Goal: Book appointment/travel/reservation

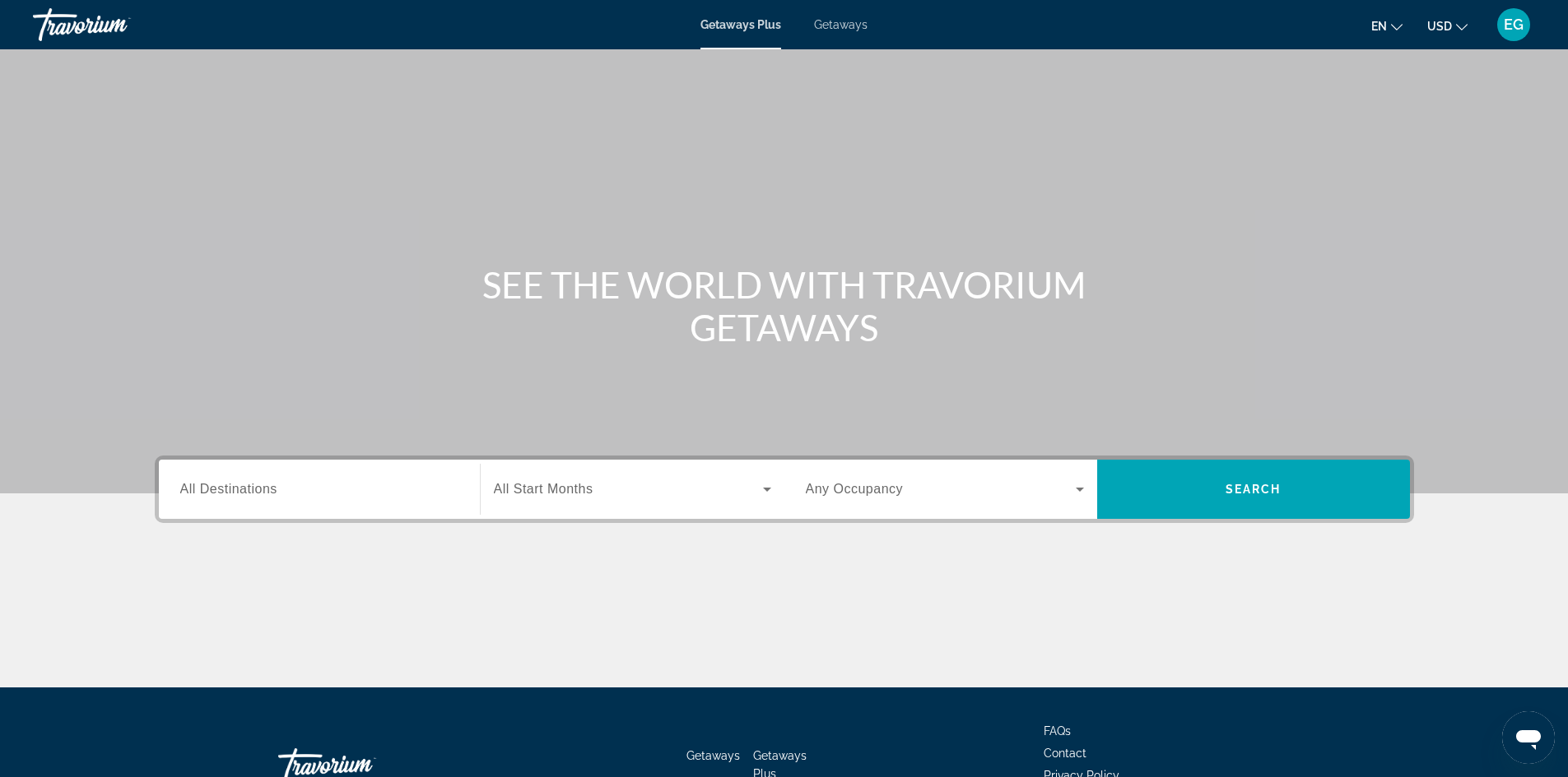
click at [530, 490] on span "All Start Months" at bounding box center [544, 489] width 100 height 14
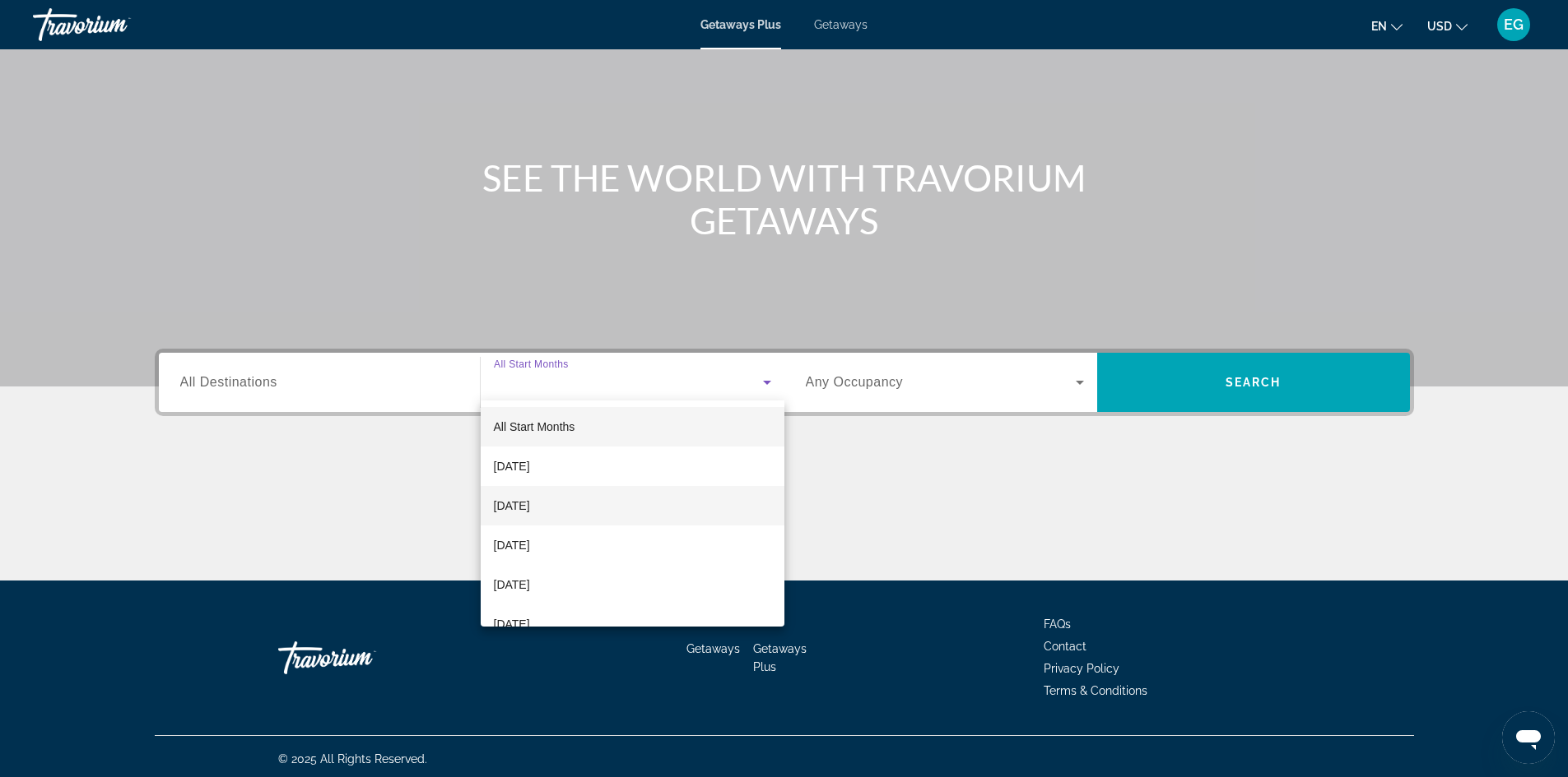
scroll to position [112, 0]
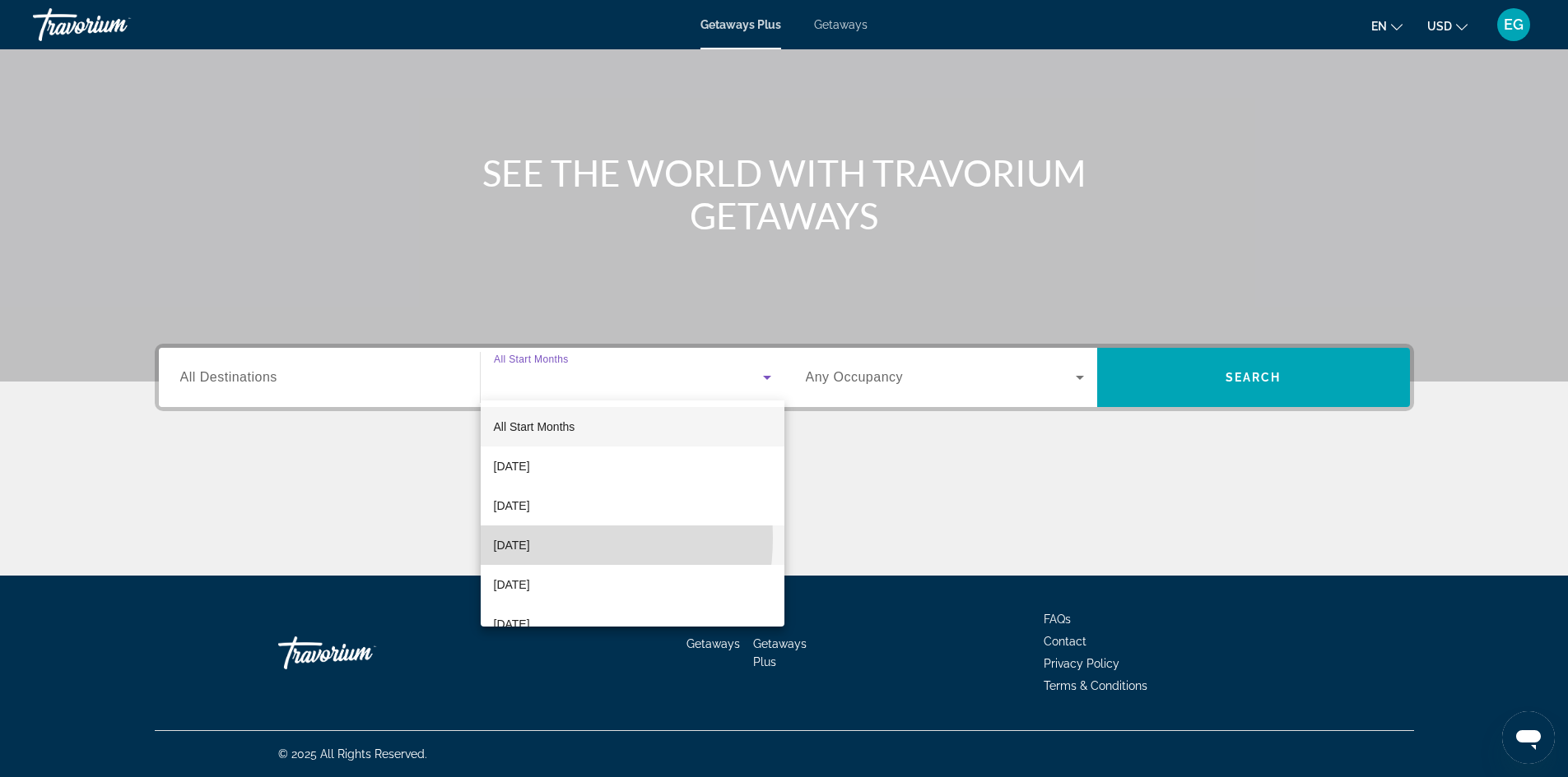
click at [523, 538] on span "[DATE]" at bounding box center [512, 545] width 37 height 20
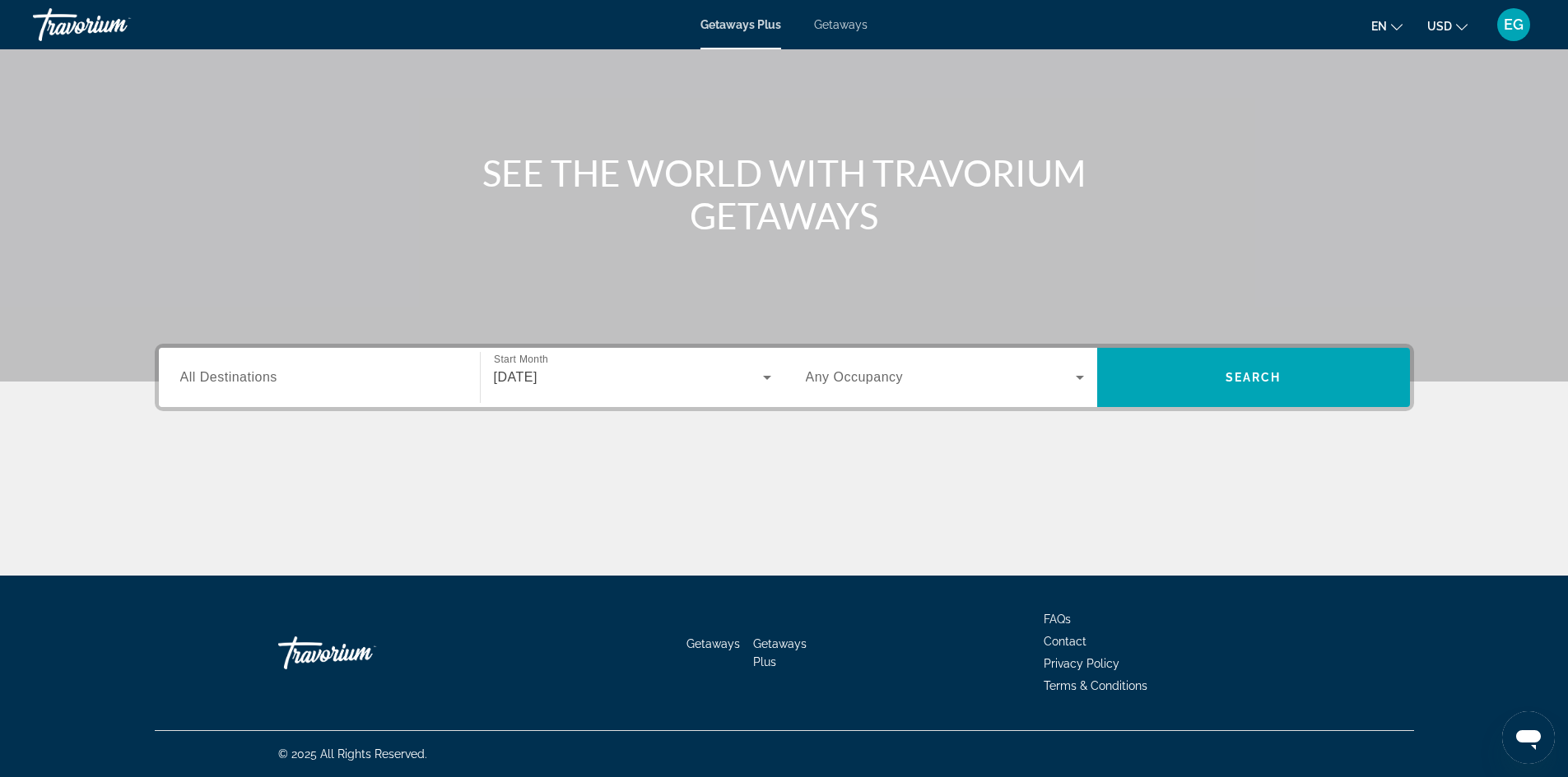
click at [234, 391] on div "Search widget" at bounding box center [319, 378] width 278 height 47
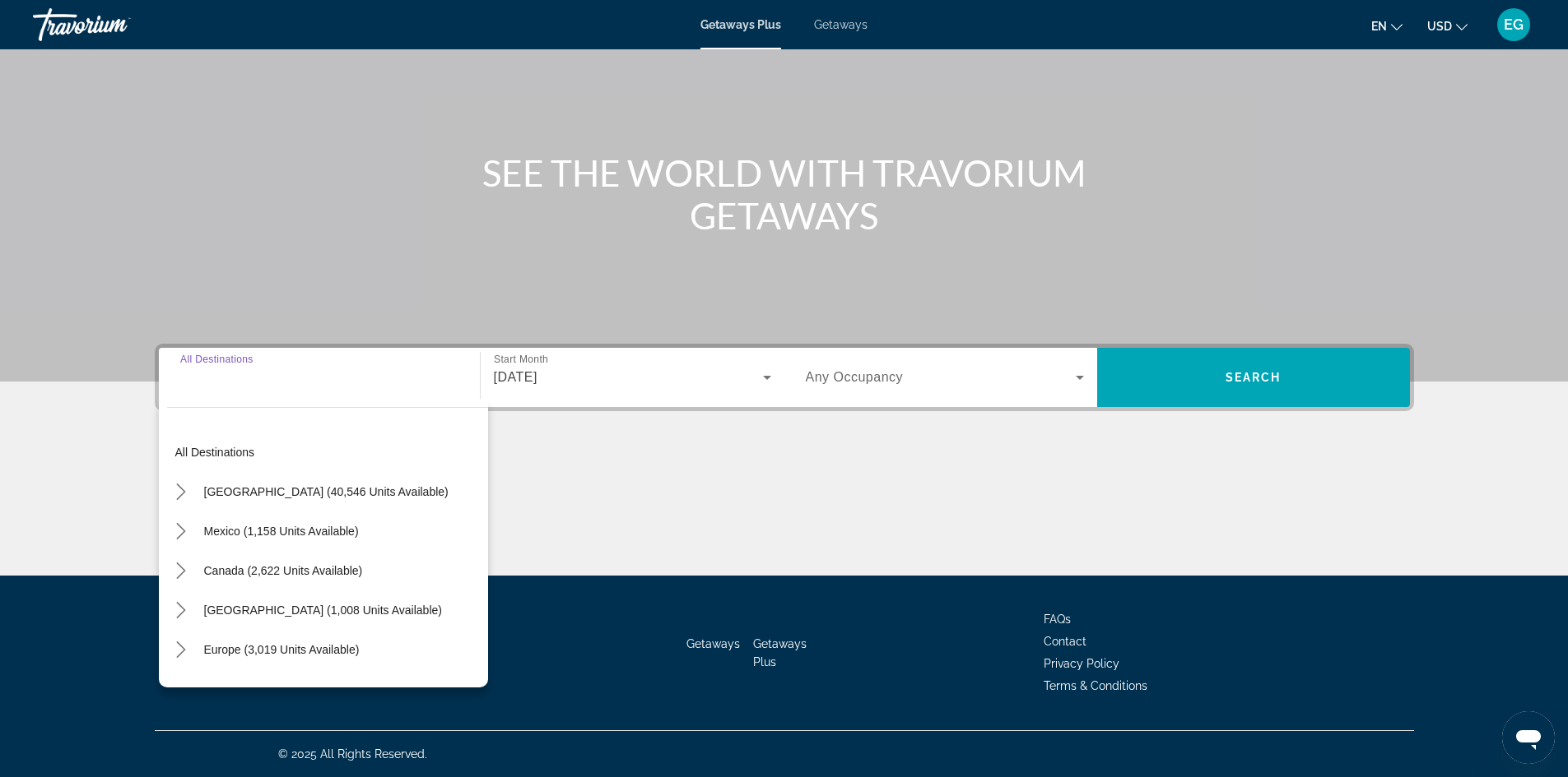
click at [254, 486] on span "[GEOGRAPHIC_DATA] (40,546 units available)" at bounding box center [326, 492] width 244 height 13
type input "**********"
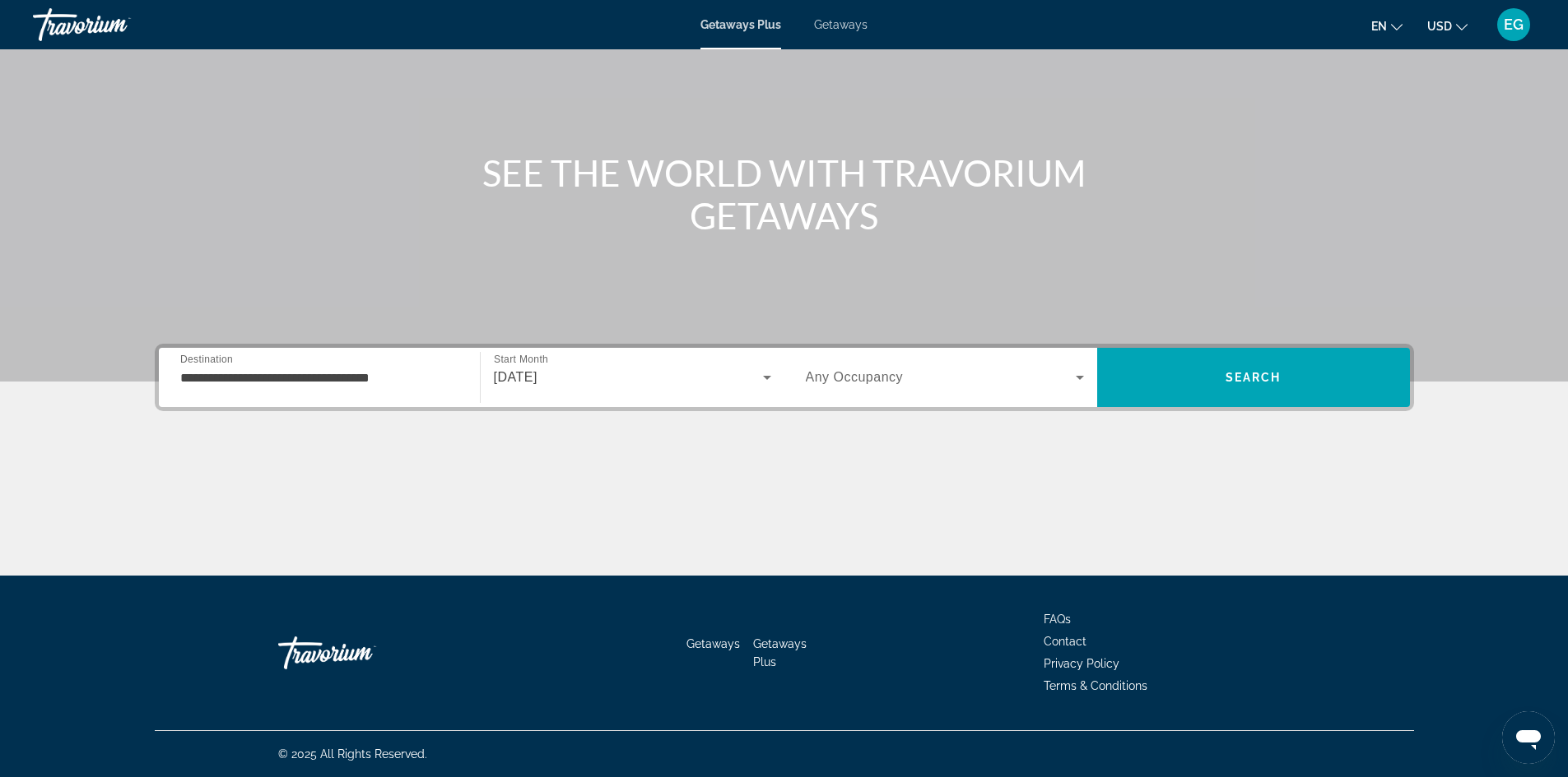
drag, startPoint x: 1081, startPoint y: 366, endPoint x: 1079, endPoint y: 376, distance: 10.2
click at [1079, 376] on div "Occupancy Any Occupancy" at bounding box center [945, 377] width 304 height 46
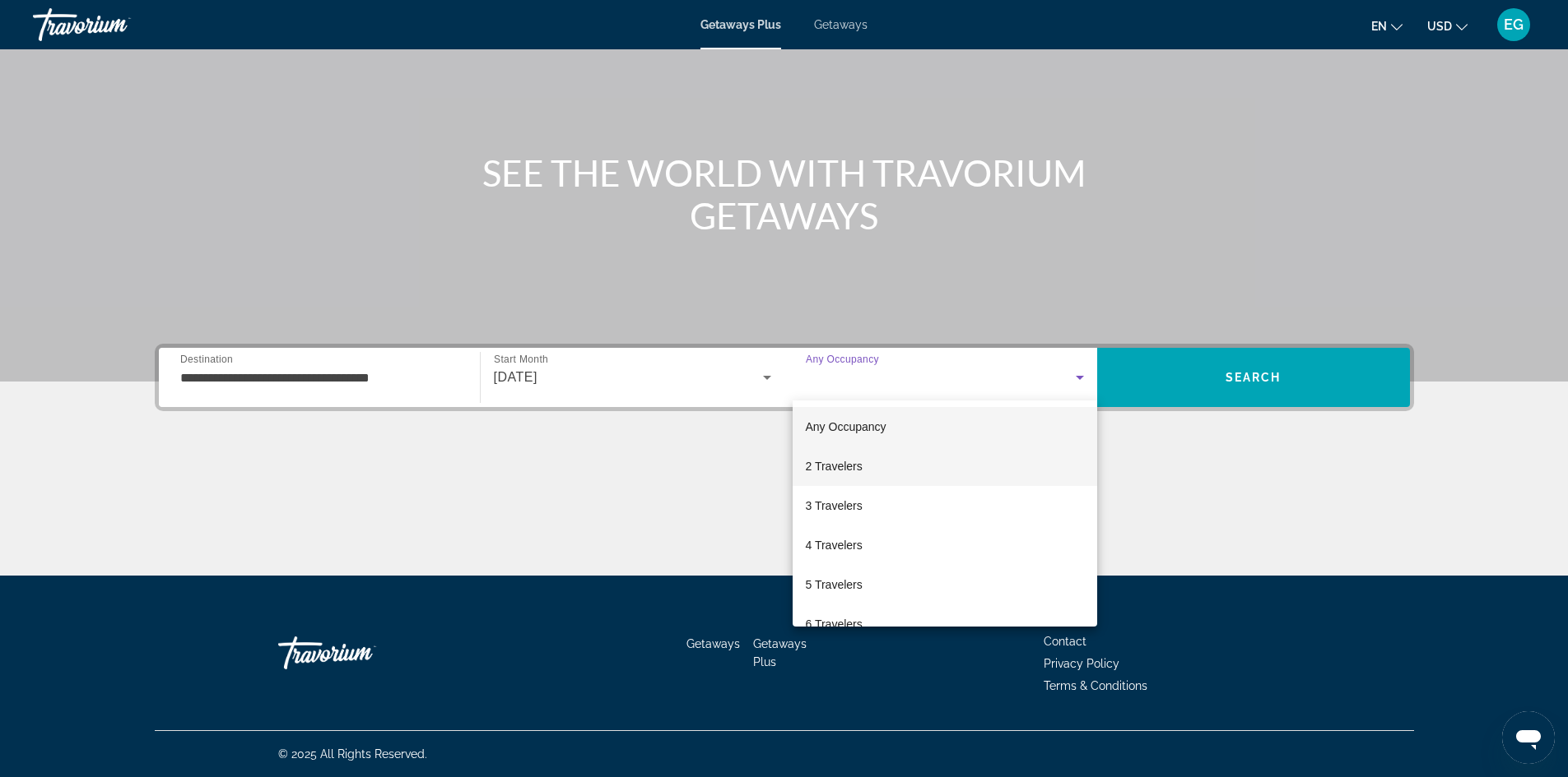
click at [864, 465] on mat-option "2 Travelers" at bounding box center [945, 466] width 304 height 39
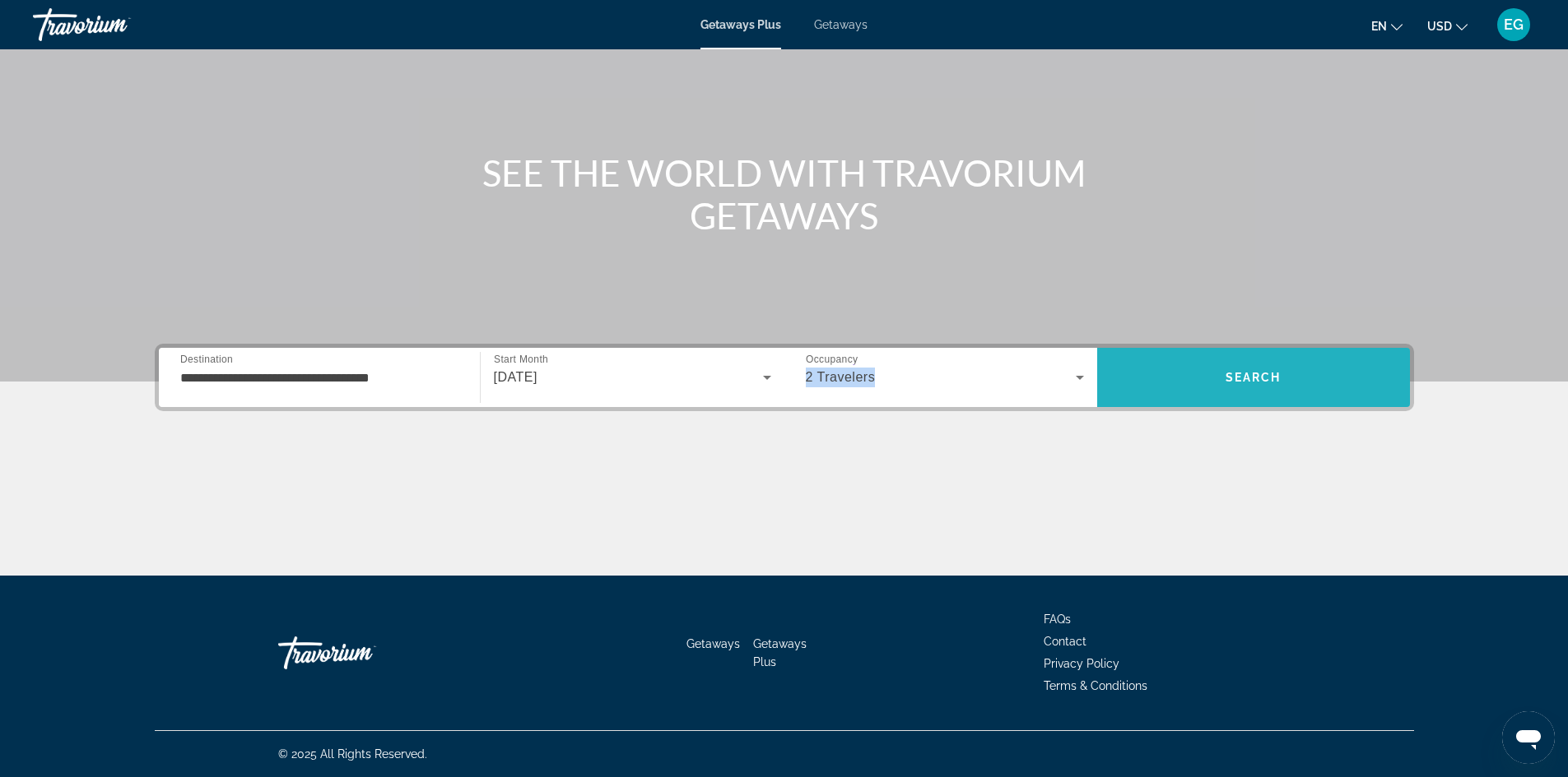
click at [1284, 376] on span "Search" at bounding box center [1253, 377] width 313 height 39
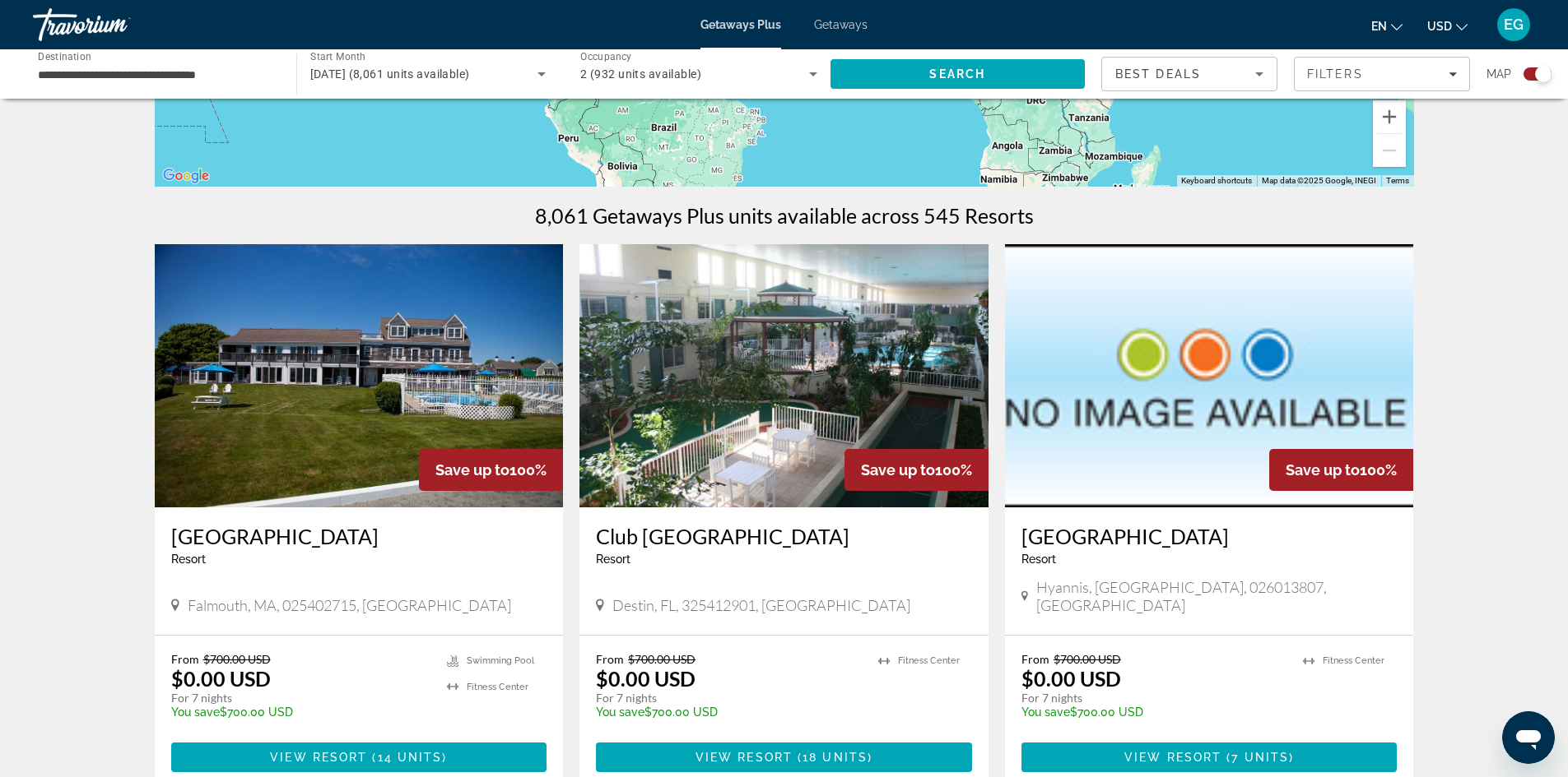
scroll to position [411, 0]
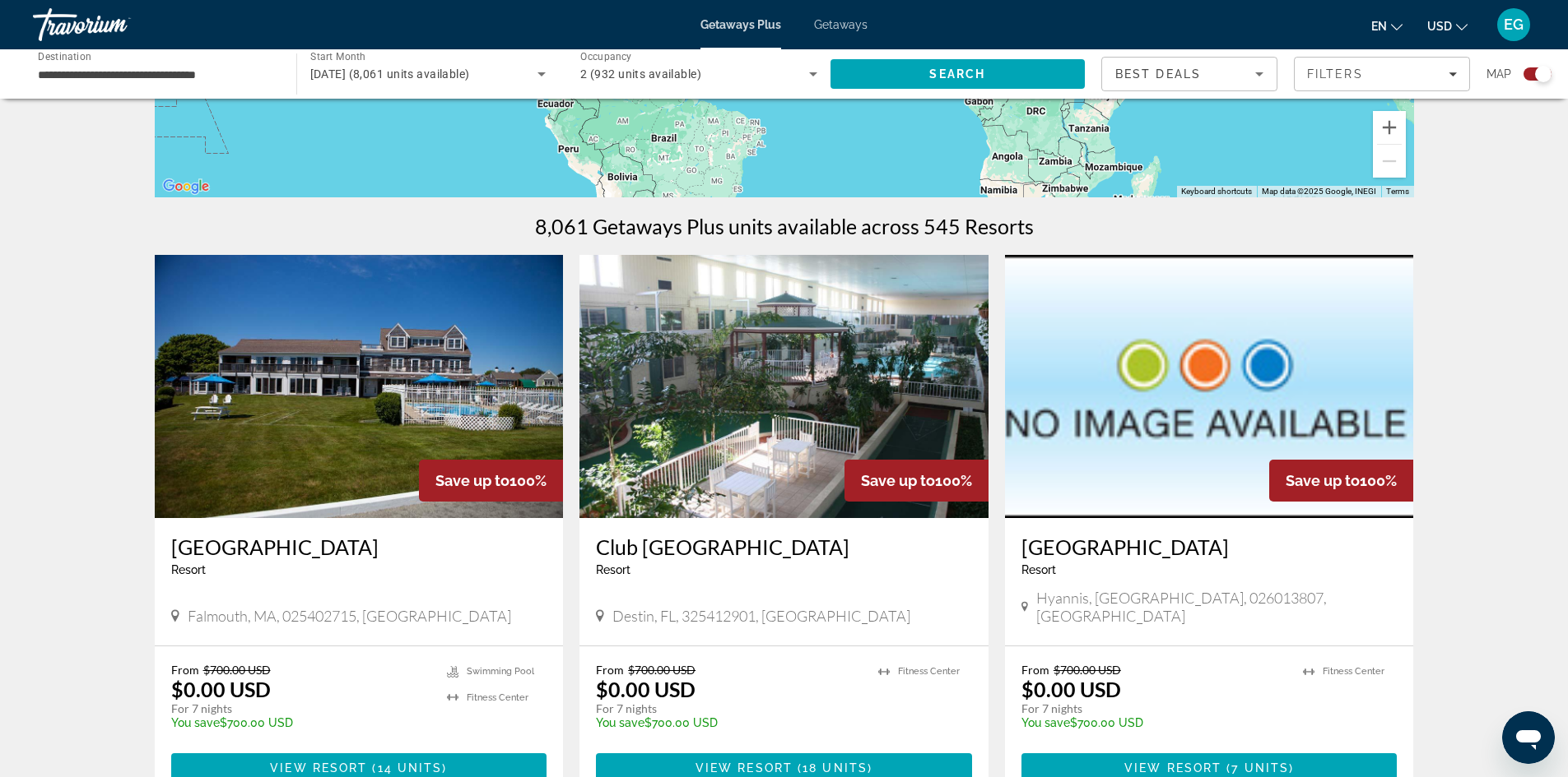
click at [538, 77] on icon "Search widget" at bounding box center [541, 73] width 20 height 20
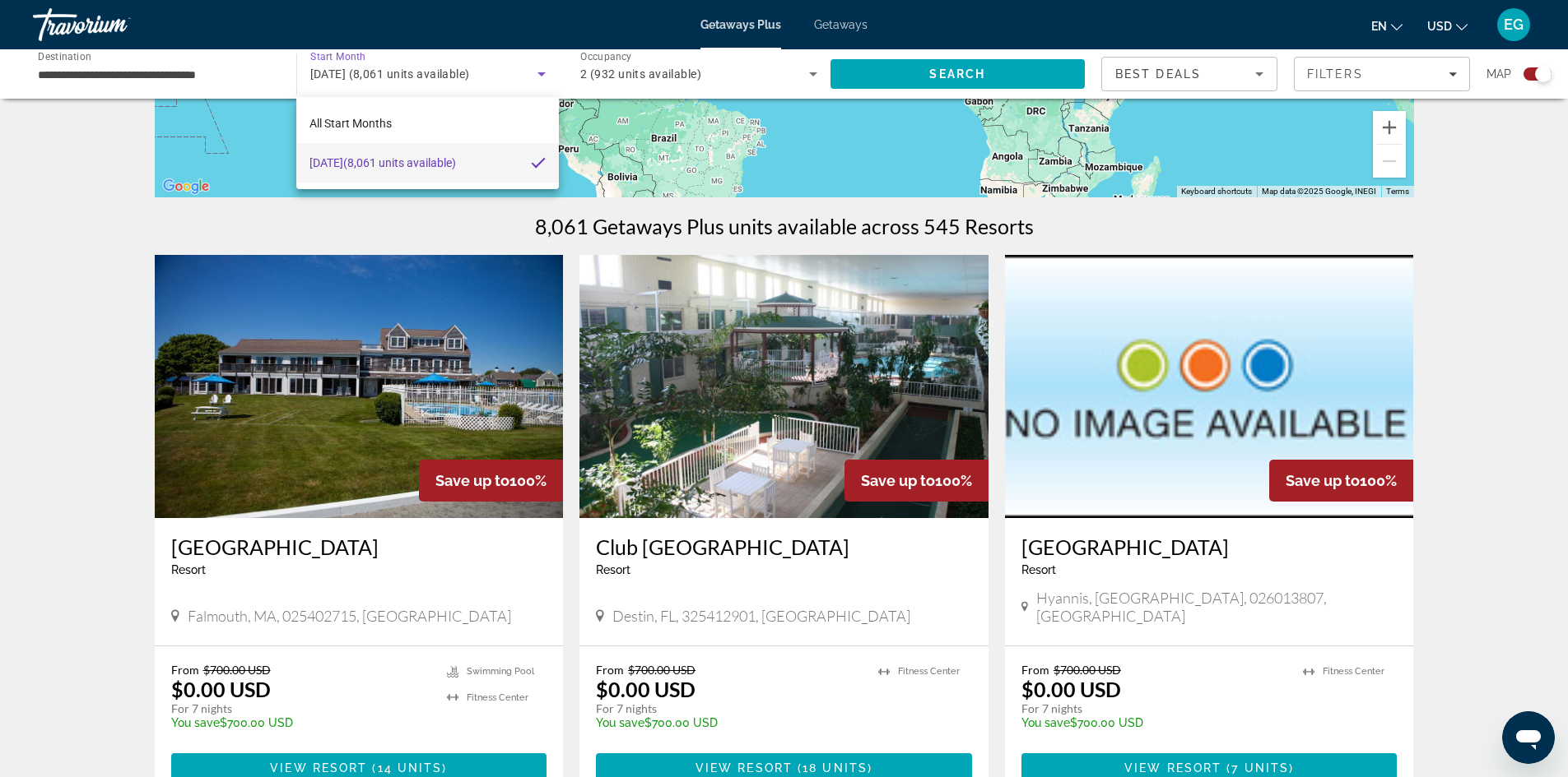
click at [1486, 304] on div at bounding box center [784, 388] width 1568 height 777
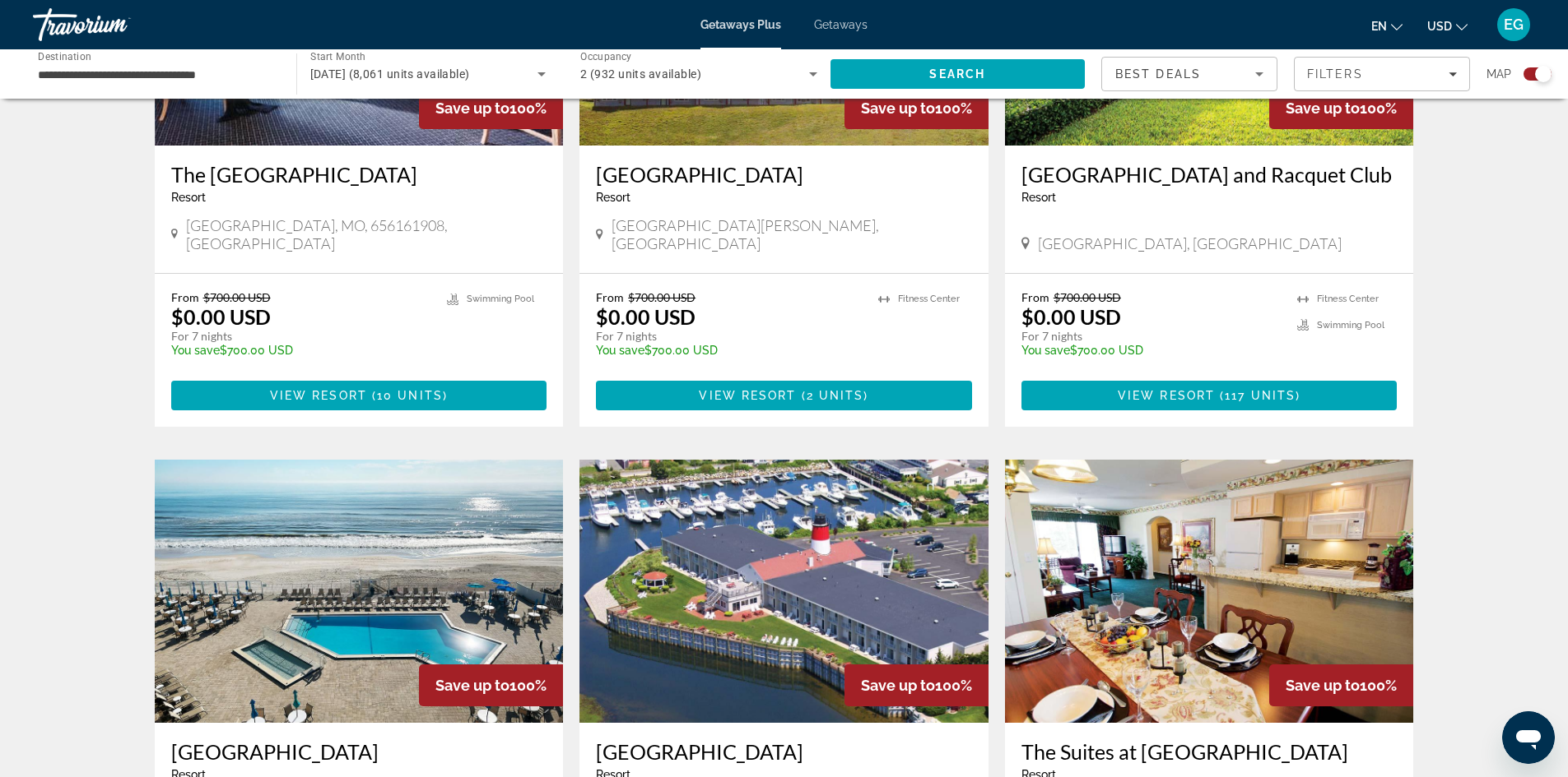
scroll to position [1728, 0]
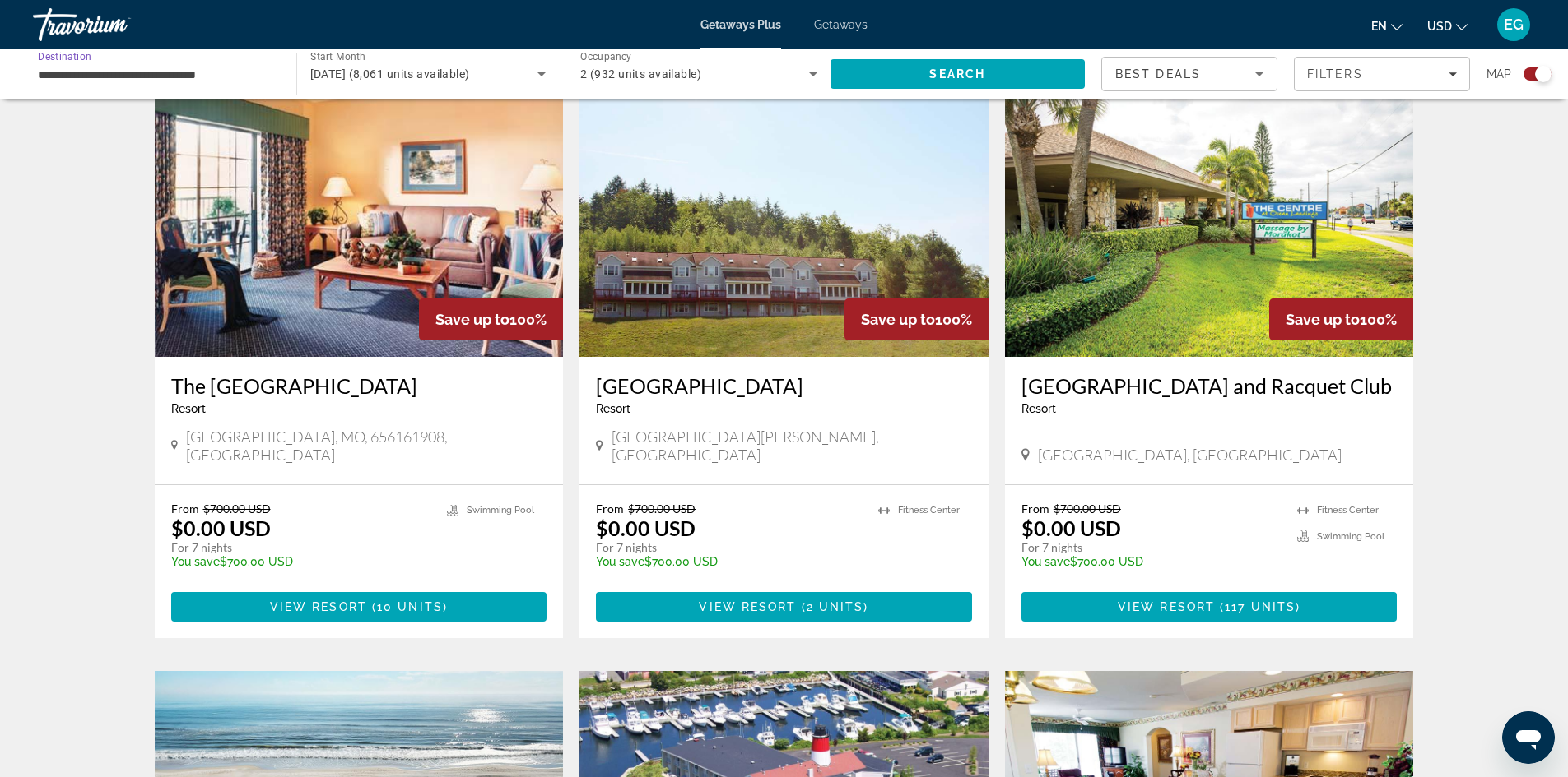
click at [150, 77] on input "**********" at bounding box center [156, 74] width 237 height 20
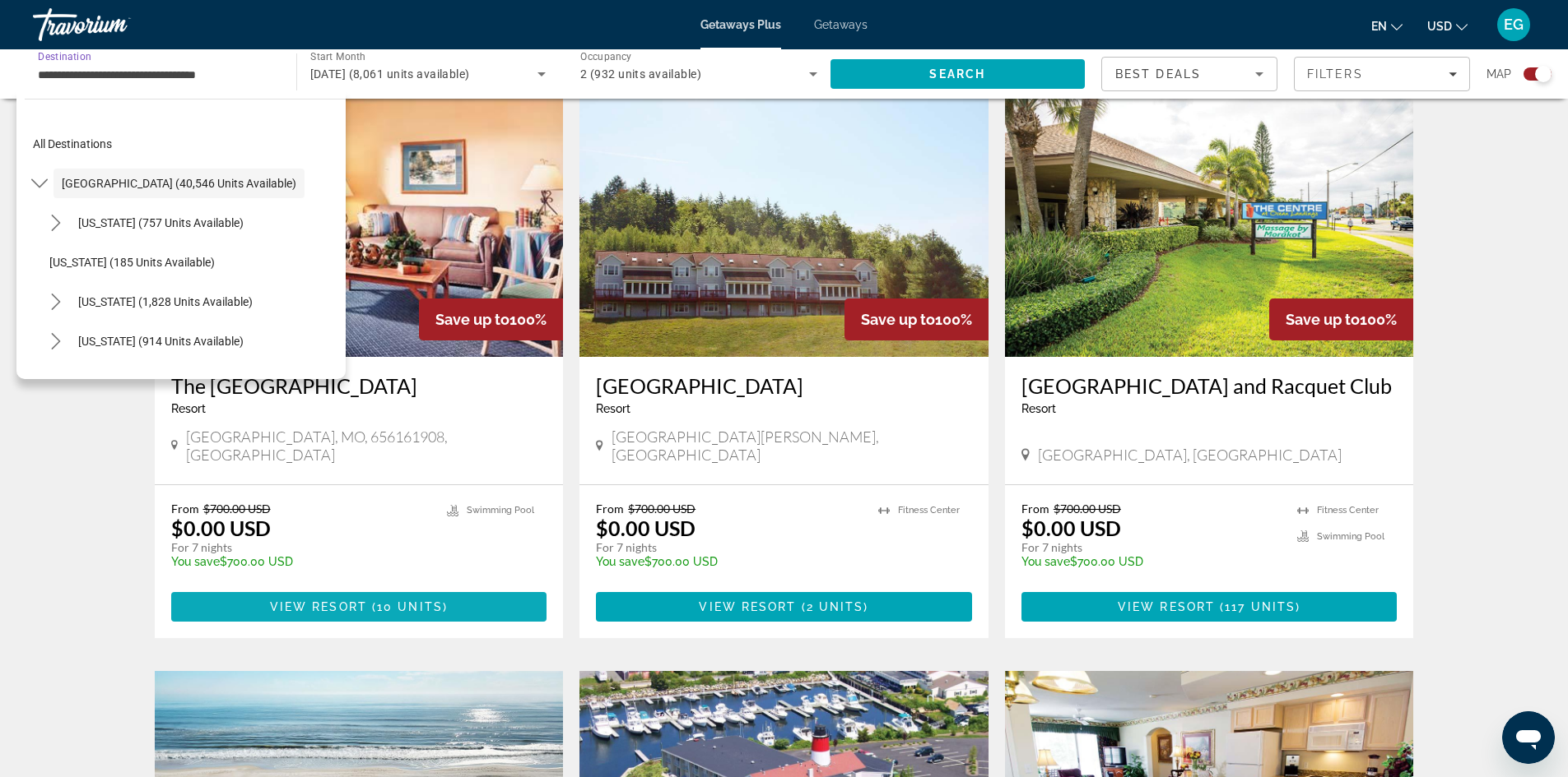
click at [351, 601] on span "View Resort" at bounding box center [318, 607] width 97 height 13
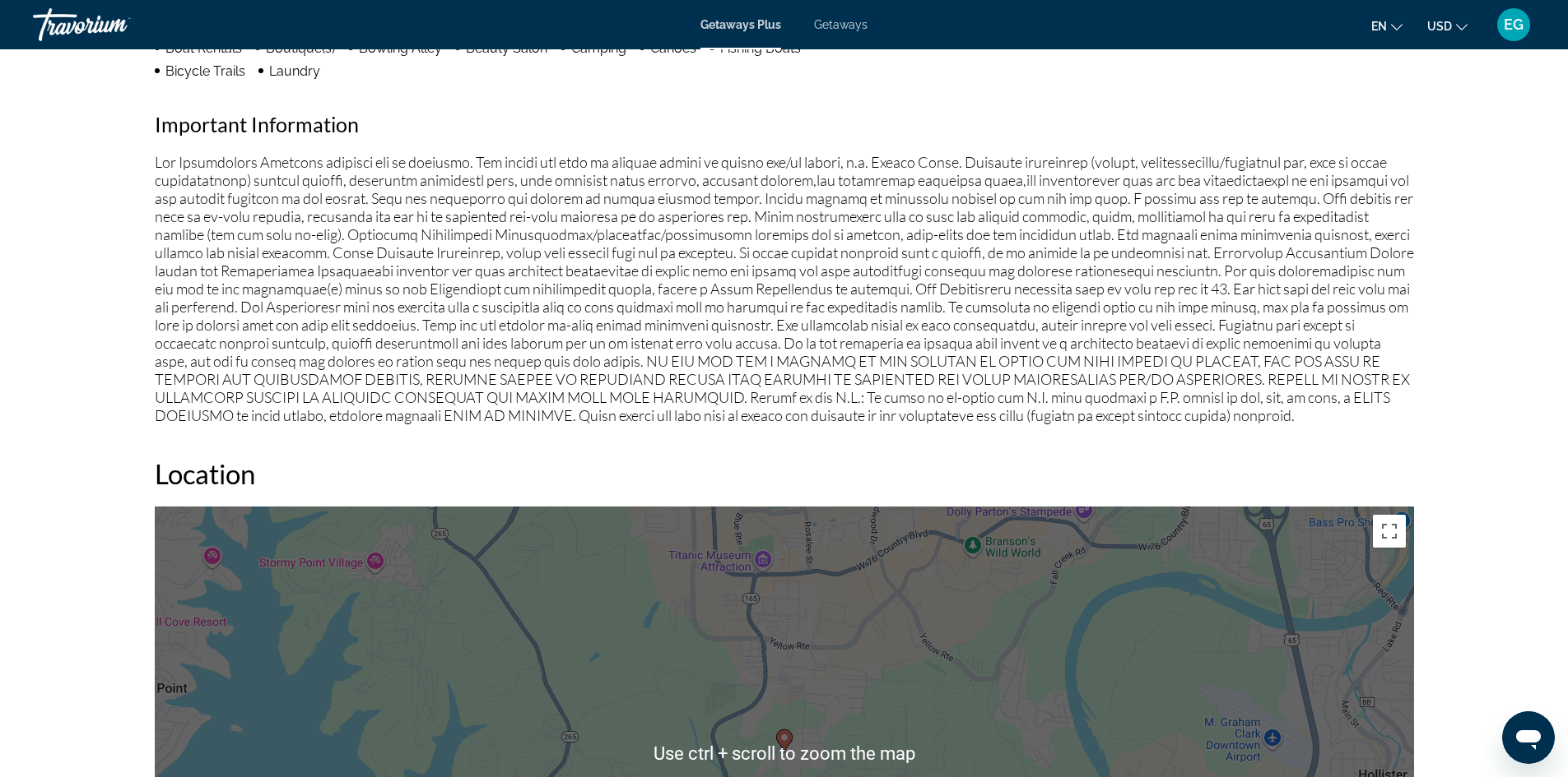
scroll to position [1109, 0]
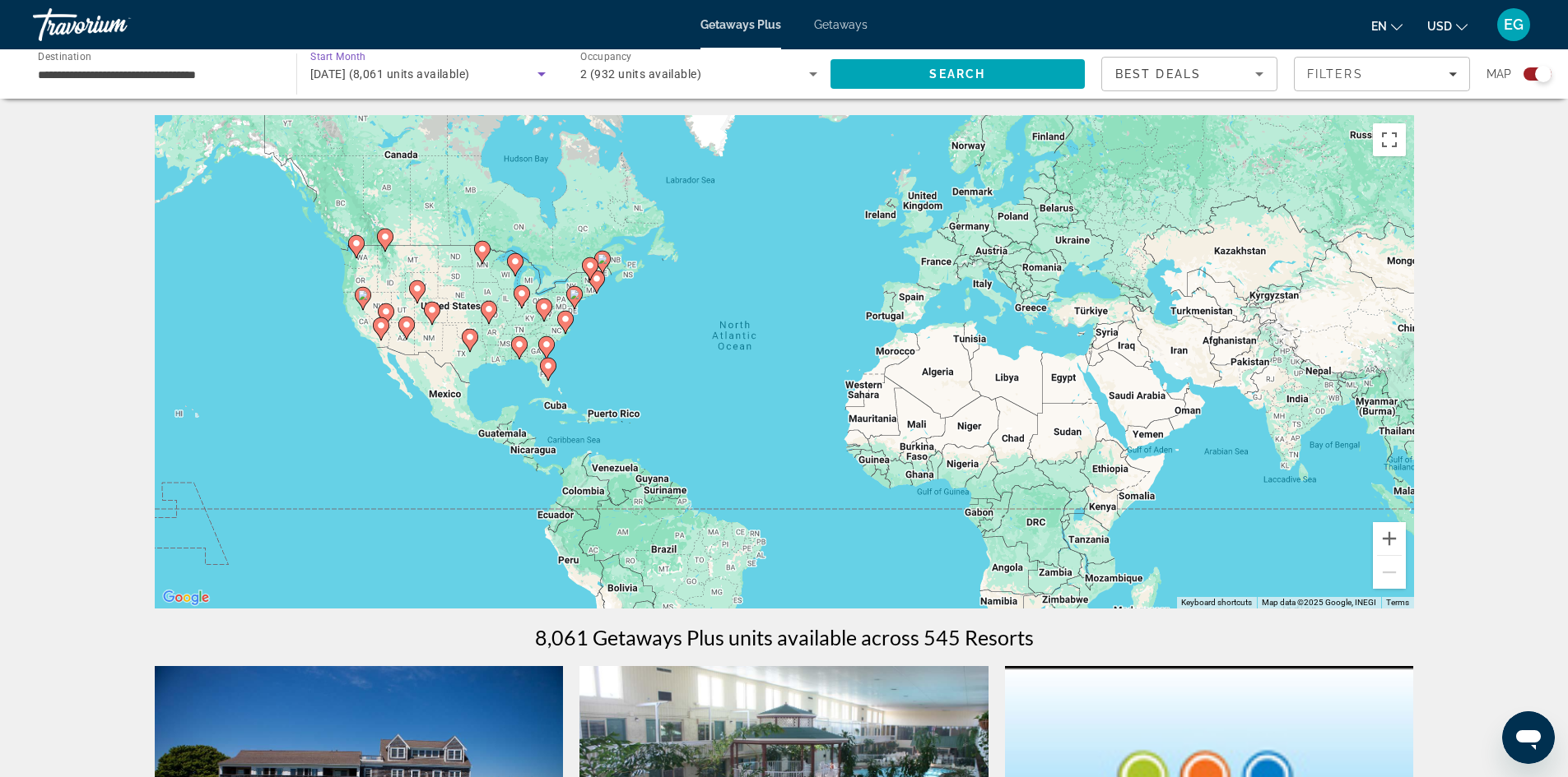
click at [542, 78] on icon "Search widget" at bounding box center [541, 73] width 20 height 20
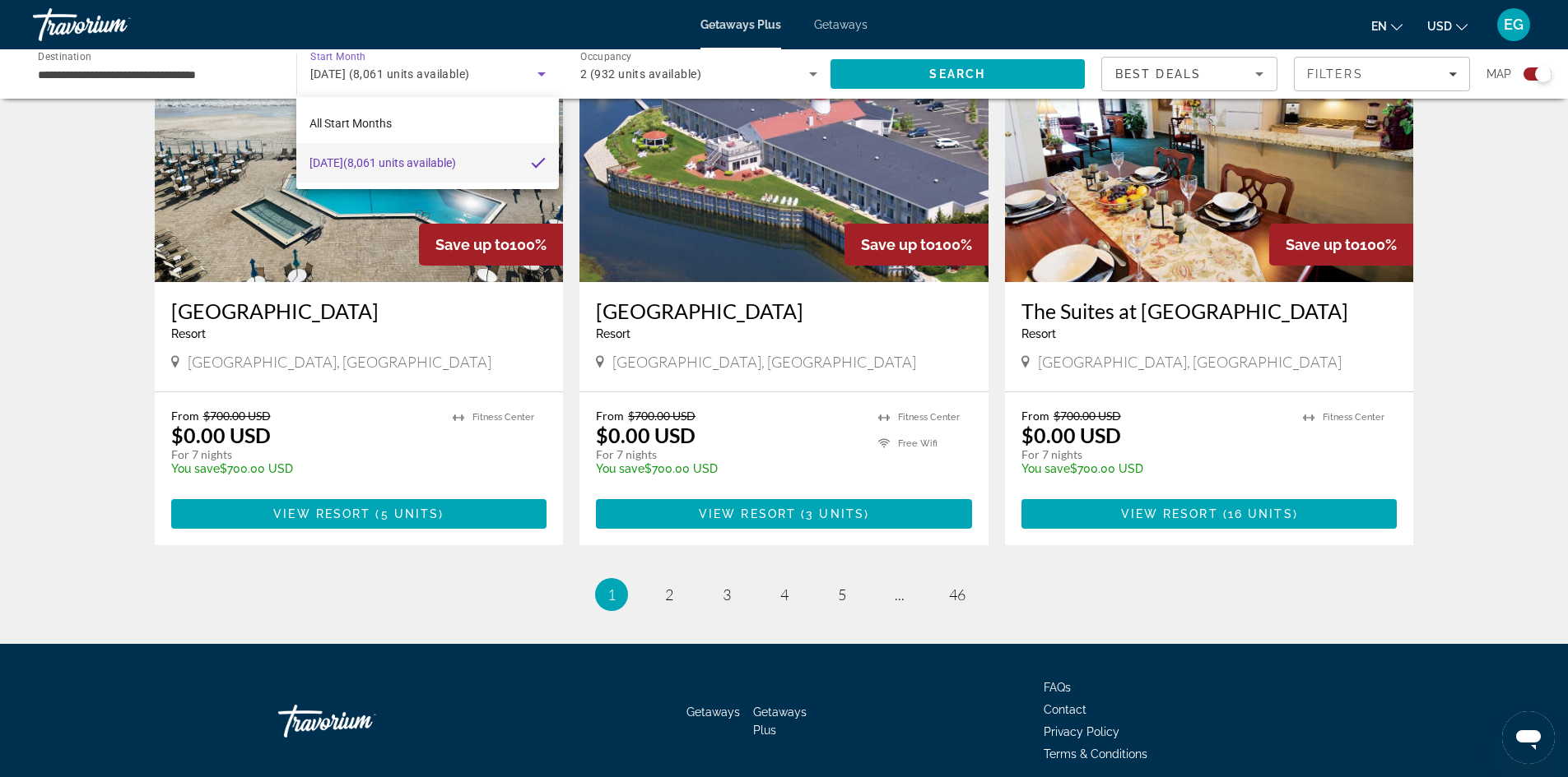
scroll to position [2394, 0]
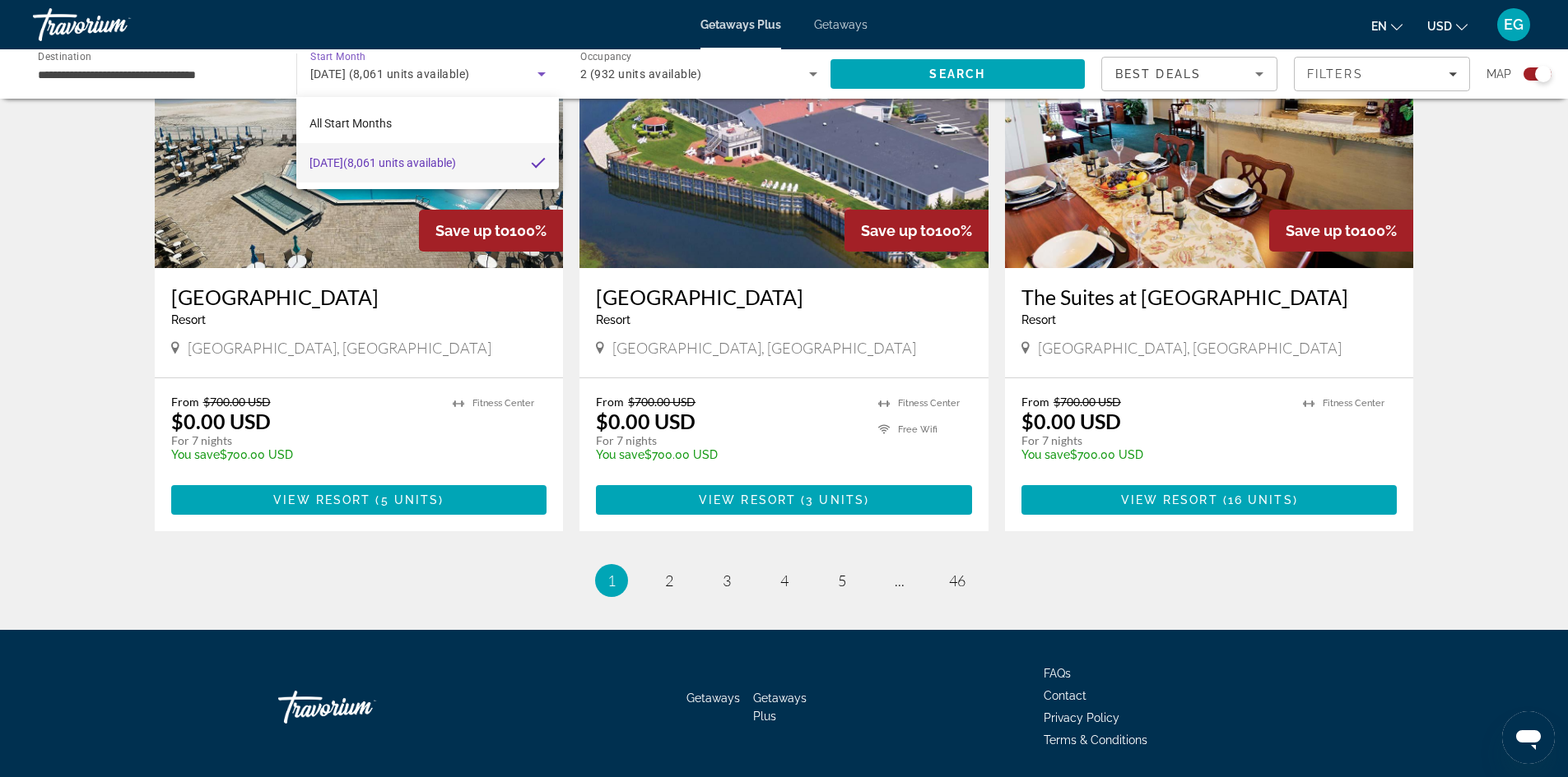
click at [664, 525] on div at bounding box center [784, 388] width 1568 height 777
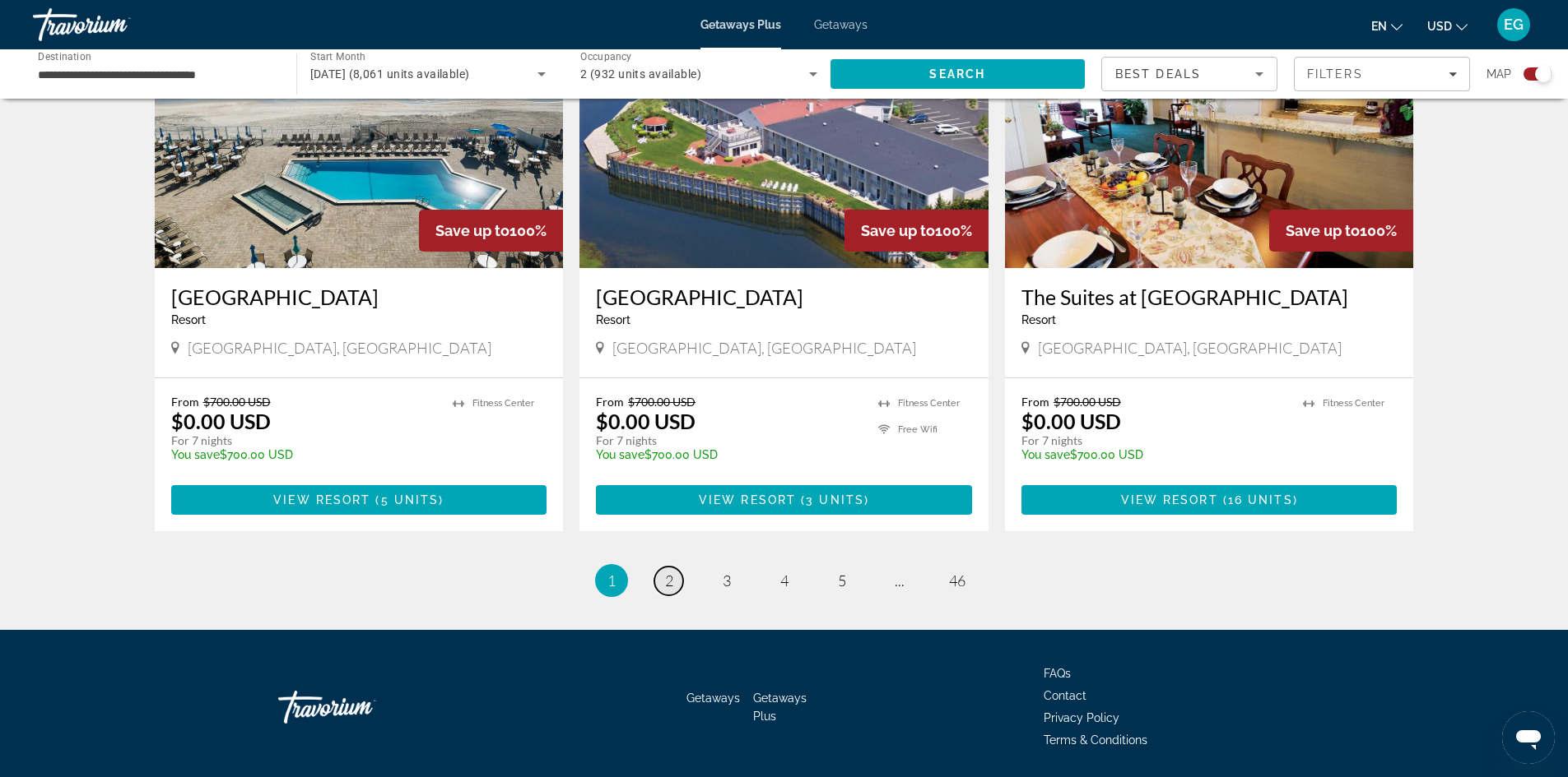
click at [672, 571] on span "2" at bounding box center [669, 580] width 8 height 18
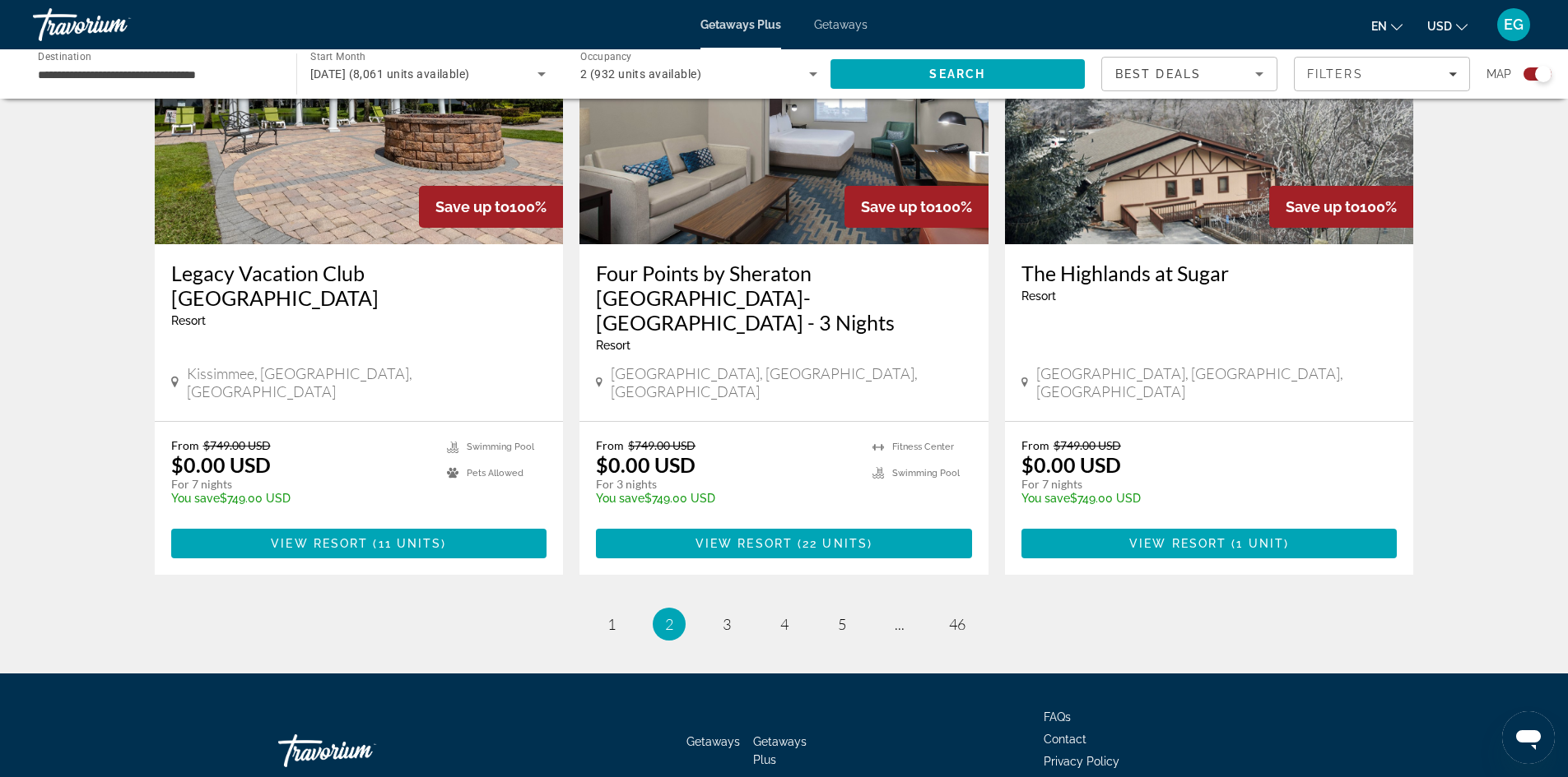
scroll to position [2443, 0]
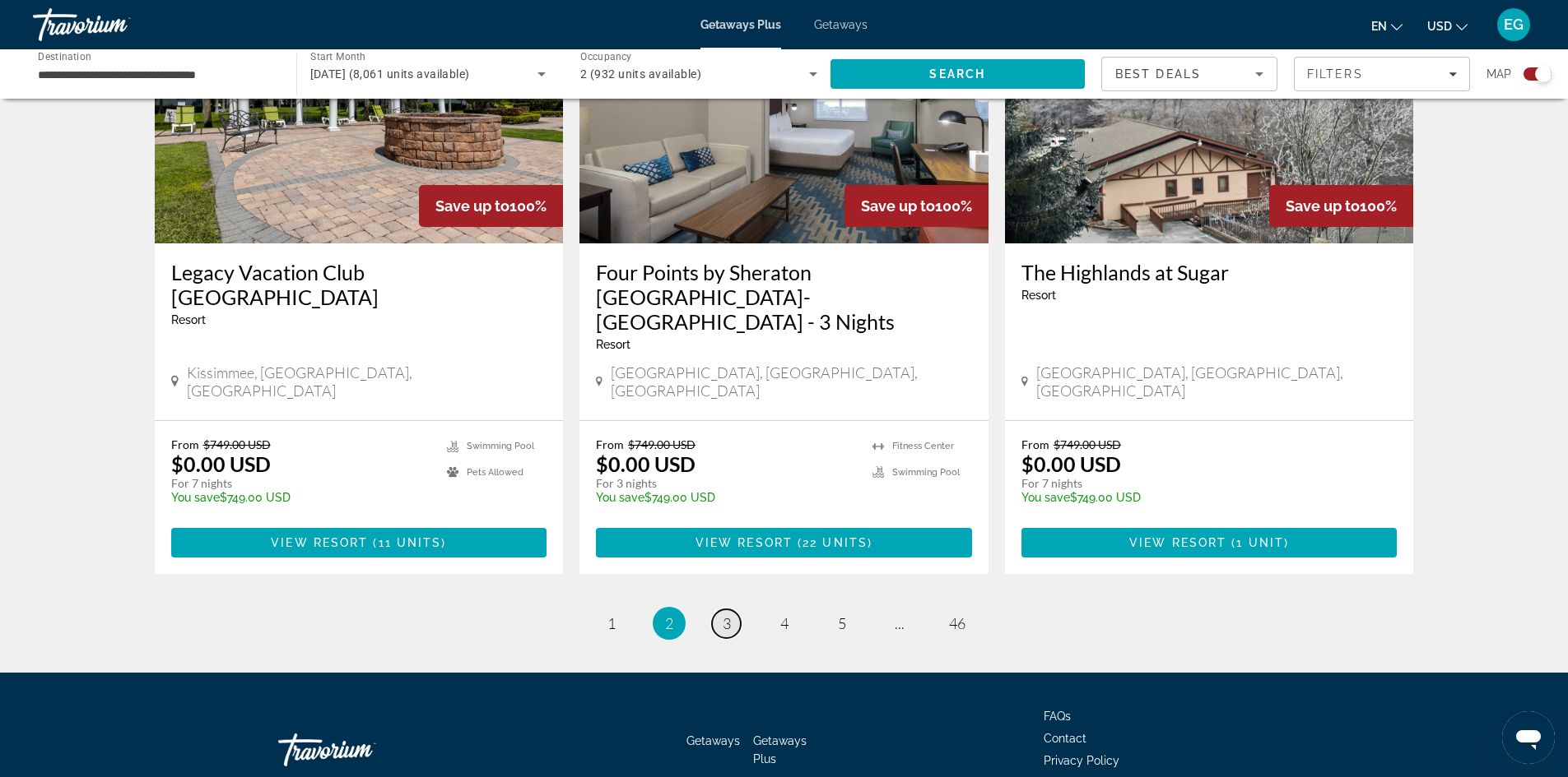
click at [726, 615] on span "3" at bounding box center [727, 623] width 8 height 18
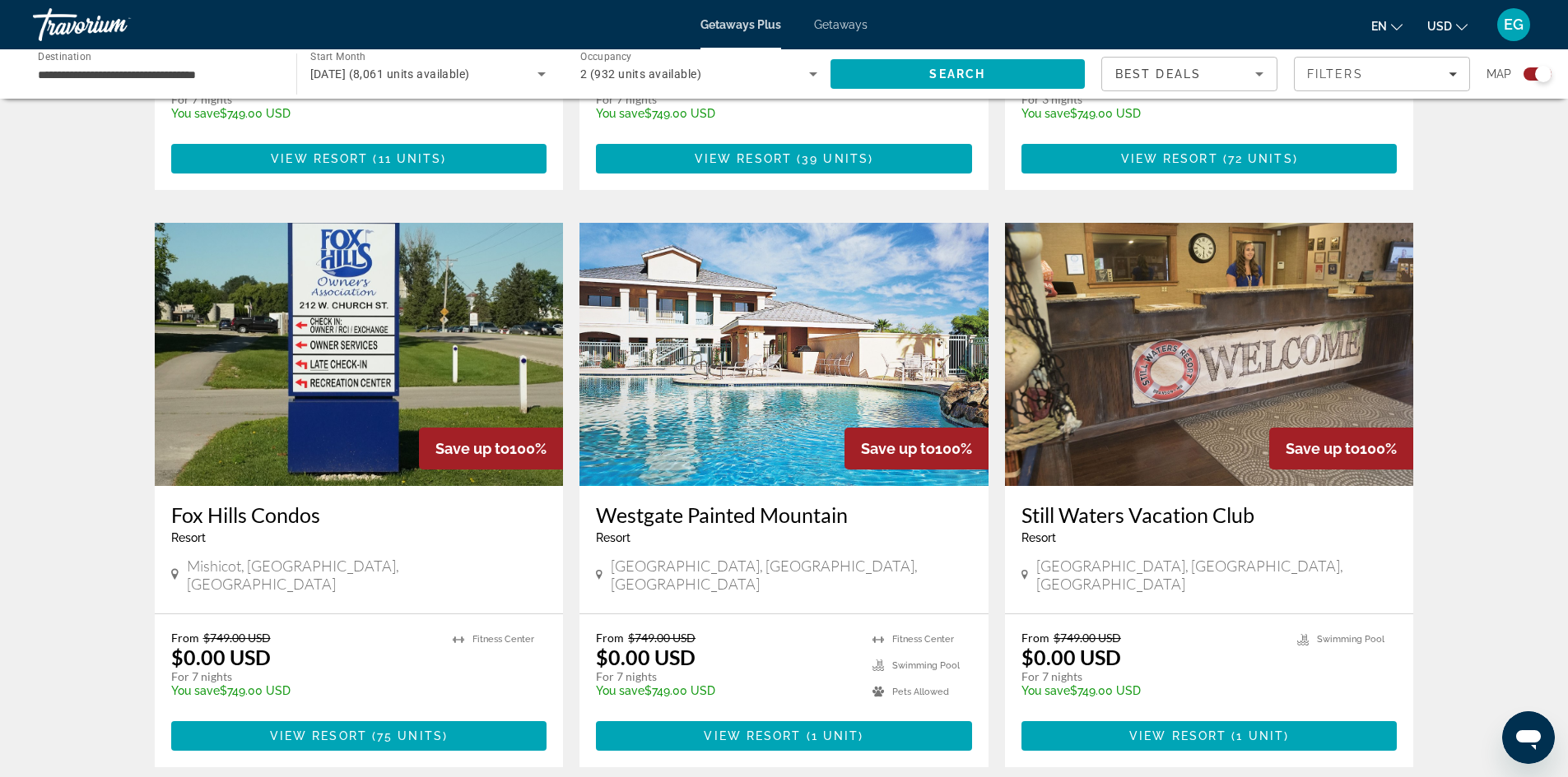
scroll to position [2303, 0]
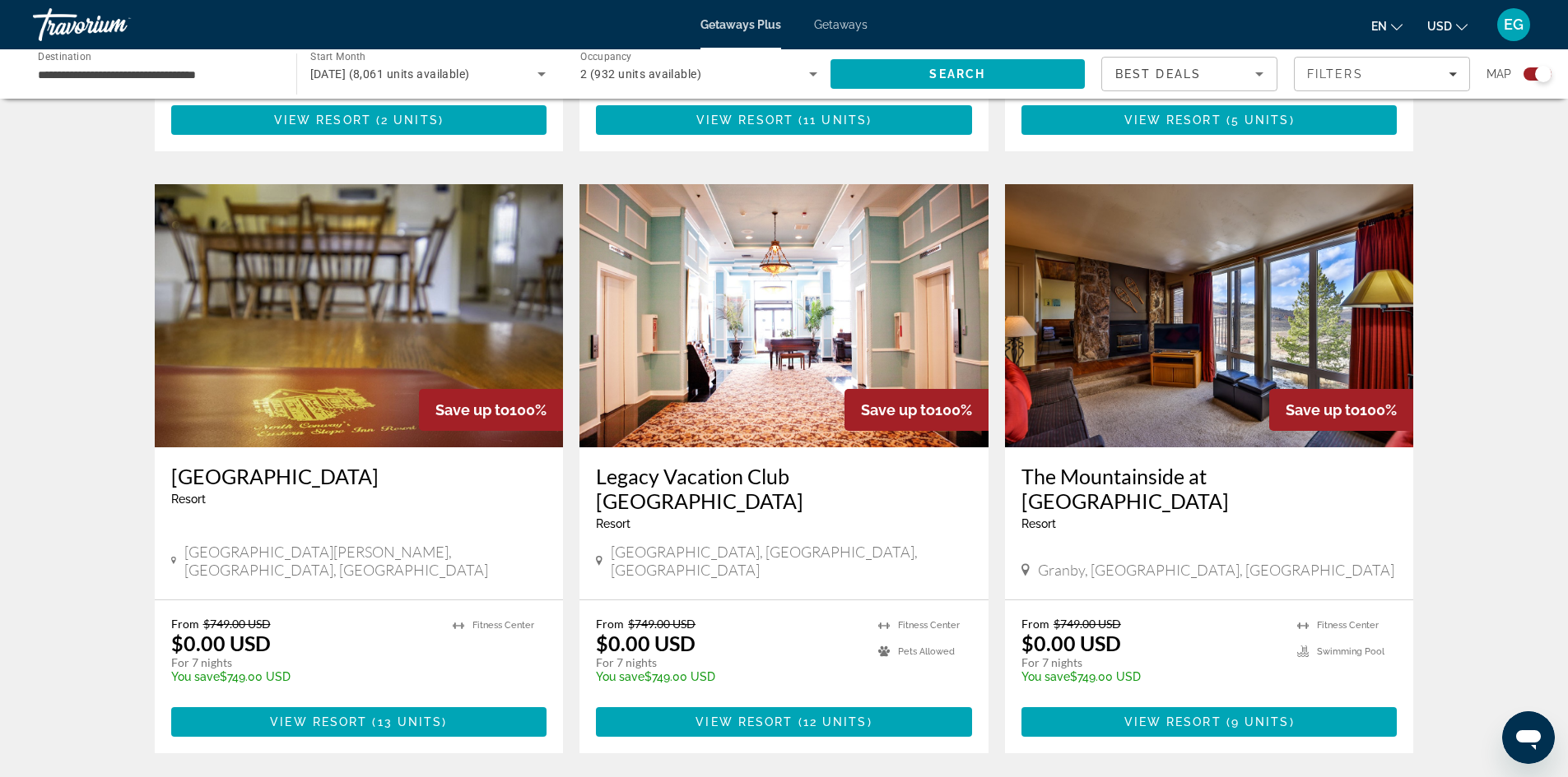
scroll to position [1070, 0]
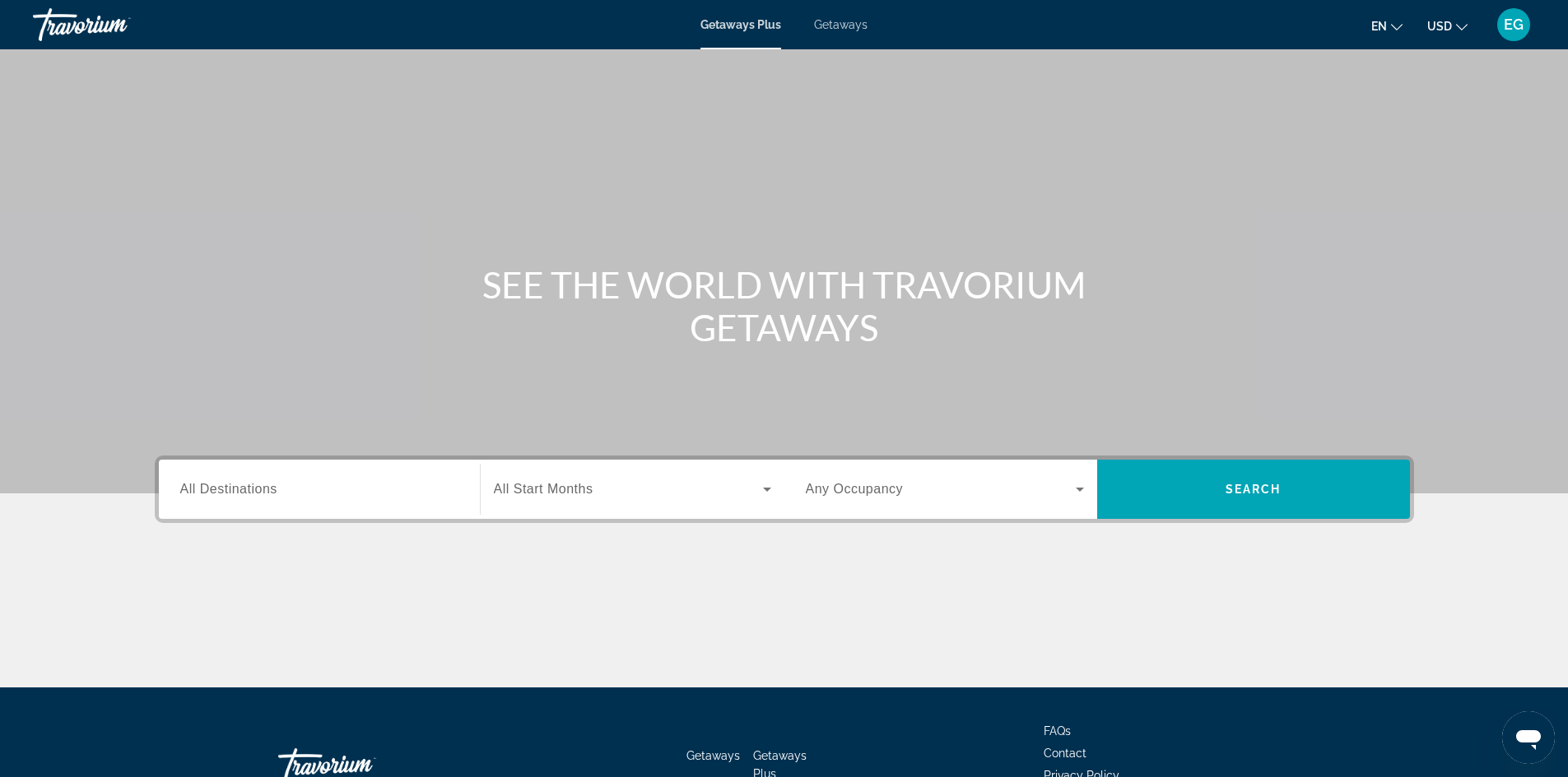
click at [546, 507] on div "Search widget" at bounding box center [632, 489] width 277 height 46
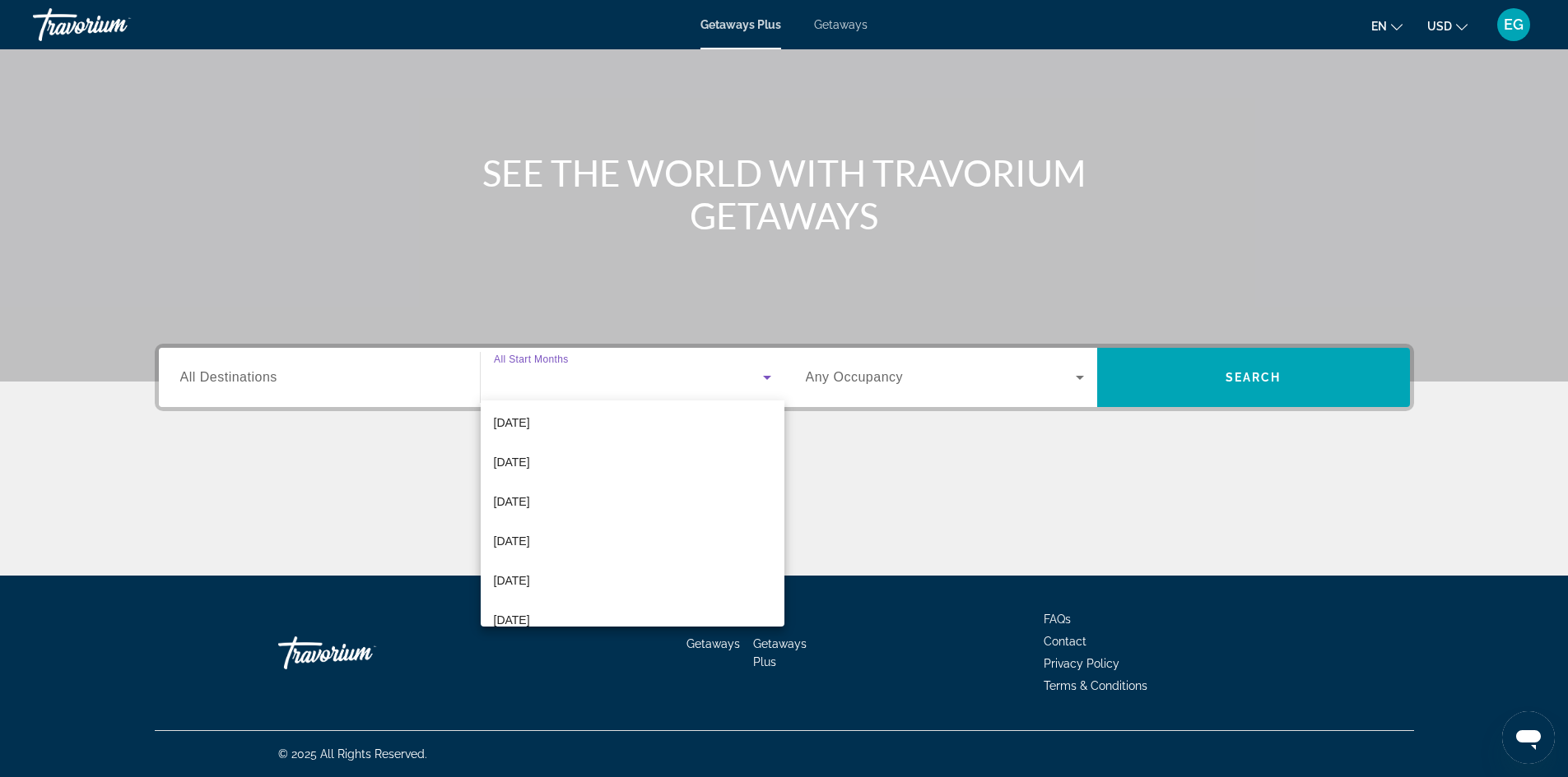
scroll to position [83, 0]
click at [510, 455] on span "[DATE]" at bounding box center [512, 463] width 37 height 20
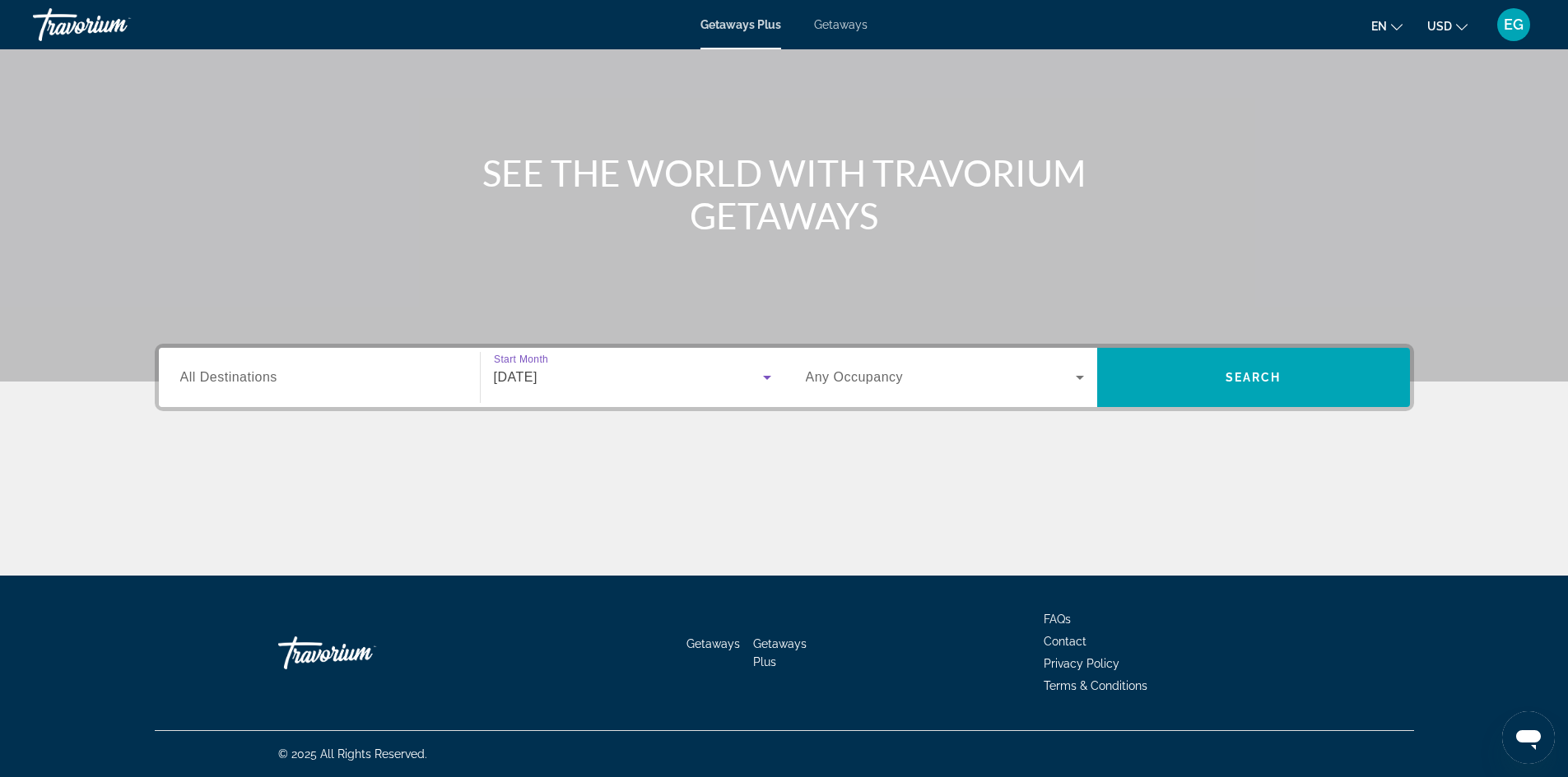
click at [323, 376] on input "Destination All Destinations" at bounding box center [319, 378] width 278 height 20
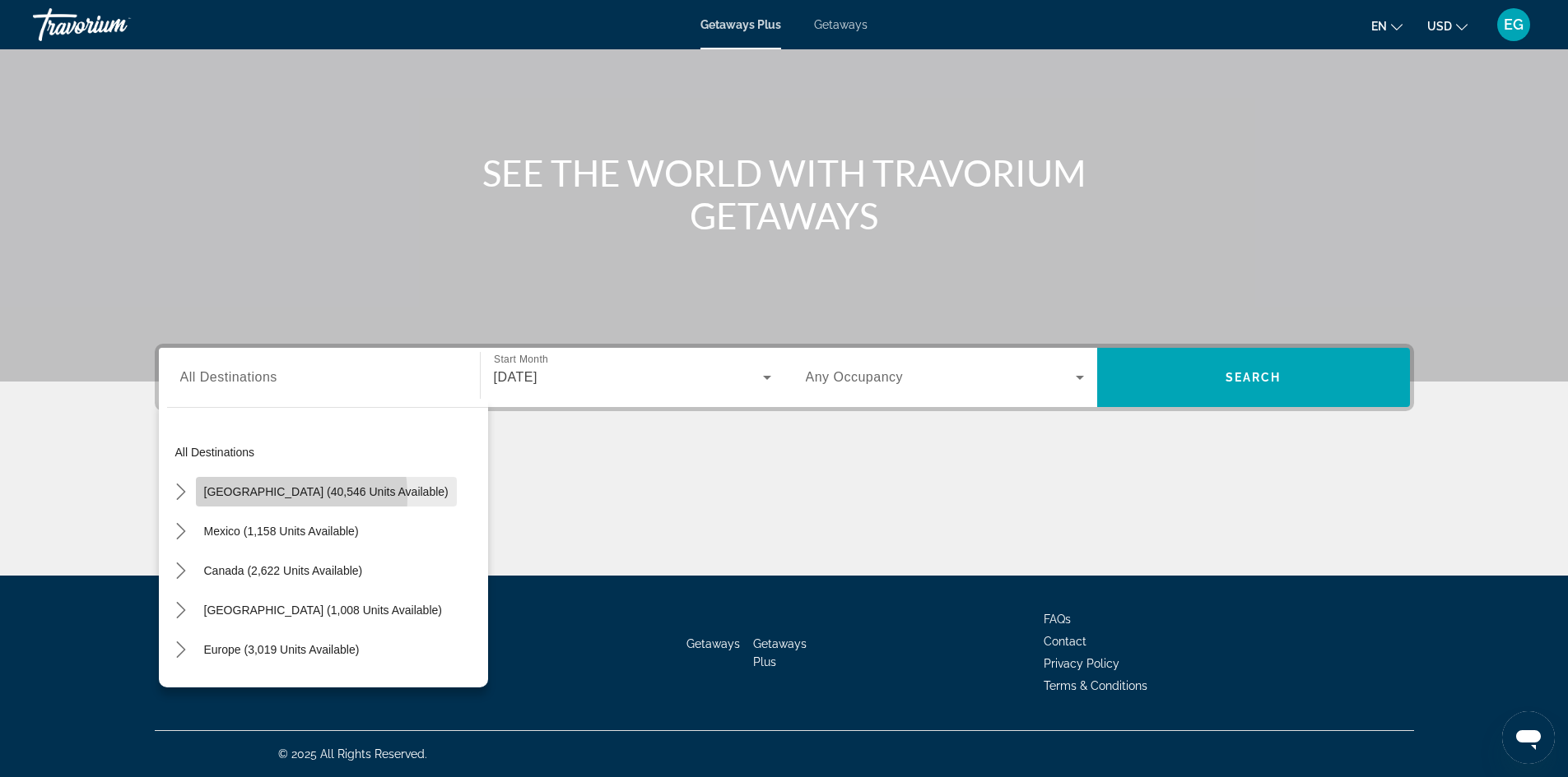
click at [250, 496] on span "[GEOGRAPHIC_DATA] (40,546 units available)" at bounding box center [326, 492] width 244 height 13
type input "**********"
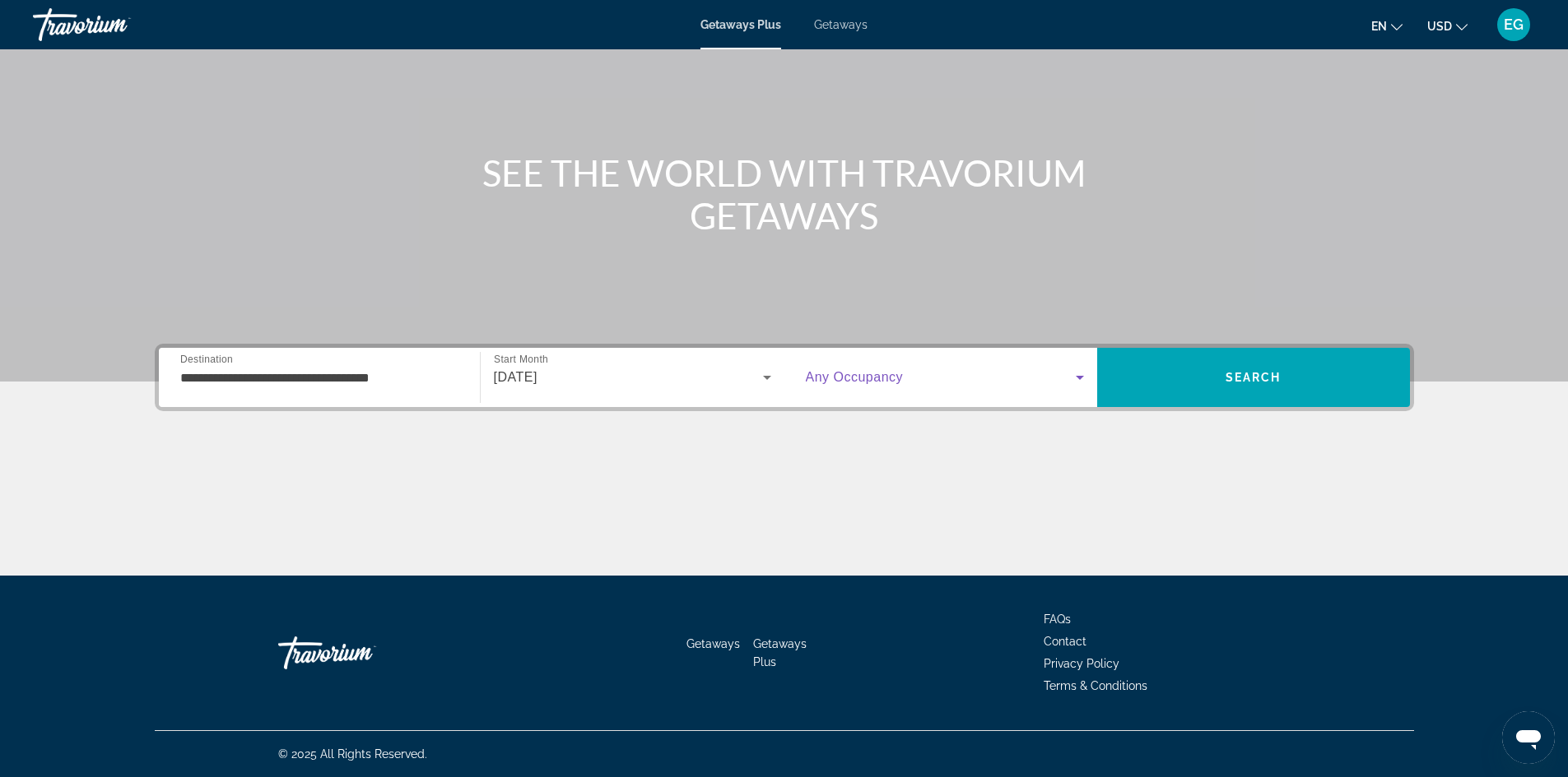
click at [908, 380] on span "Search widget" at bounding box center [941, 377] width 270 height 20
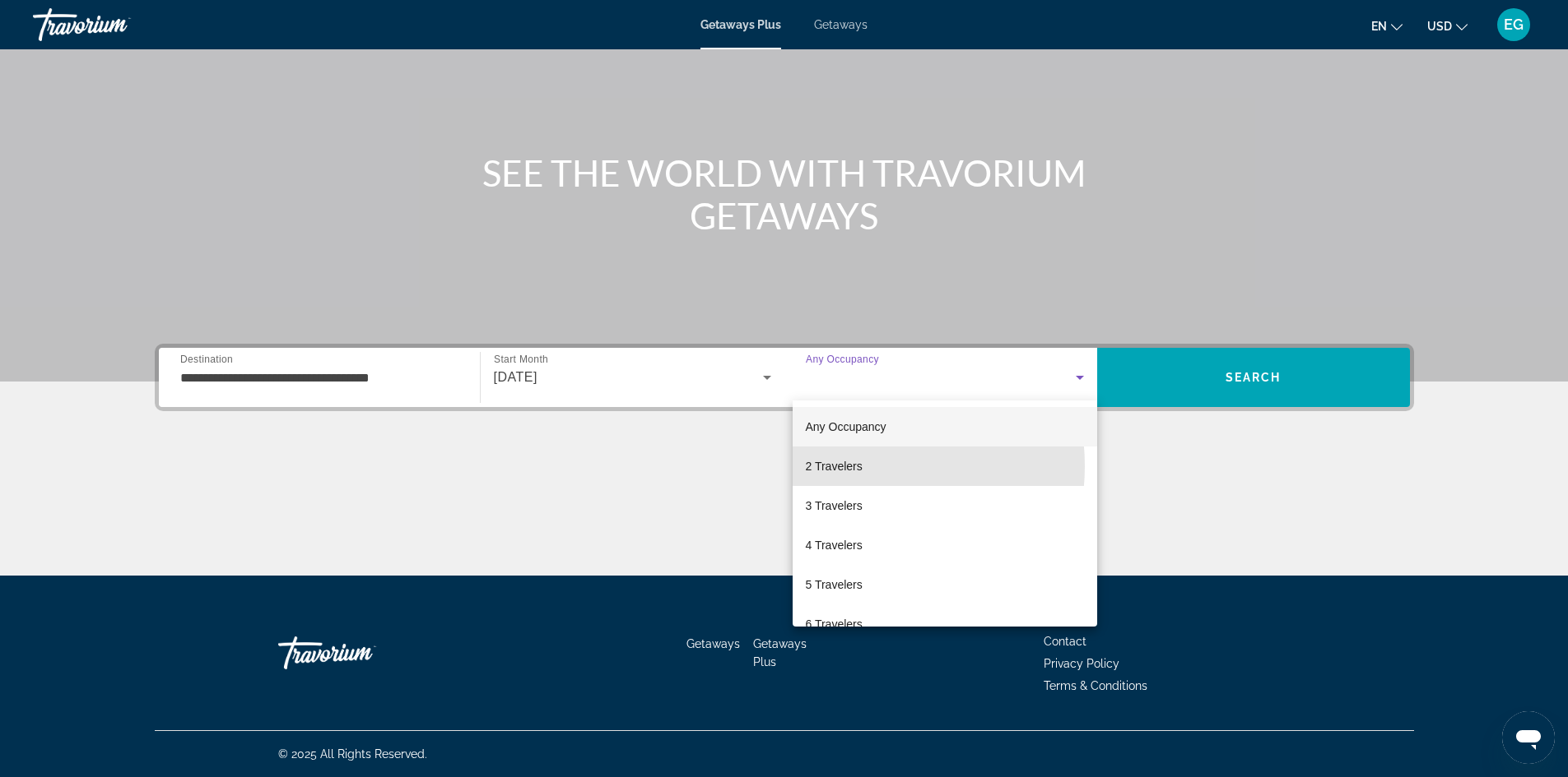
drag, startPoint x: 843, startPoint y: 466, endPoint x: 861, endPoint y: 453, distance: 22.2
click at [846, 464] on span "2 Travelers" at bounding box center [834, 465] width 56 height 20
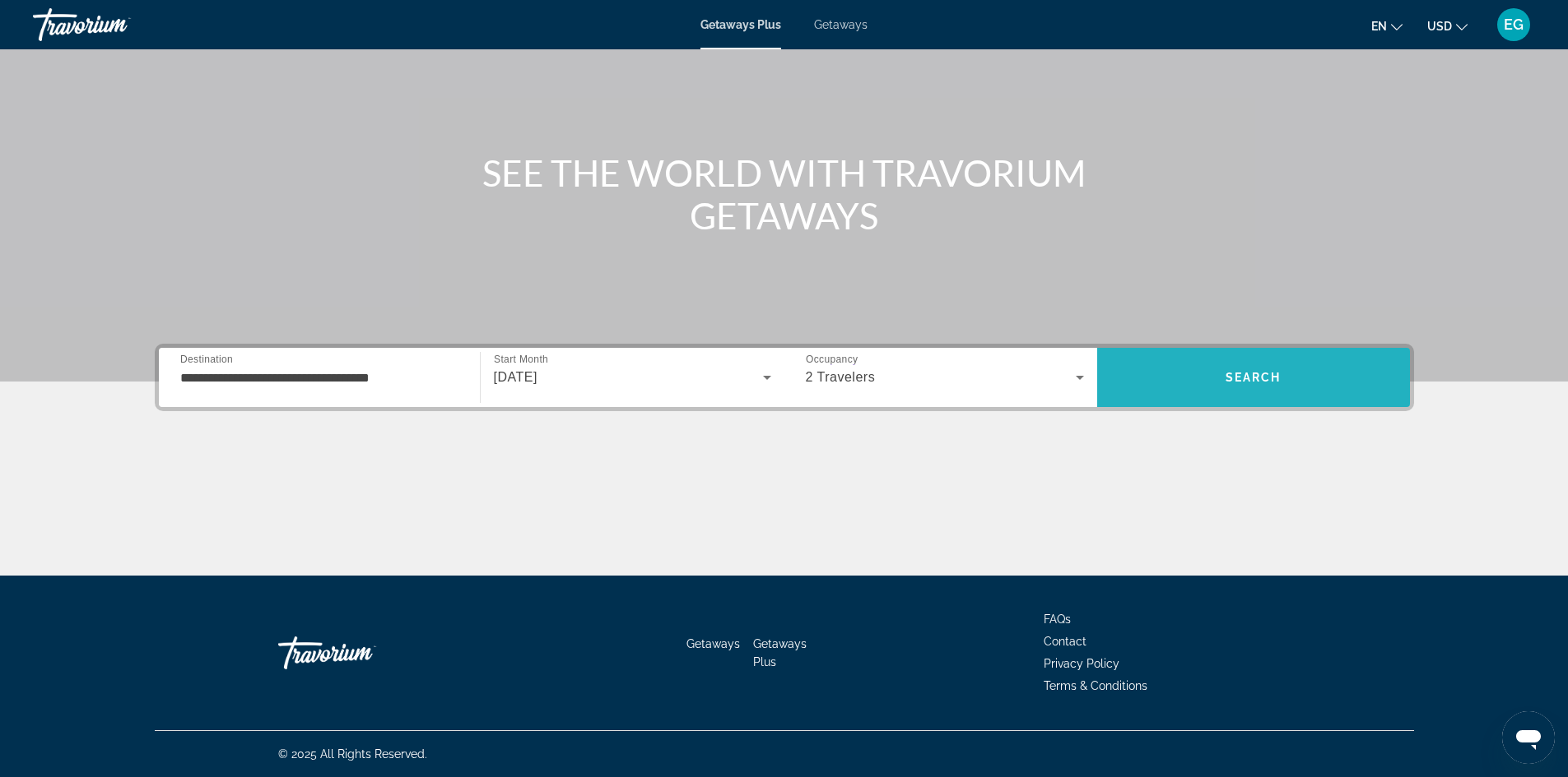
click at [1201, 404] on span "Search" at bounding box center [1253, 377] width 313 height 59
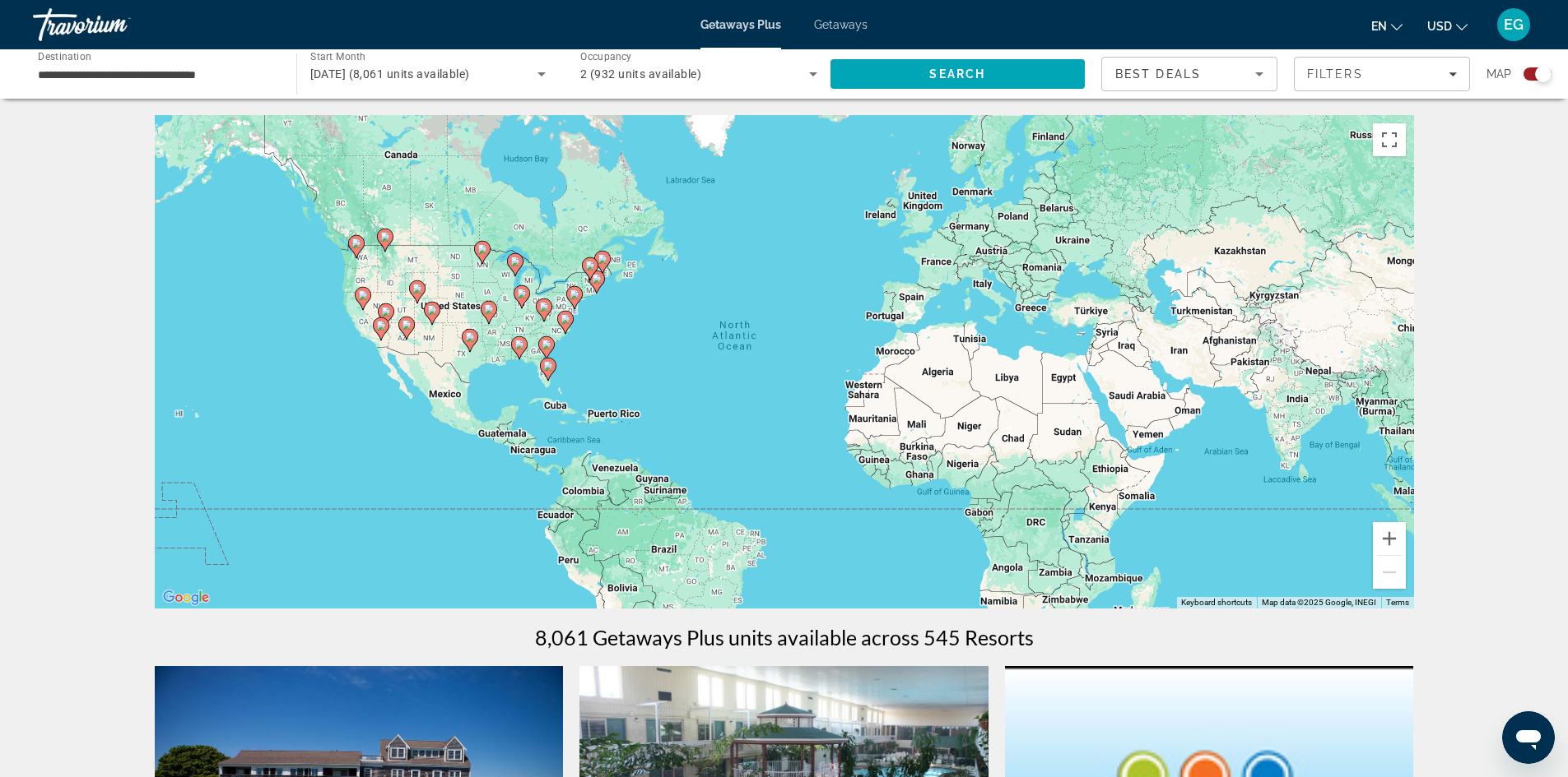
click at [520, 343] on image "Main content" at bounding box center [519, 344] width 10 height 10
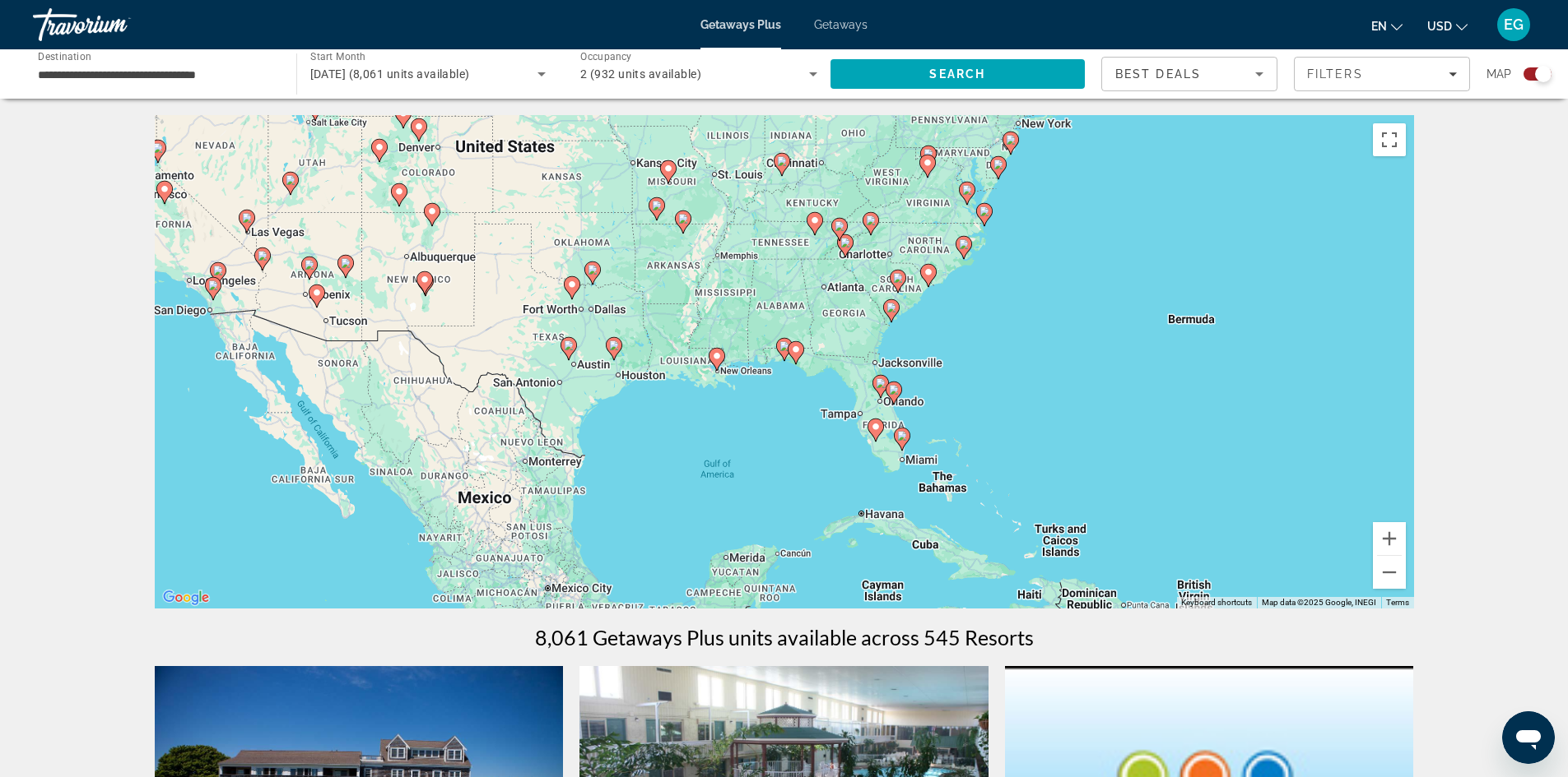
click at [683, 221] on image "Main content" at bounding box center [683, 219] width 10 height 10
type input "**********"
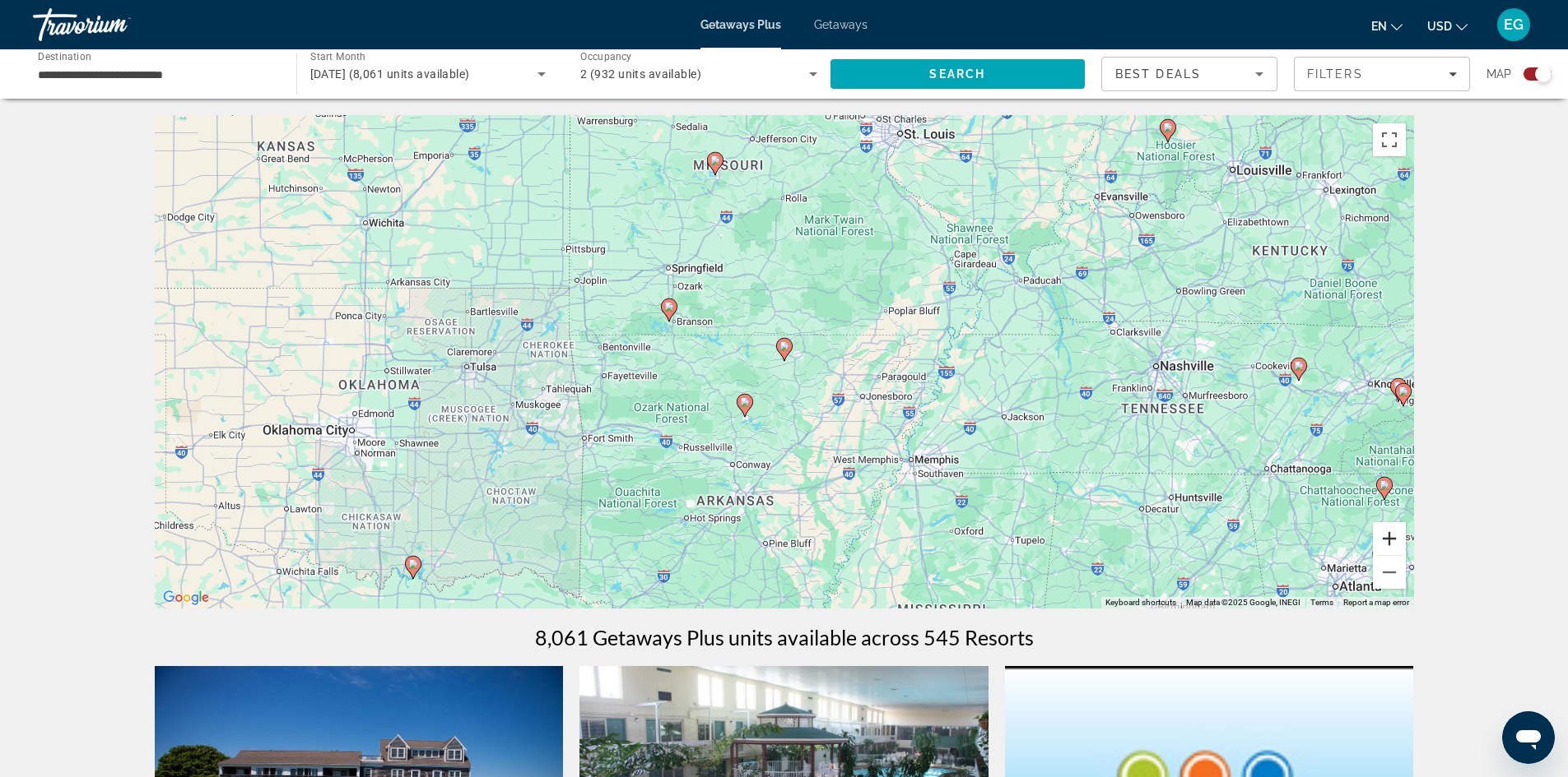
click at [1397, 541] on button "Zoom in" at bounding box center [1389, 539] width 33 height 33
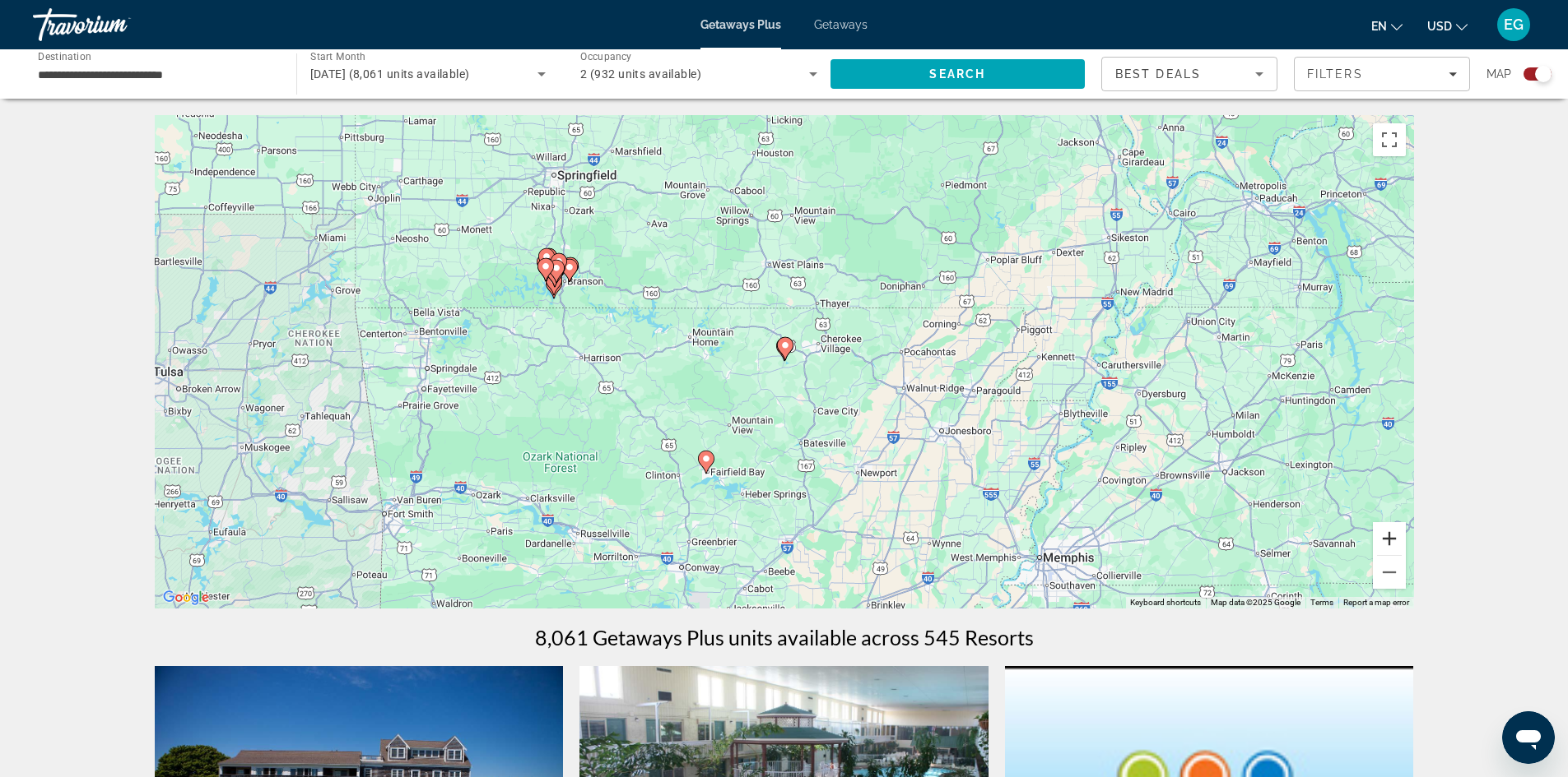
click at [1397, 543] on button "Zoom in" at bounding box center [1389, 539] width 33 height 33
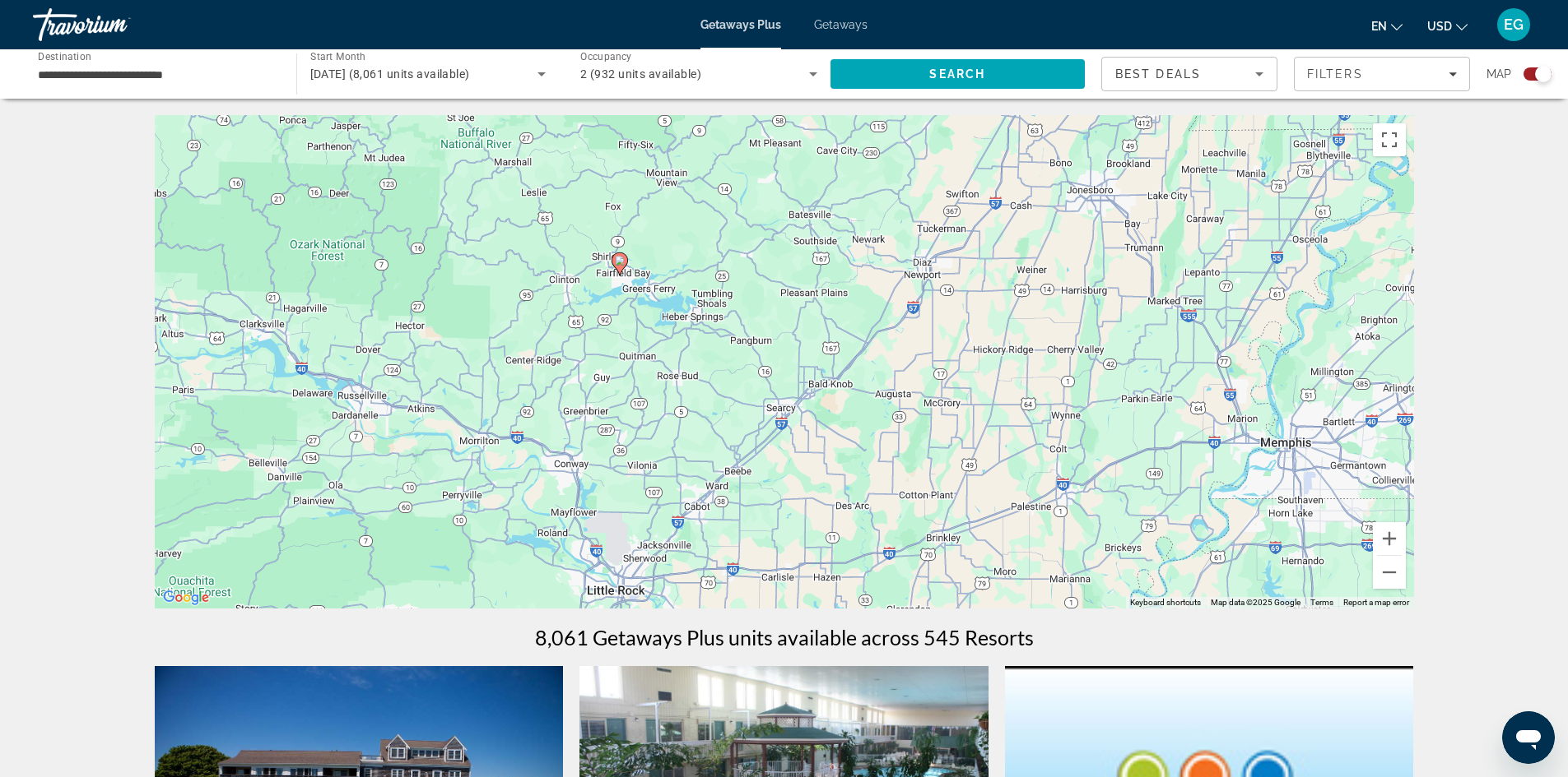
drag, startPoint x: 735, startPoint y: 523, endPoint x: 728, endPoint y: 214, distance: 309.1
click at [728, 214] on div "To navigate, press the arrow keys. To activate drag with keyboard, press Alt + …" at bounding box center [784, 362] width 1259 height 494
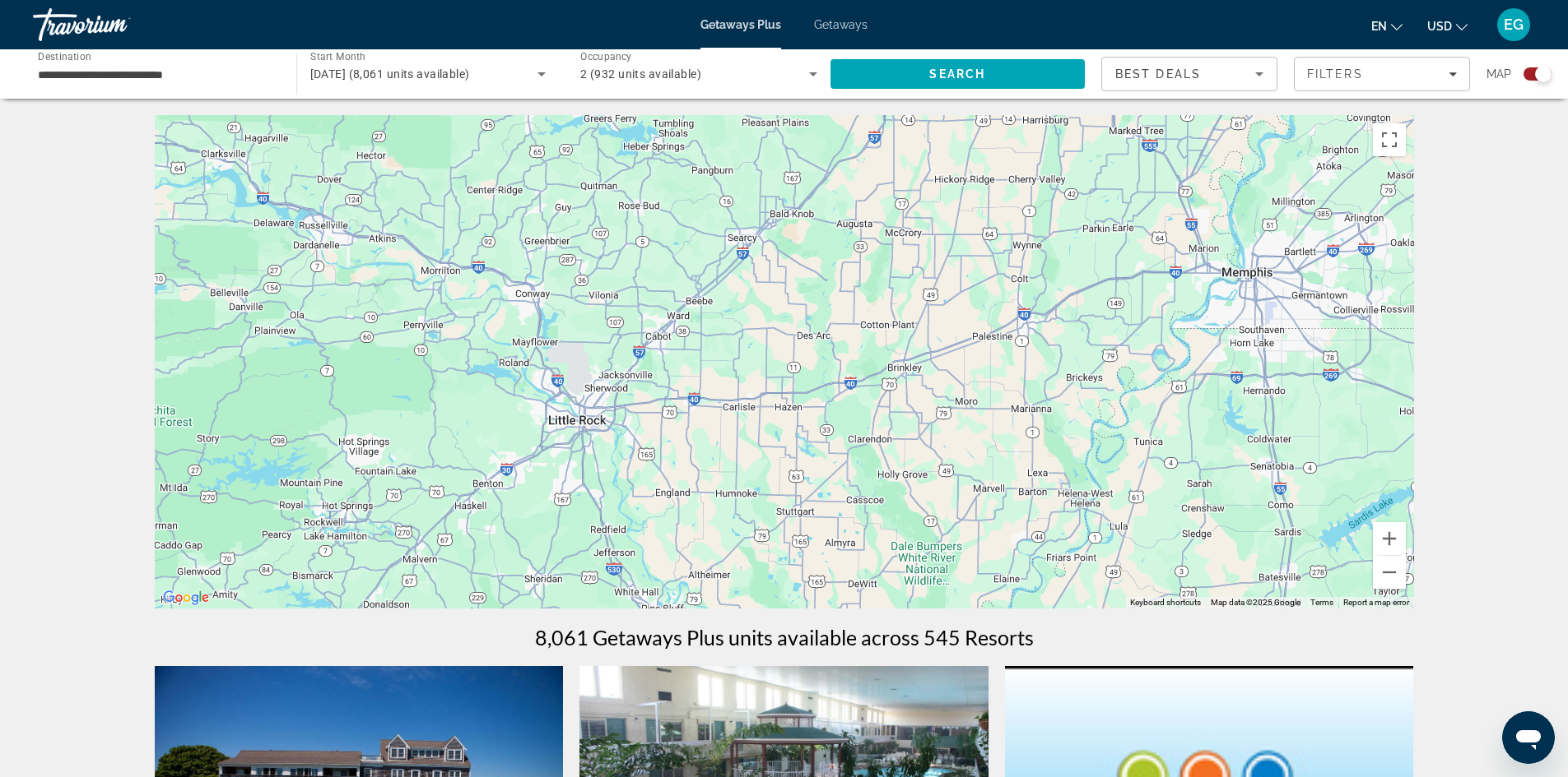
drag, startPoint x: 703, startPoint y: 548, endPoint x: 664, endPoint y: 377, distance: 175.4
click at [664, 377] on div "To navigate, press the arrow keys. To activate drag with keyboard, press Alt + …" at bounding box center [784, 362] width 1259 height 494
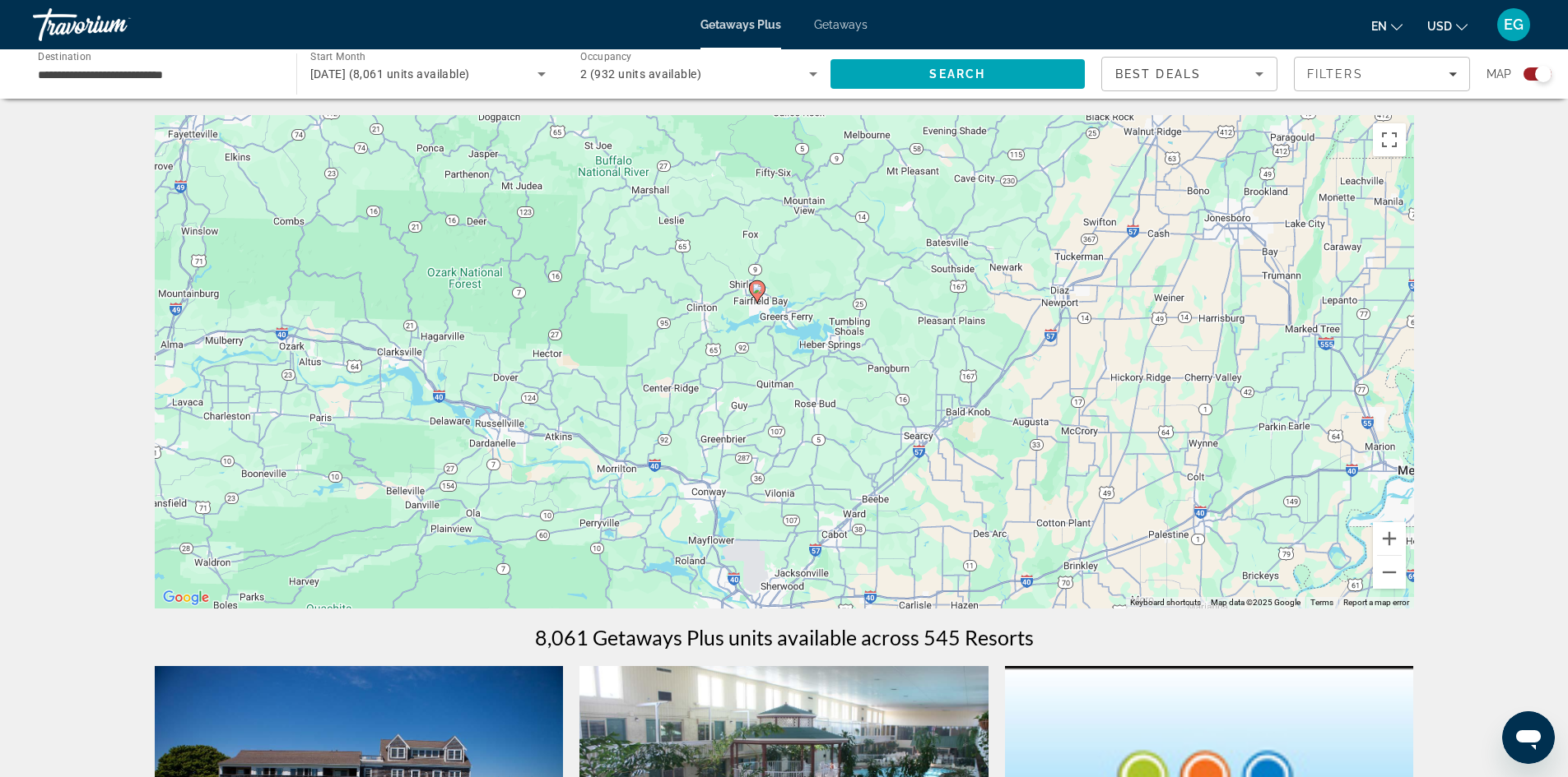
drag, startPoint x: 370, startPoint y: 272, endPoint x: 547, endPoint y: 474, distance: 268.6
click at [547, 474] on div "To navigate, press the arrow keys. To activate drag with keyboard, press Alt + …" at bounding box center [784, 362] width 1259 height 494
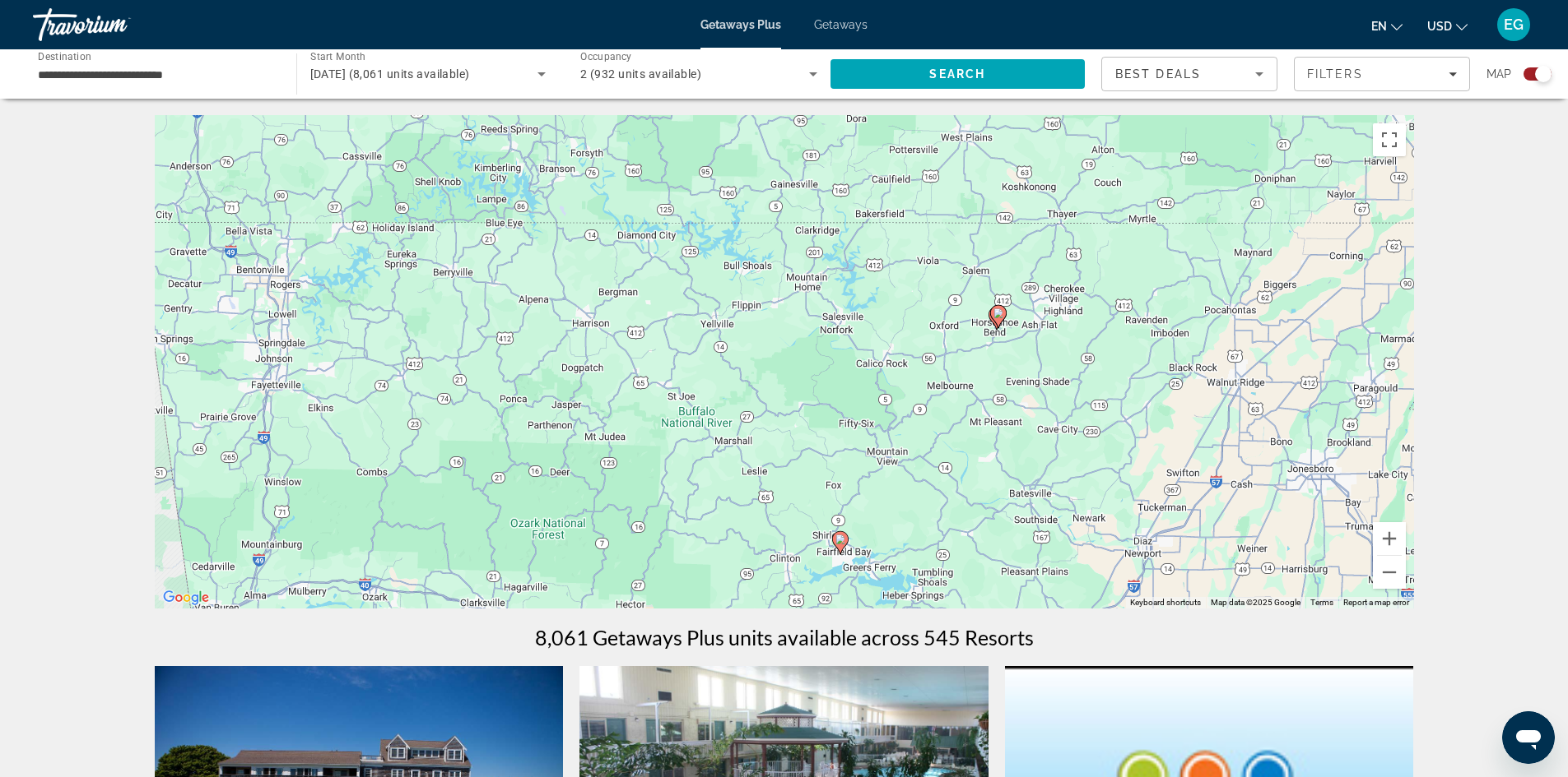
drag, startPoint x: 711, startPoint y: 381, endPoint x: 794, endPoint y: 633, distance: 265.3
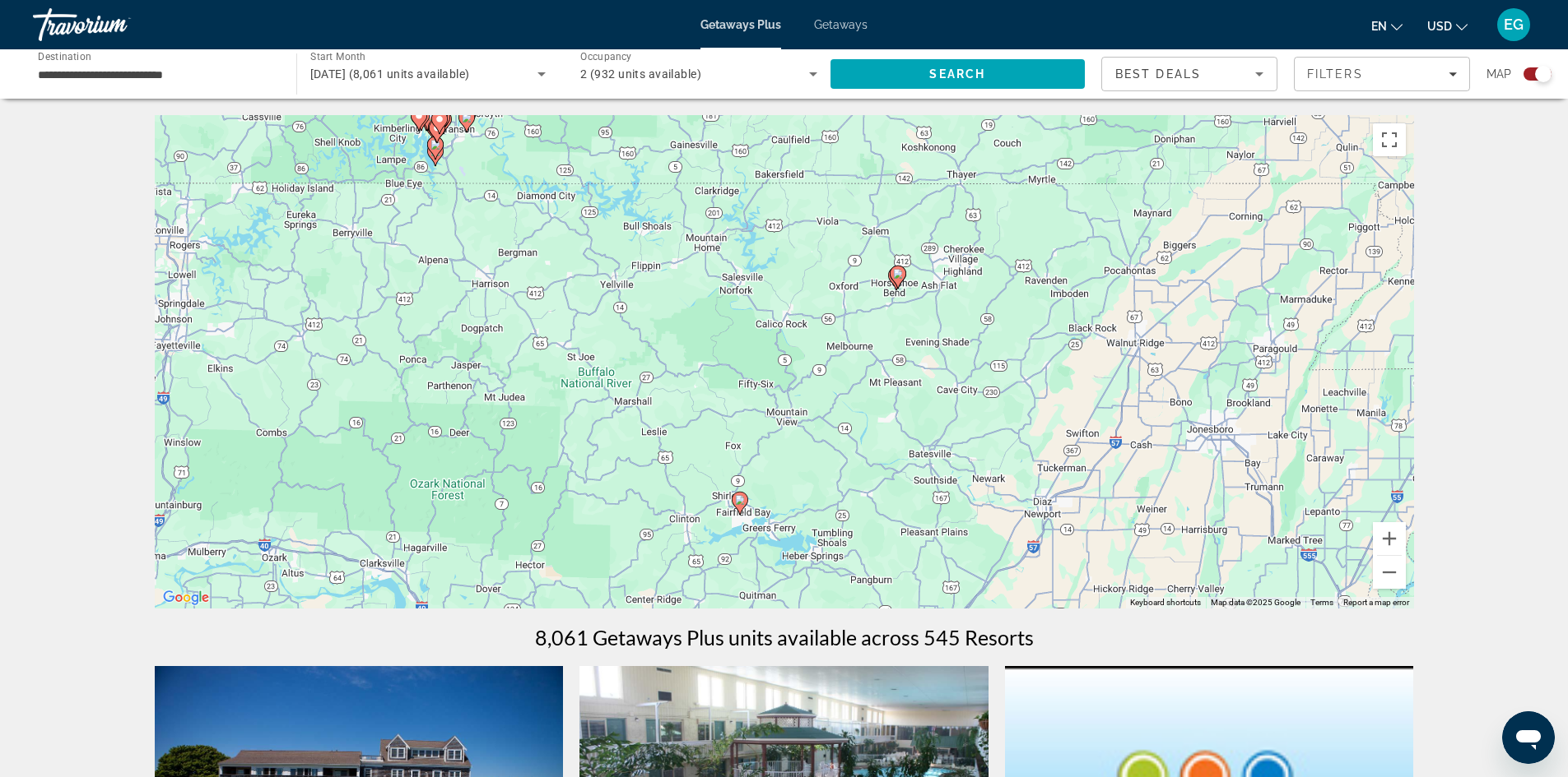
drag, startPoint x: 658, startPoint y: 365, endPoint x: 558, endPoint y: 328, distance: 106.6
click at [558, 328] on div "To navigate, press the arrow keys. To activate drag with keyboard, press Alt + …" at bounding box center [784, 362] width 1259 height 494
click at [742, 503] on image "Main content" at bounding box center [740, 500] width 10 height 10
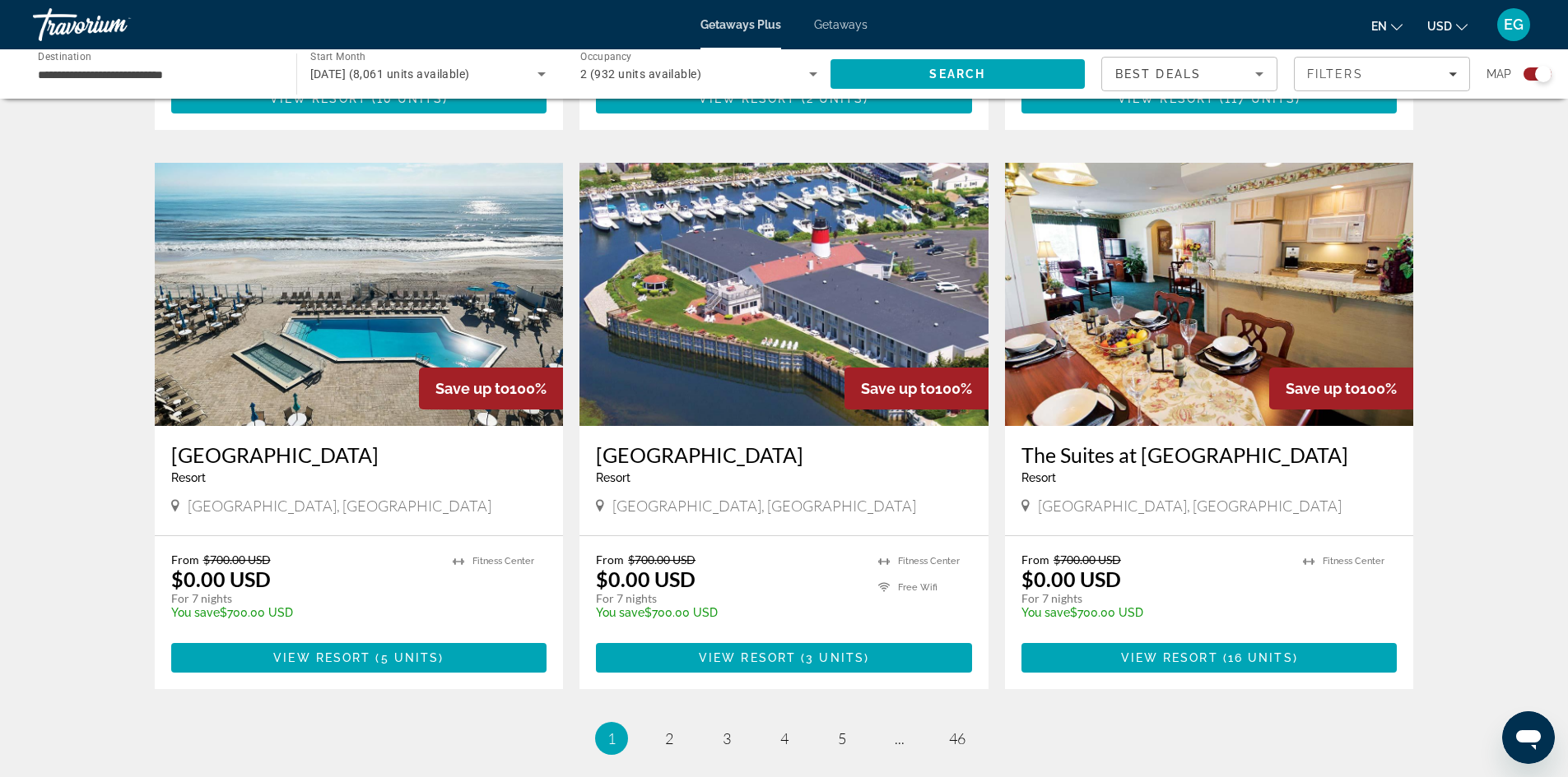
scroll to position [2303, 0]
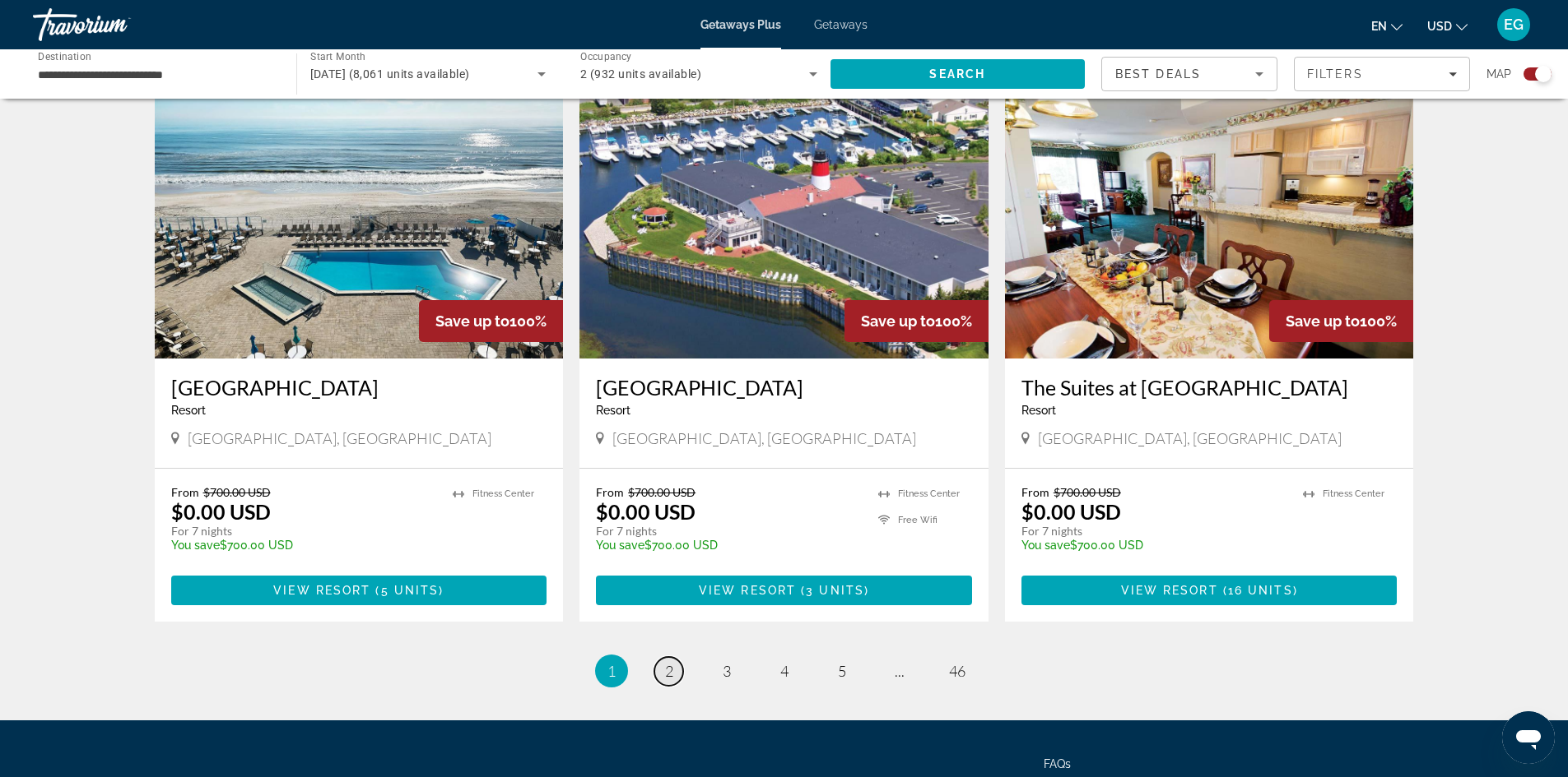
click at [671, 657] on link "page 2" at bounding box center [669, 671] width 29 height 29
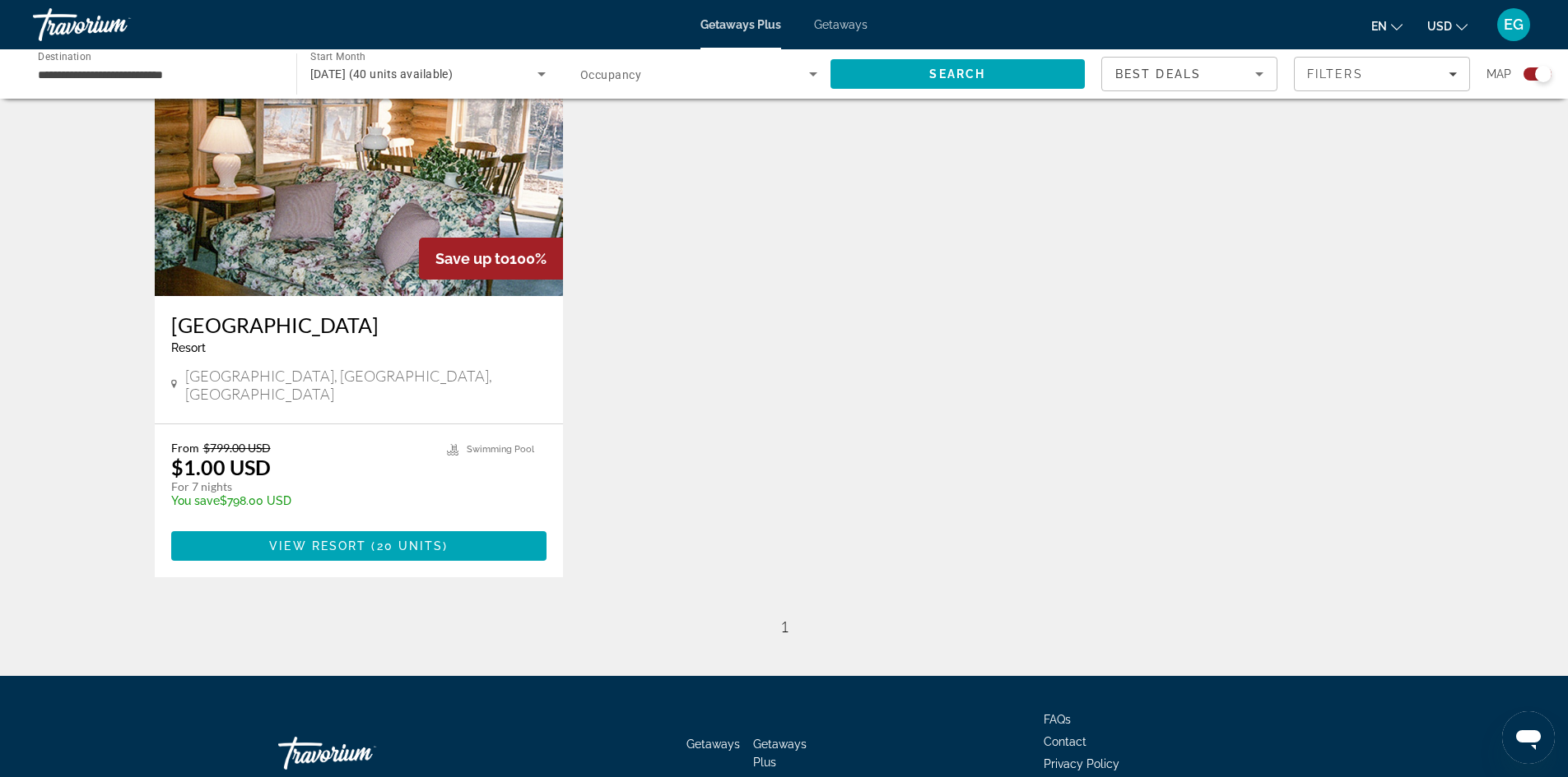
scroll to position [658, 0]
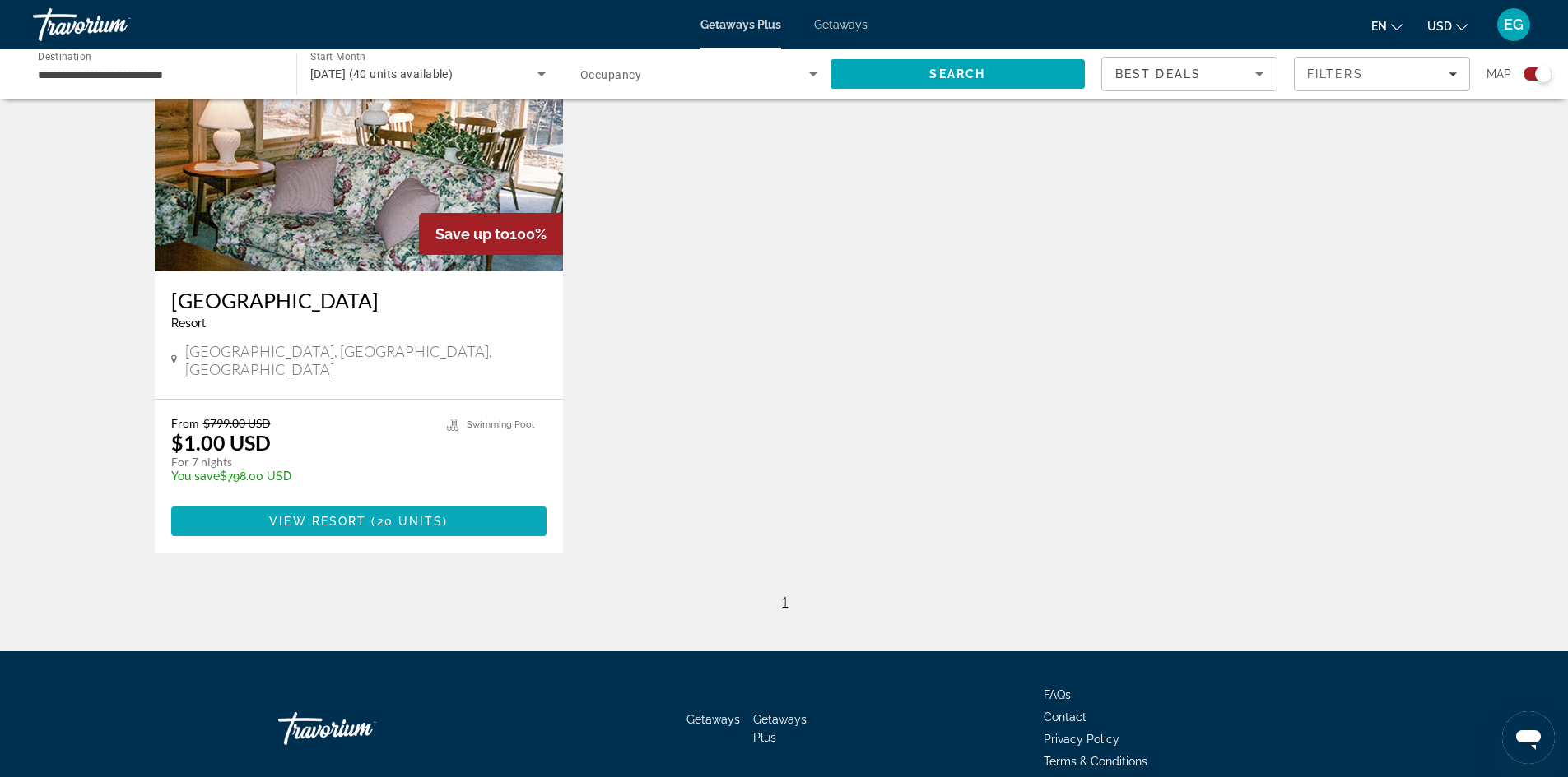
click at [316, 515] on span "View Resort" at bounding box center [317, 522] width 97 height 13
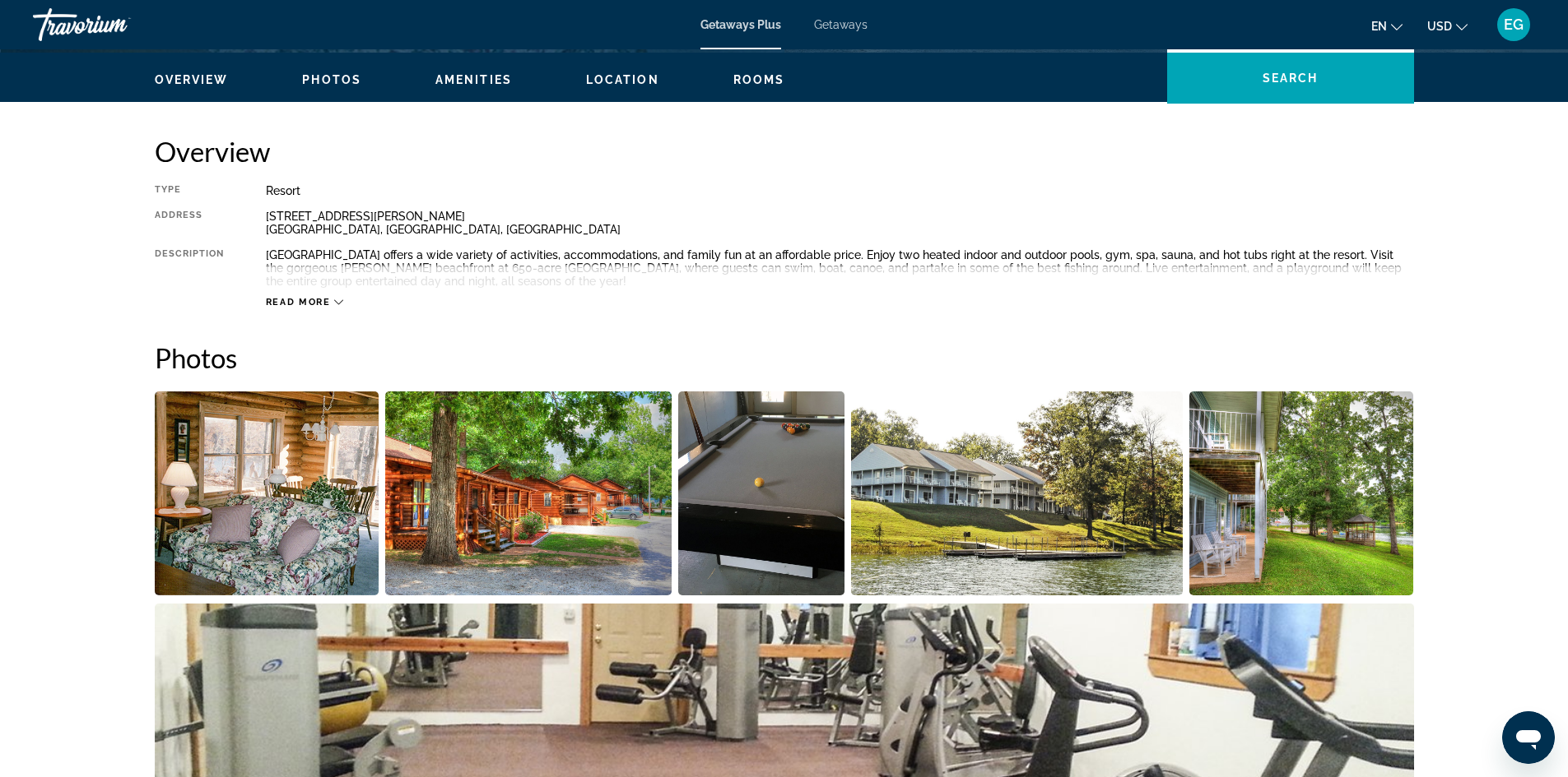
scroll to position [576, 0]
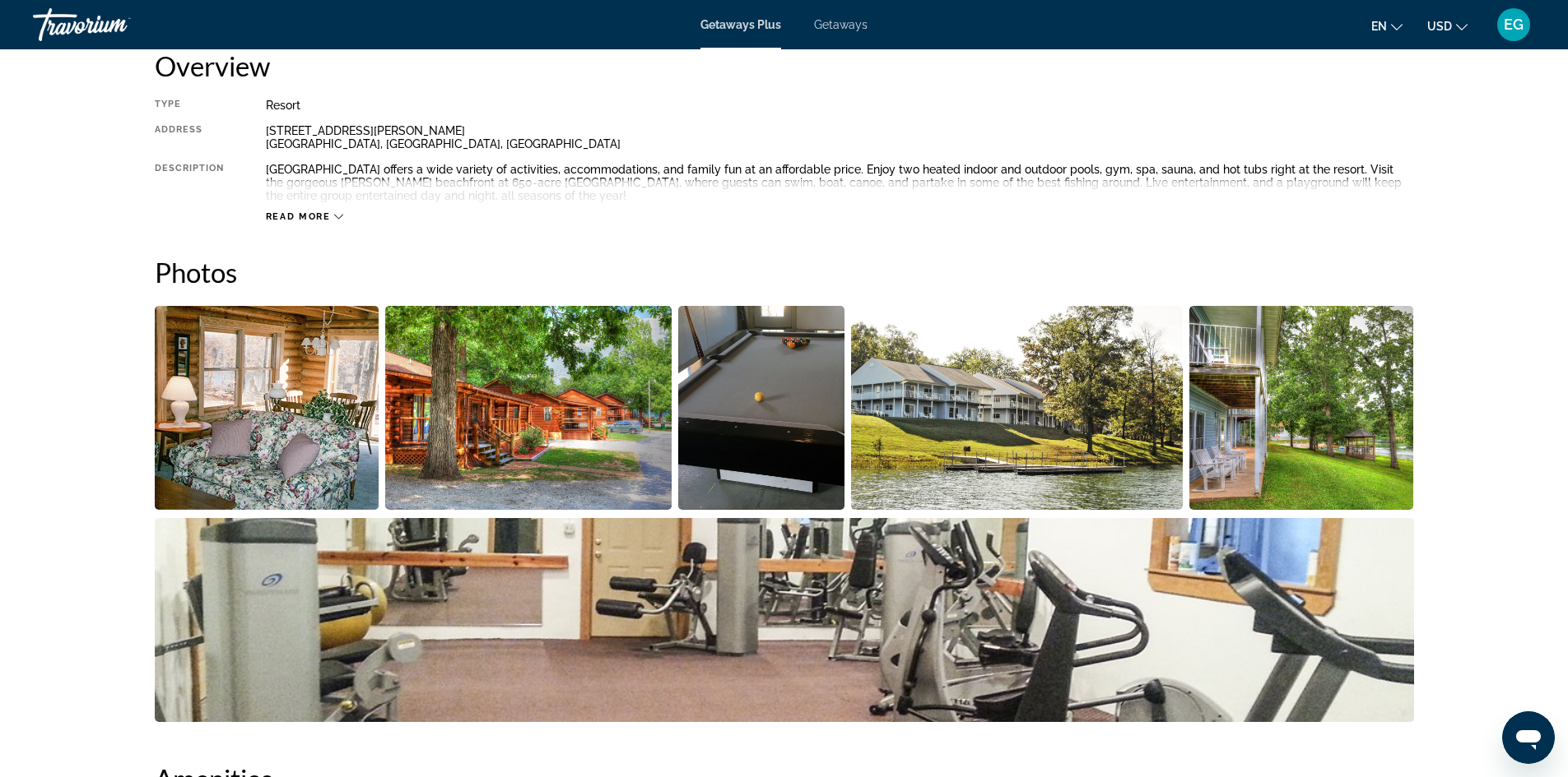
click at [320, 470] on img "Open full-screen image slider" at bounding box center [267, 407] width 224 height 204
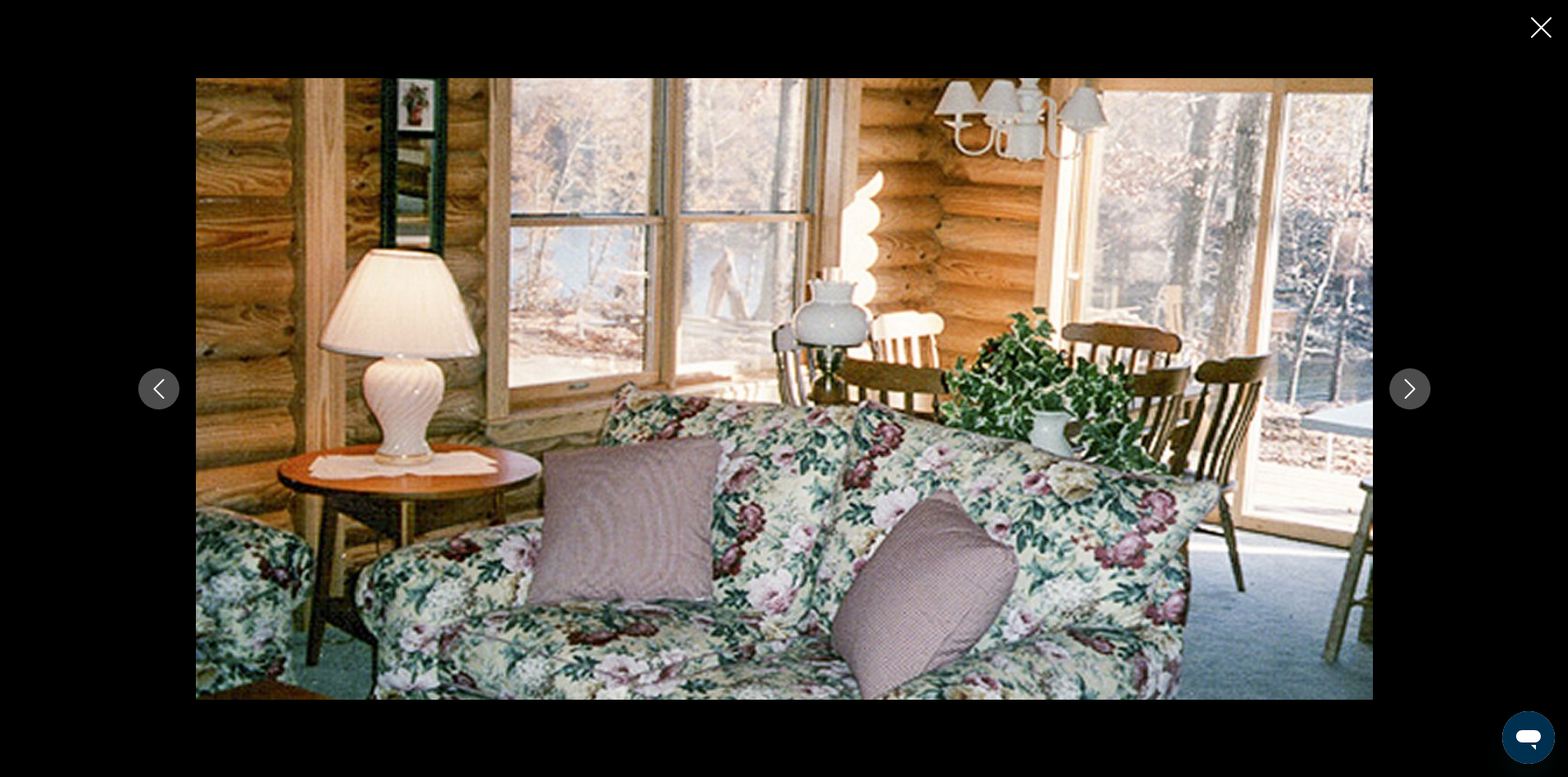
click at [1411, 393] on icon "Next image" at bounding box center [1409, 388] width 20 height 20
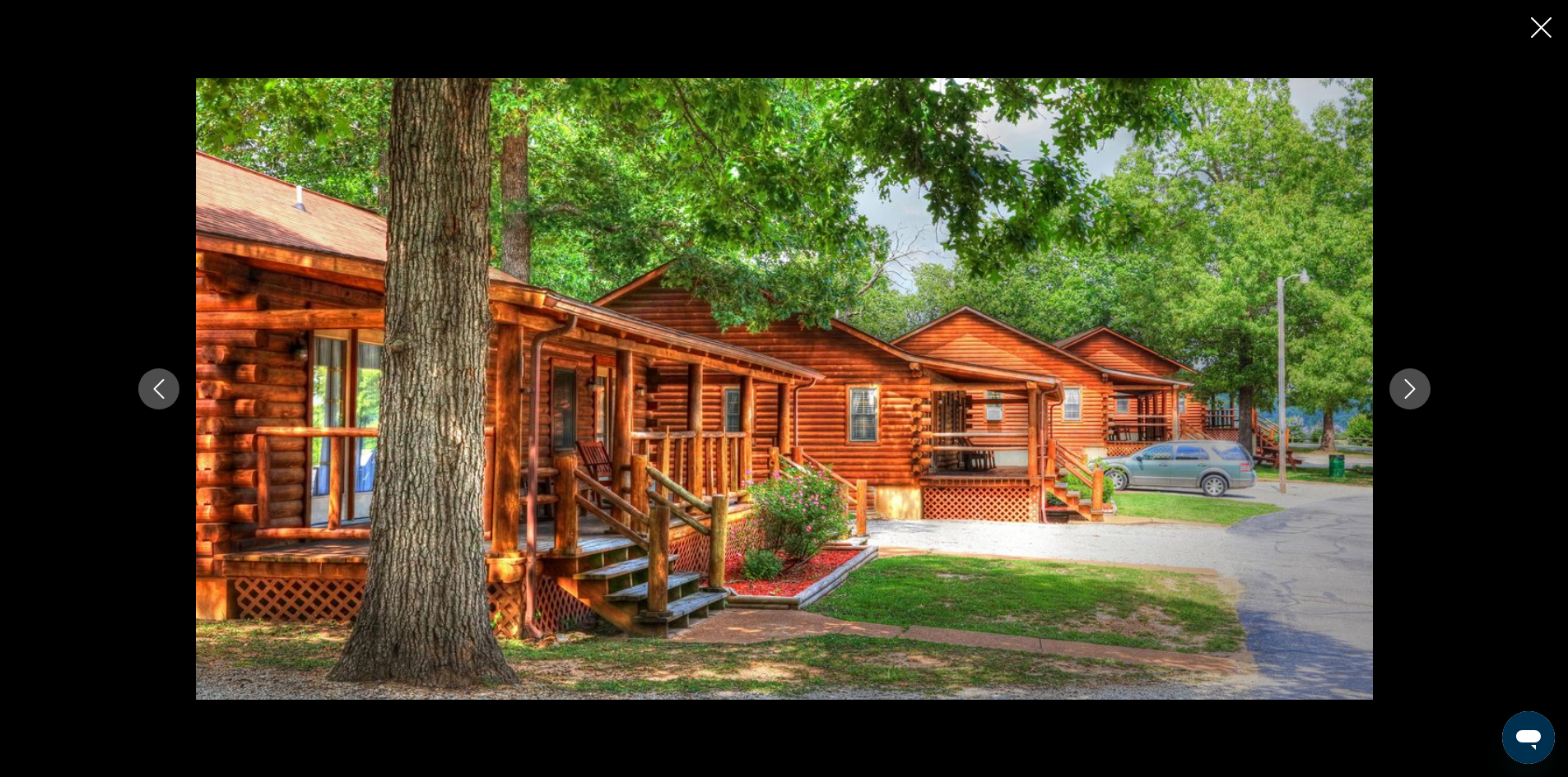
click at [1411, 393] on icon "Next image" at bounding box center [1409, 388] width 20 height 20
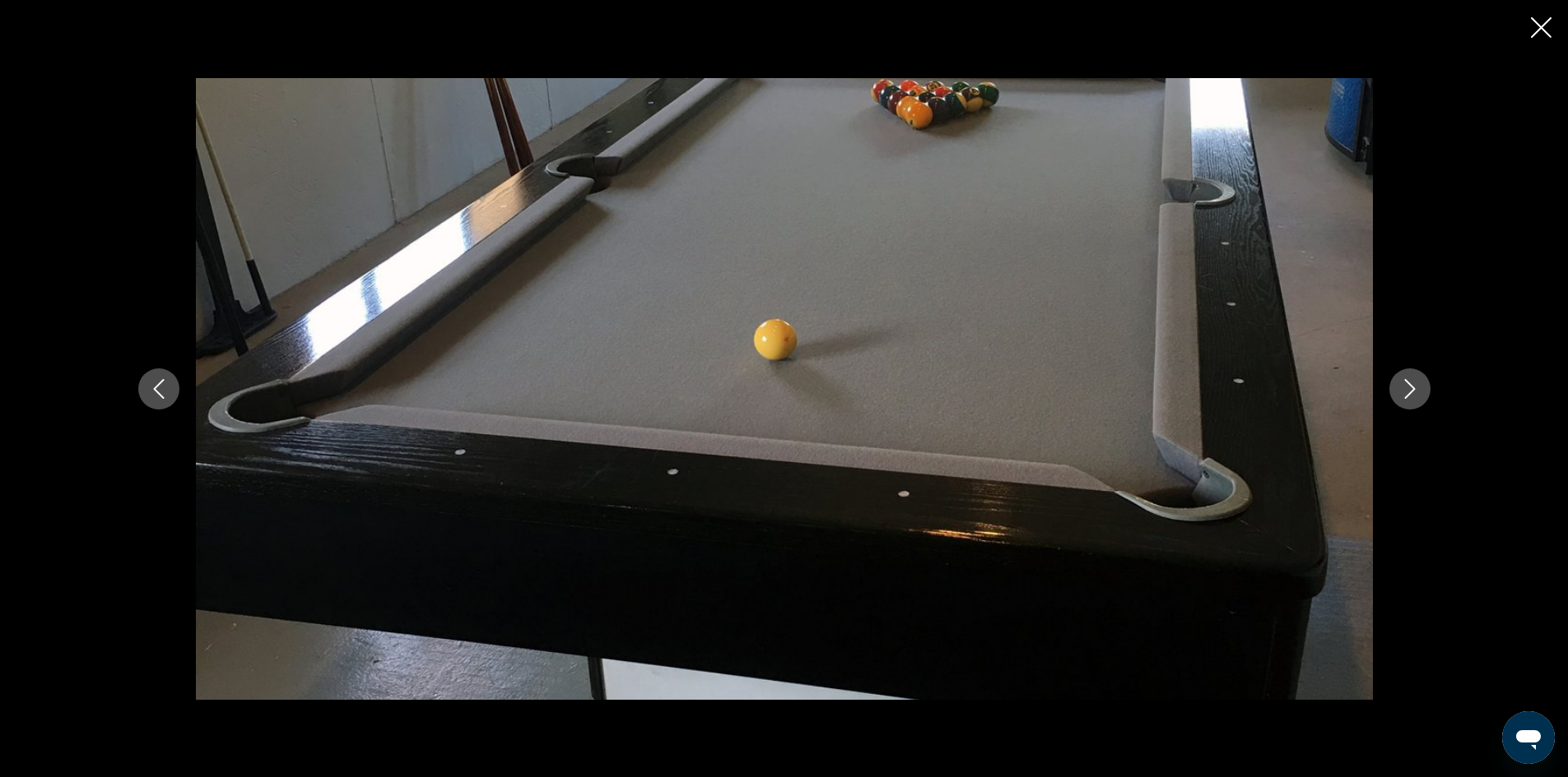
click at [1411, 393] on icon "Next image" at bounding box center [1409, 388] width 20 height 20
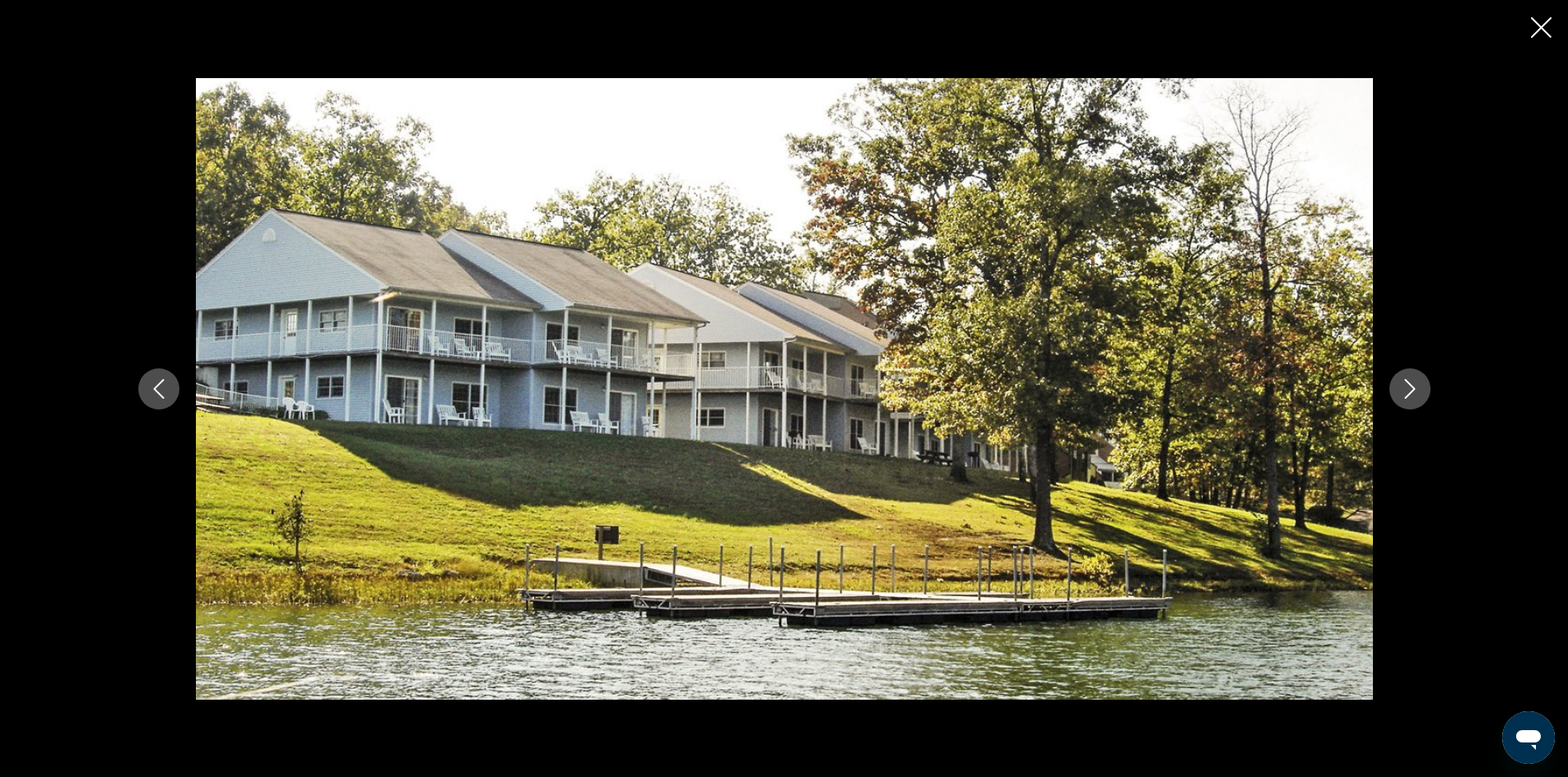
click at [1411, 393] on icon "Next image" at bounding box center [1409, 388] width 20 height 20
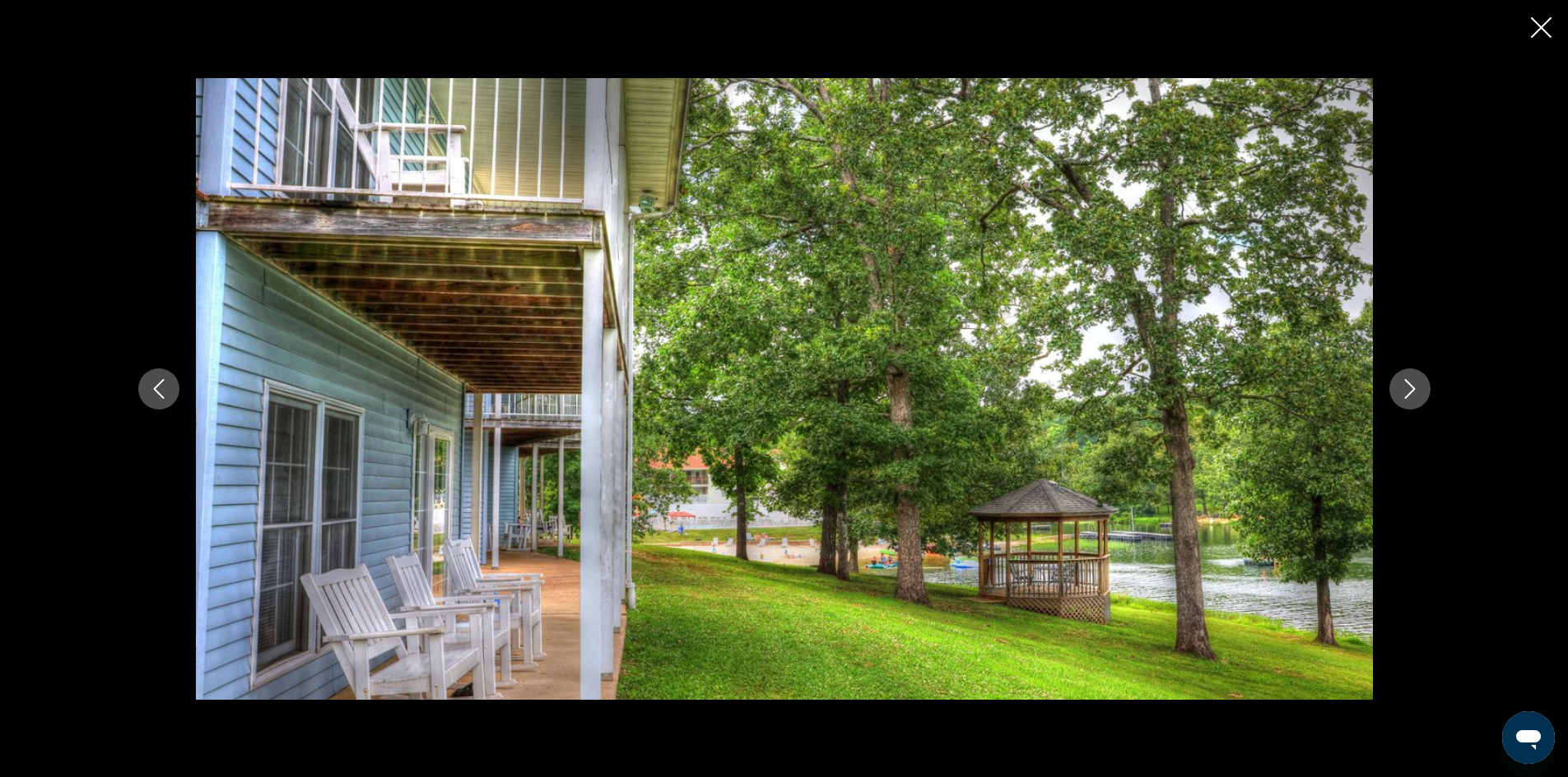
click at [1411, 393] on icon "Next image" at bounding box center [1409, 388] width 20 height 20
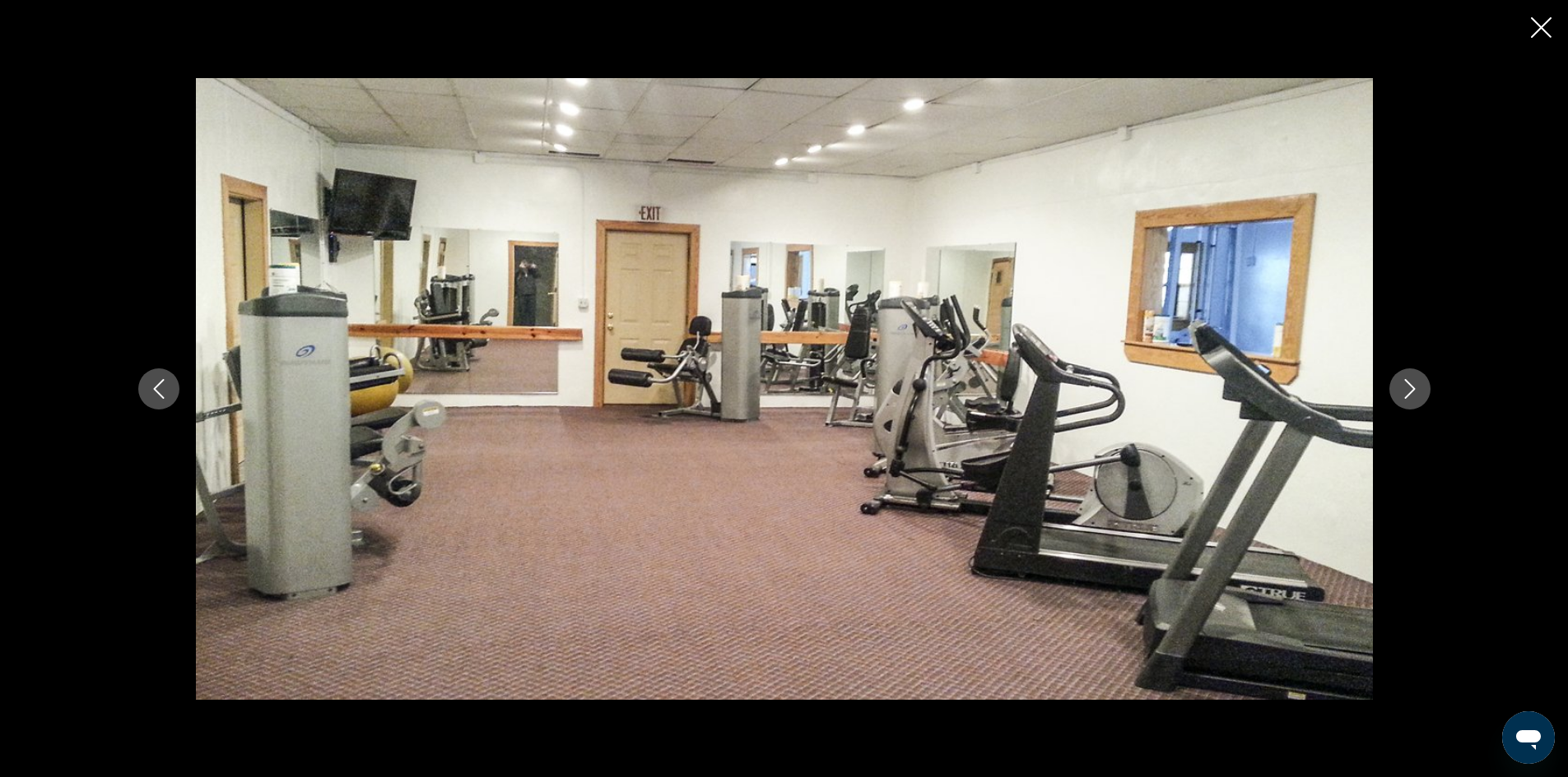
click at [1411, 393] on icon "Next image" at bounding box center [1409, 388] width 20 height 20
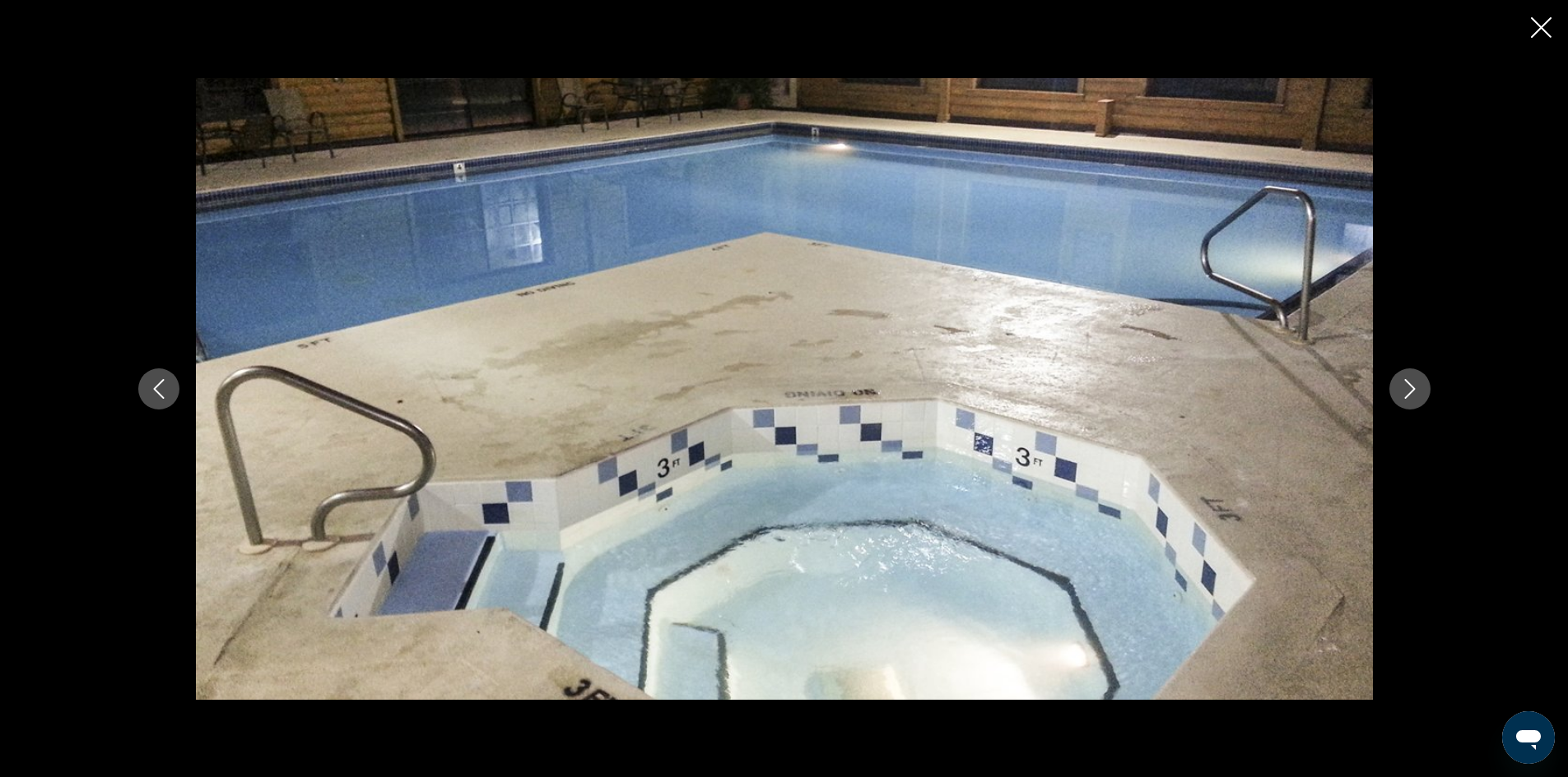
click at [1411, 393] on icon "Next image" at bounding box center [1409, 388] width 20 height 20
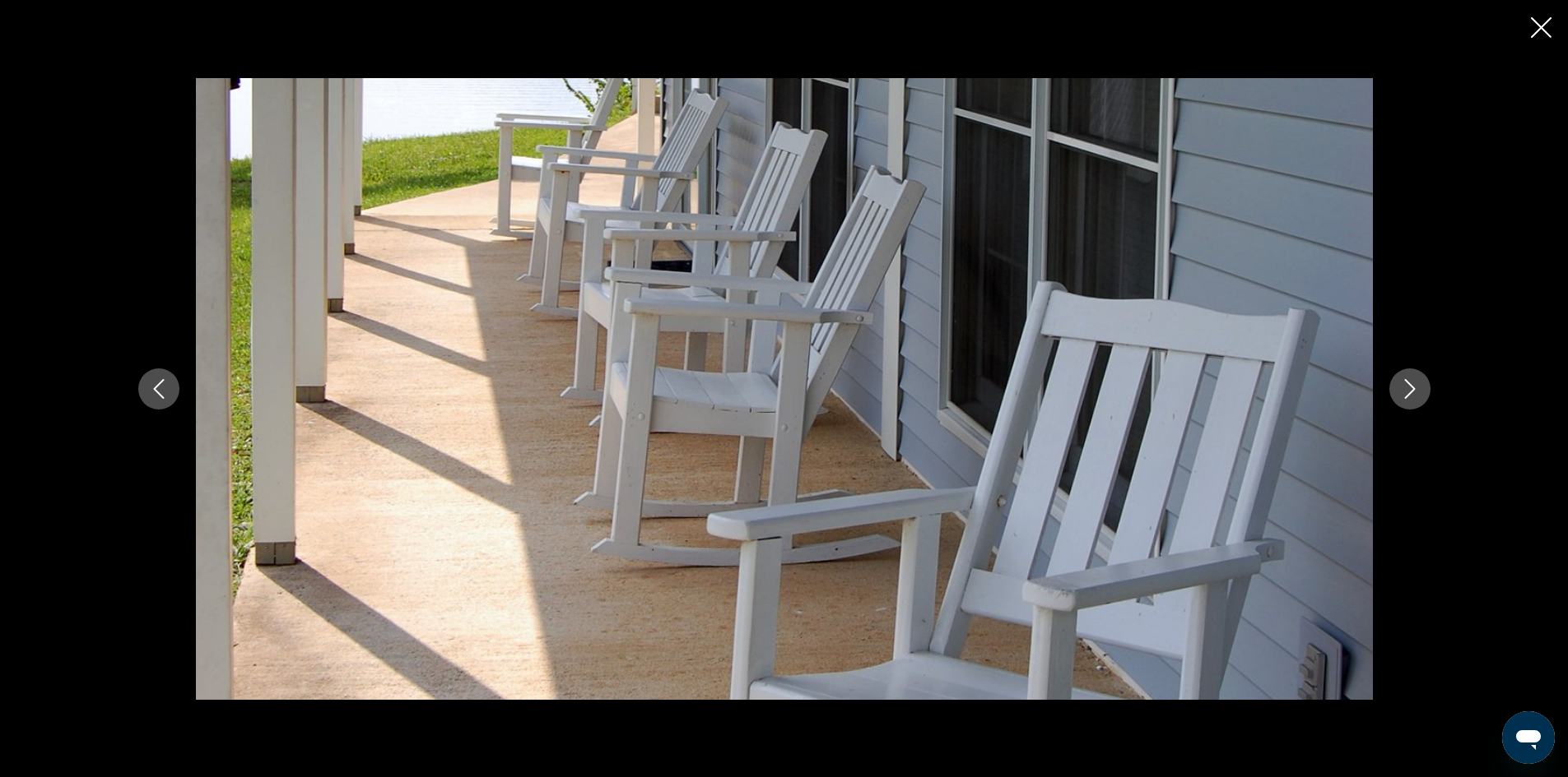
click at [1411, 393] on icon "Next image" at bounding box center [1409, 388] width 20 height 20
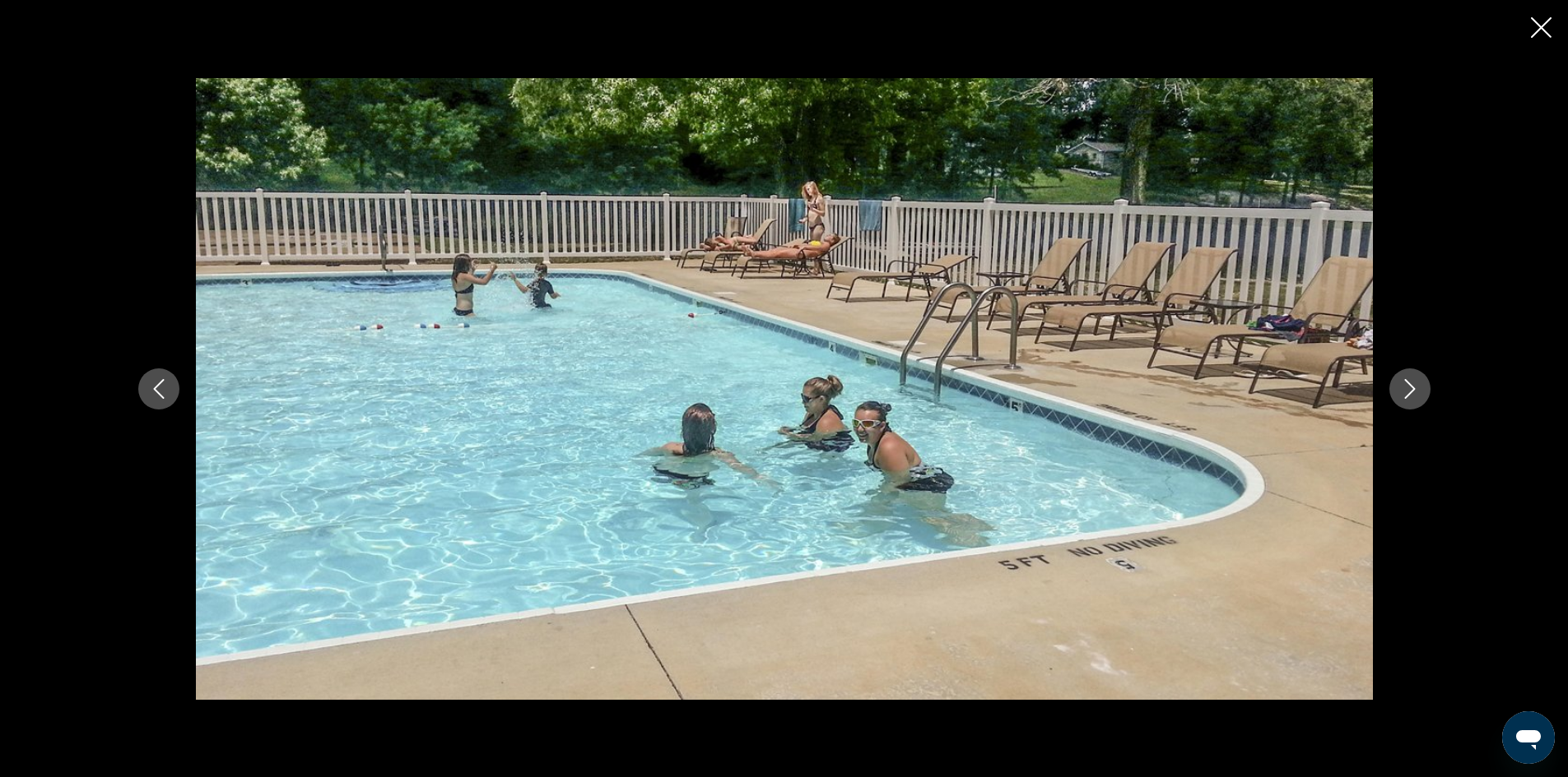
click at [1411, 393] on icon "Next image" at bounding box center [1409, 388] width 20 height 20
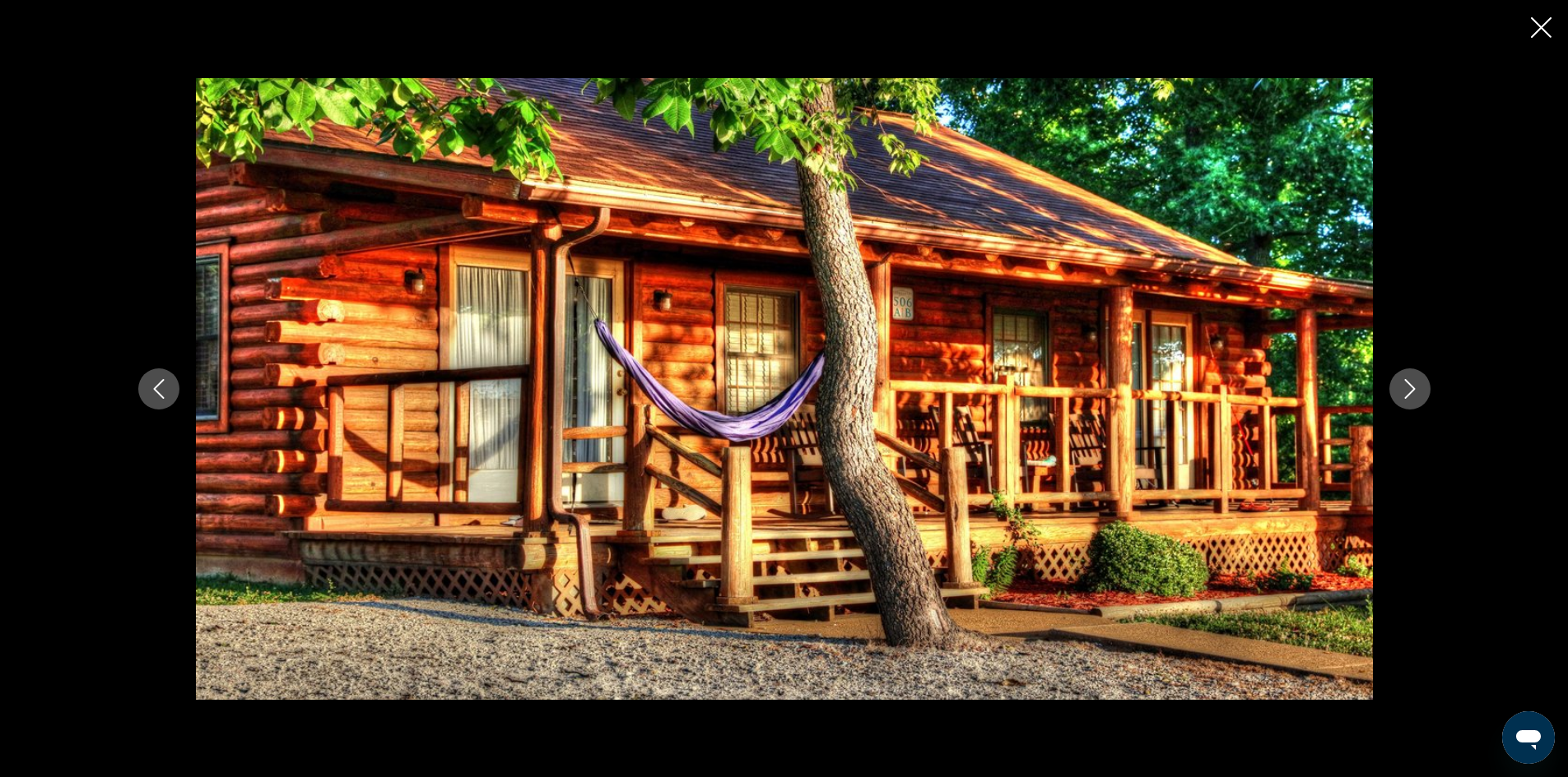
click at [1411, 393] on icon "Next image" at bounding box center [1409, 388] width 20 height 20
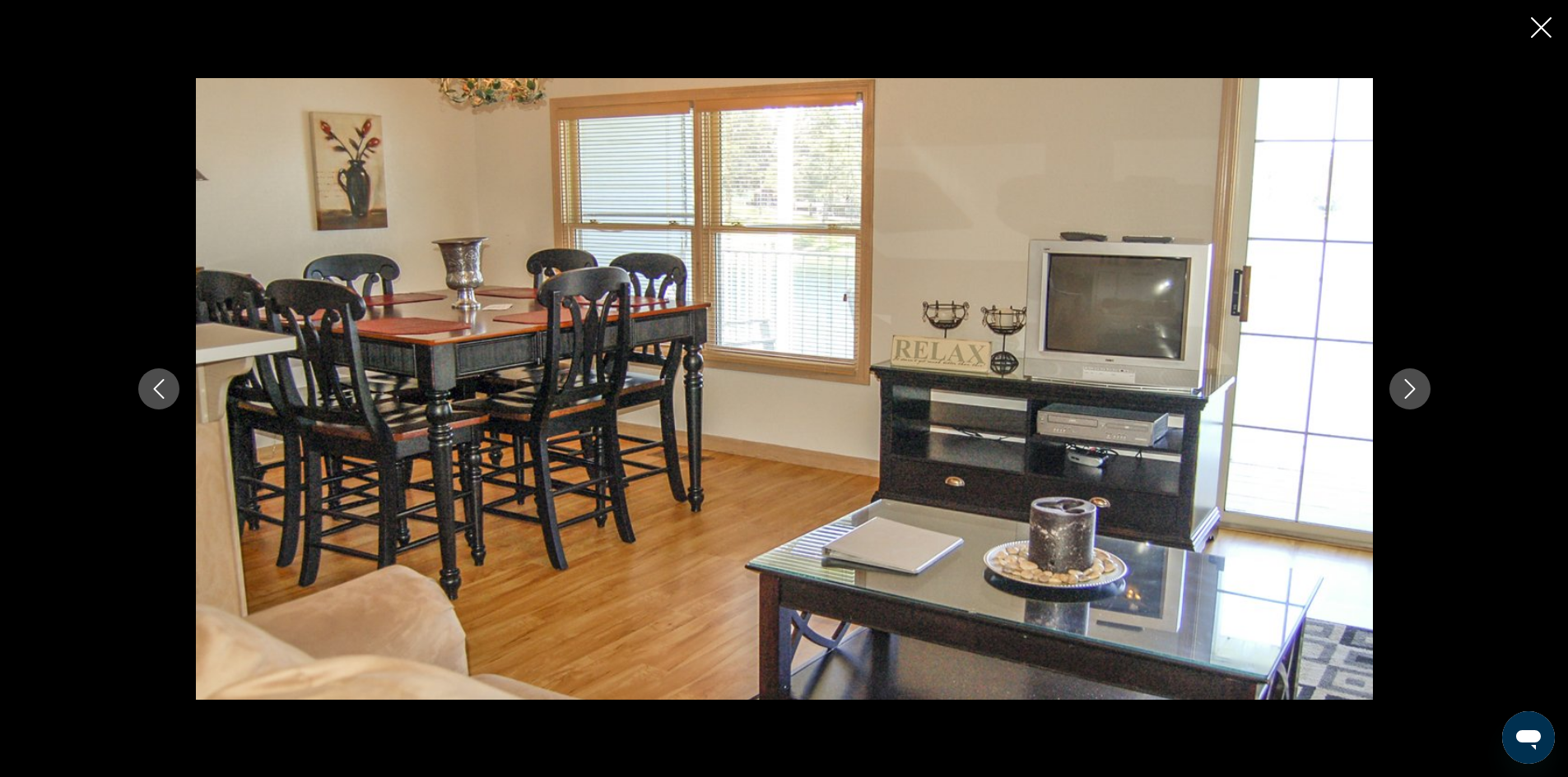
click at [1411, 393] on icon "Next image" at bounding box center [1409, 388] width 20 height 20
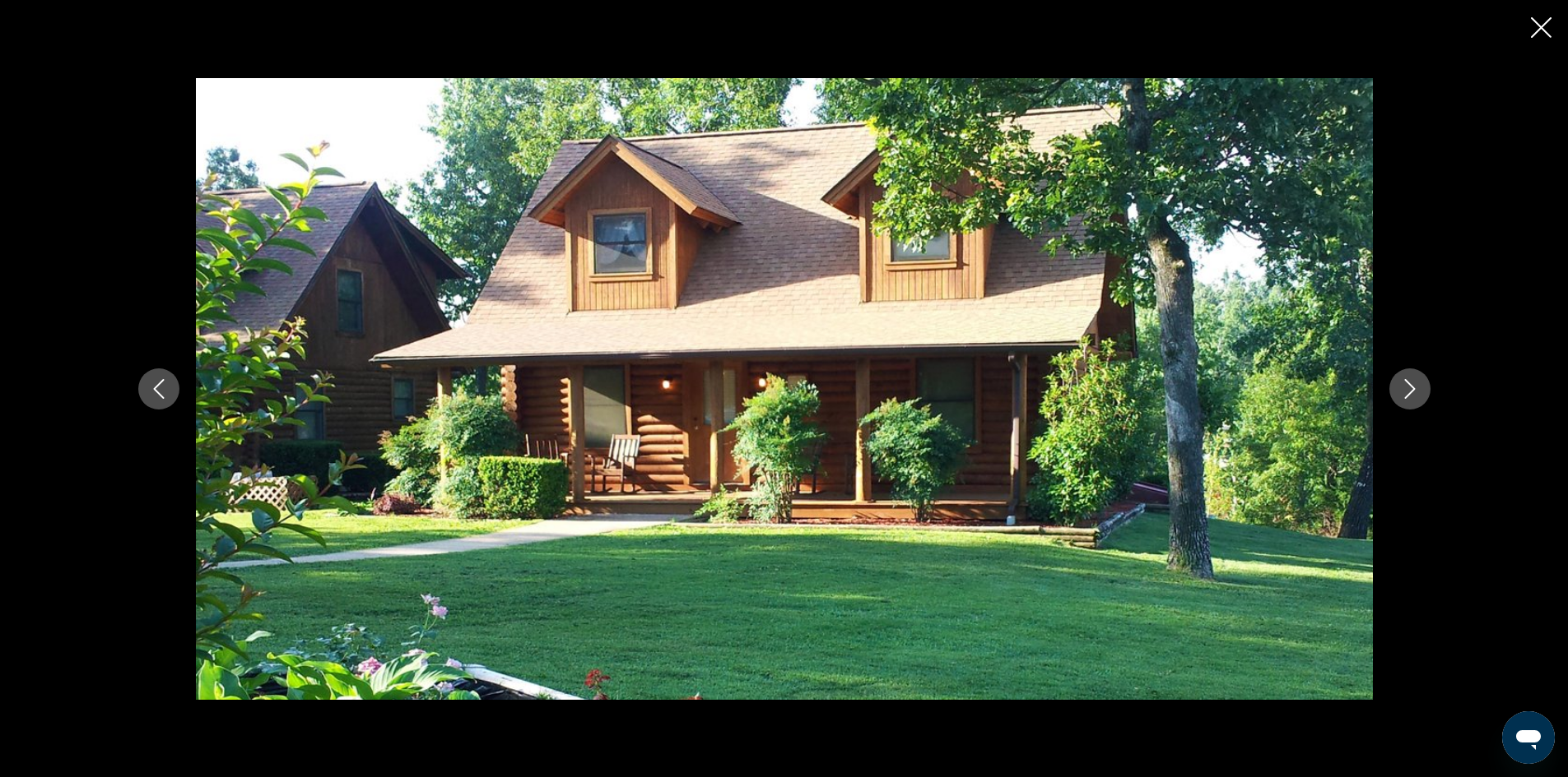
click at [1411, 393] on icon "Next image" at bounding box center [1409, 388] width 20 height 20
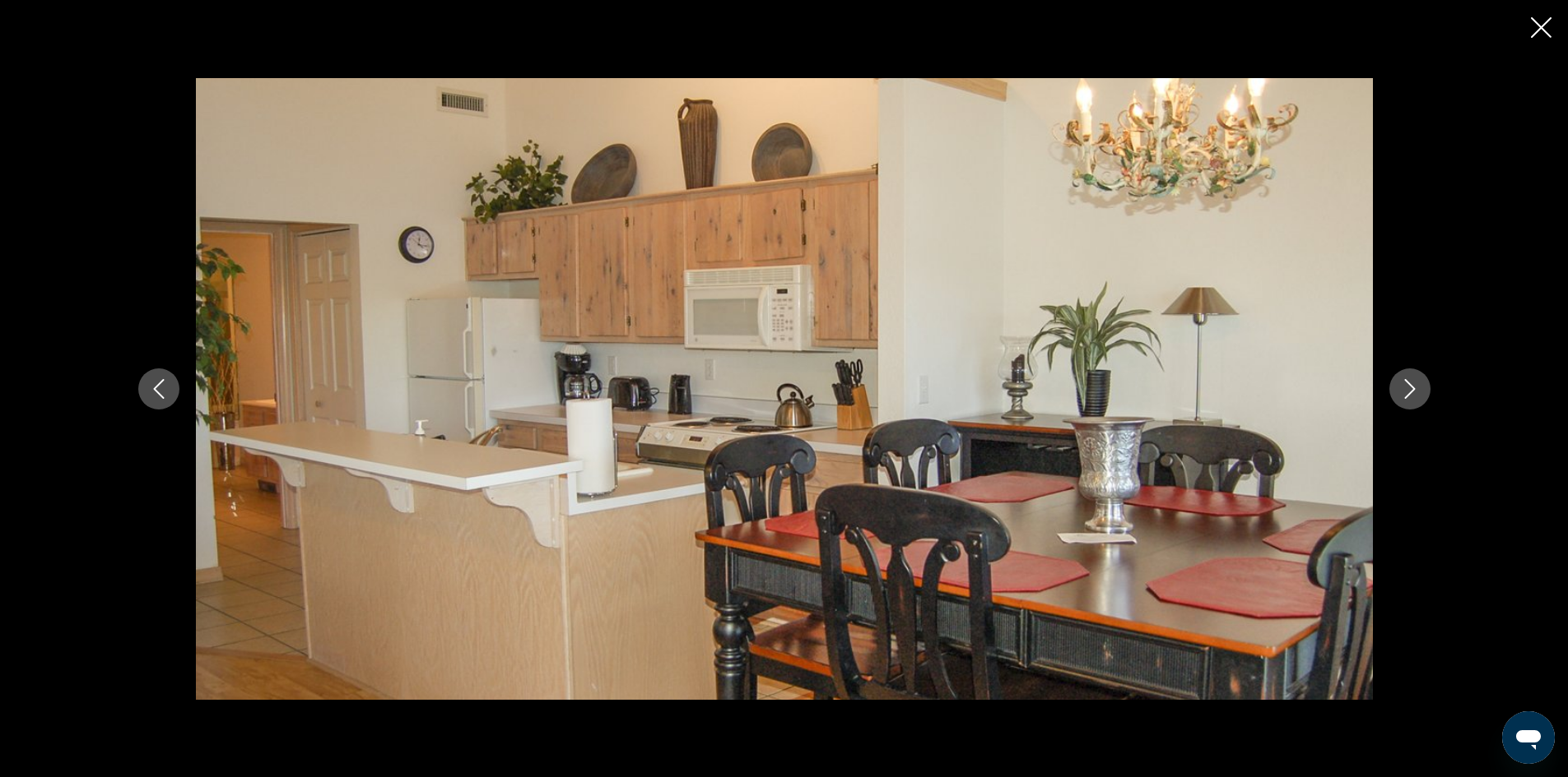
click at [1411, 393] on icon "Next image" at bounding box center [1409, 388] width 20 height 20
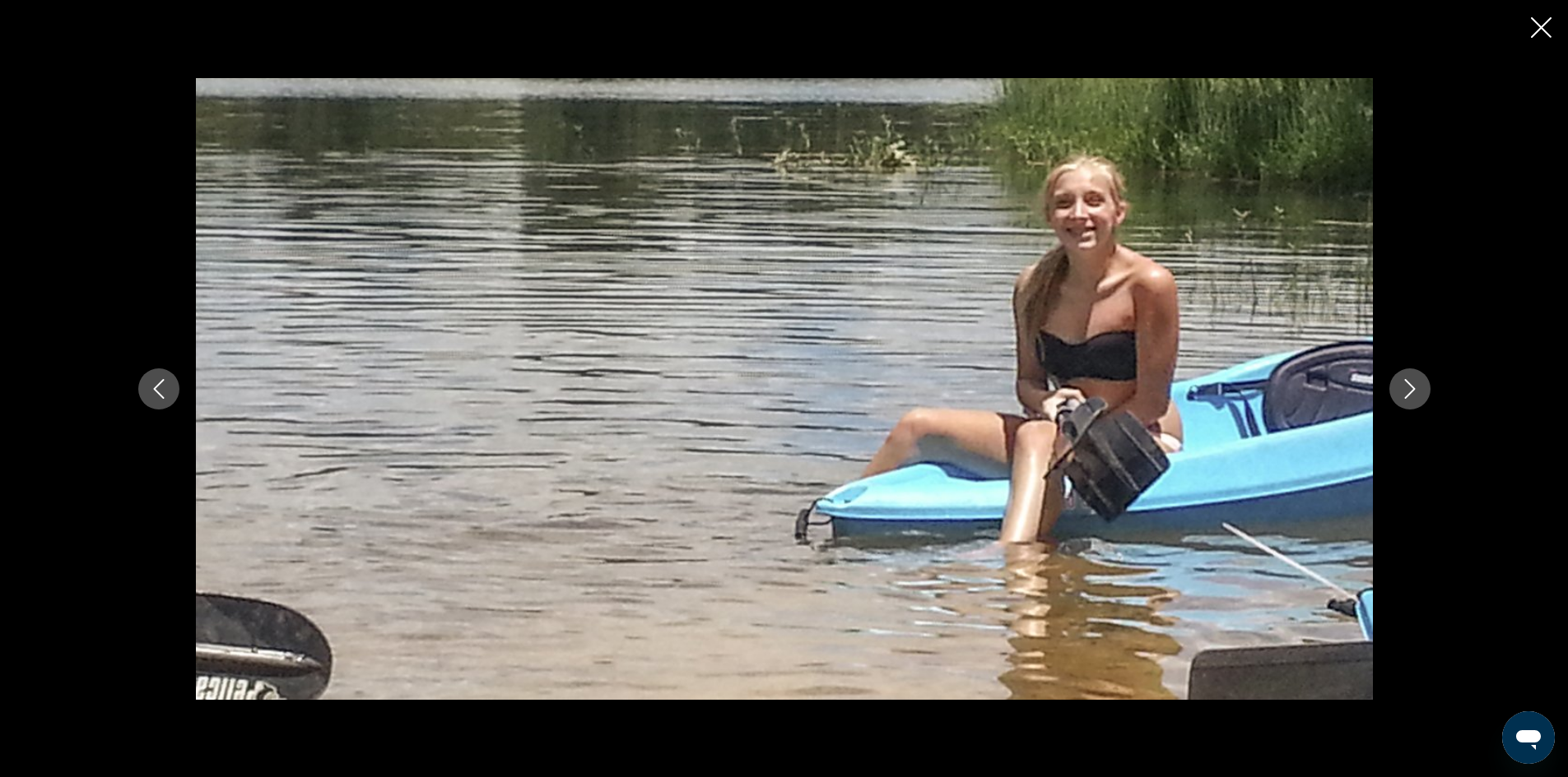
click at [1411, 393] on icon "Next image" at bounding box center [1409, 388] width 20 height 20
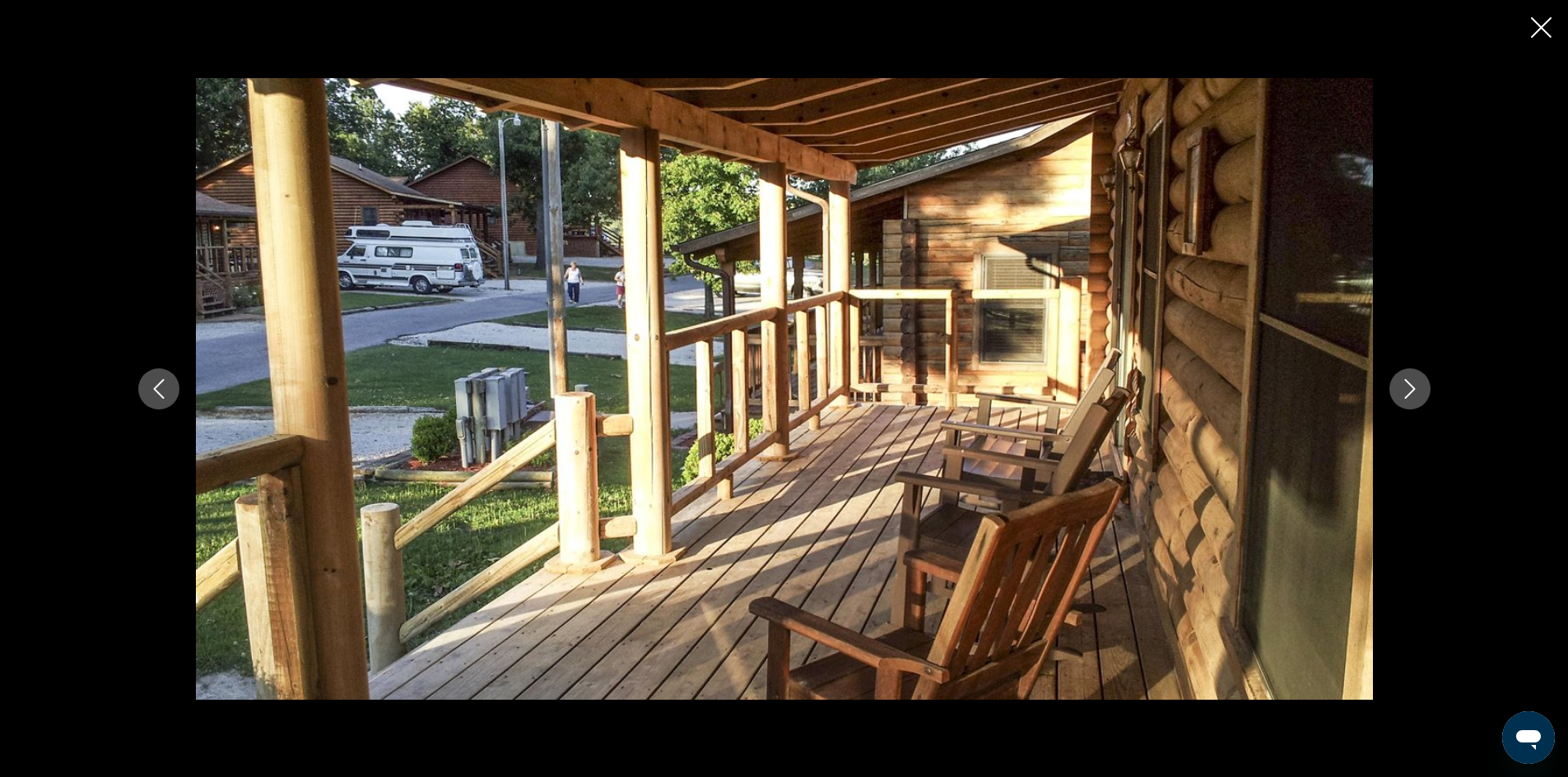
click at [1411, 393] on icon "Next image" at bounding box center [1409, 388] width 20 height 20
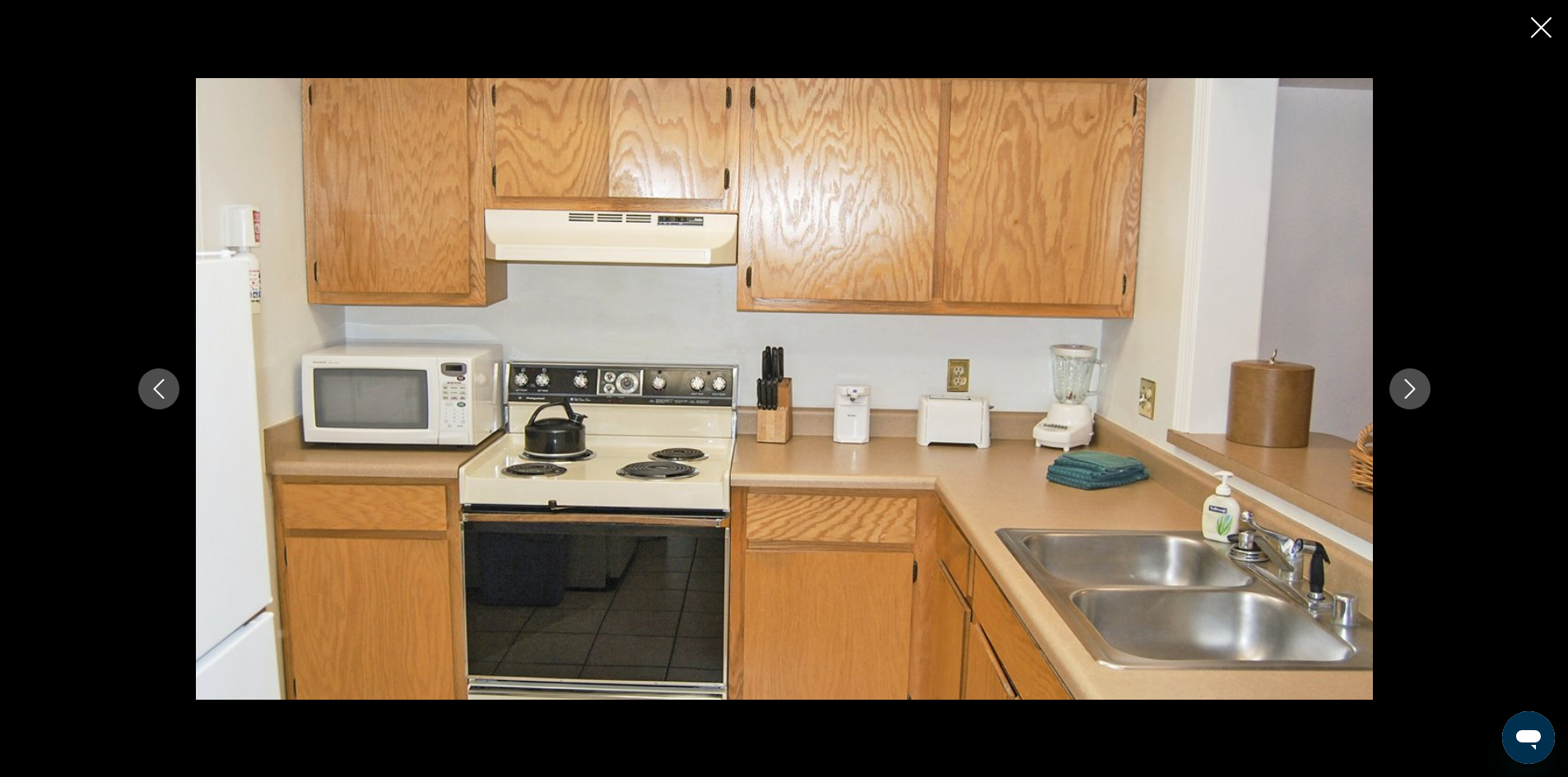
click at [1411, 393] on icon "Next image" at bounding box center [1409, 388] width 20 height 20
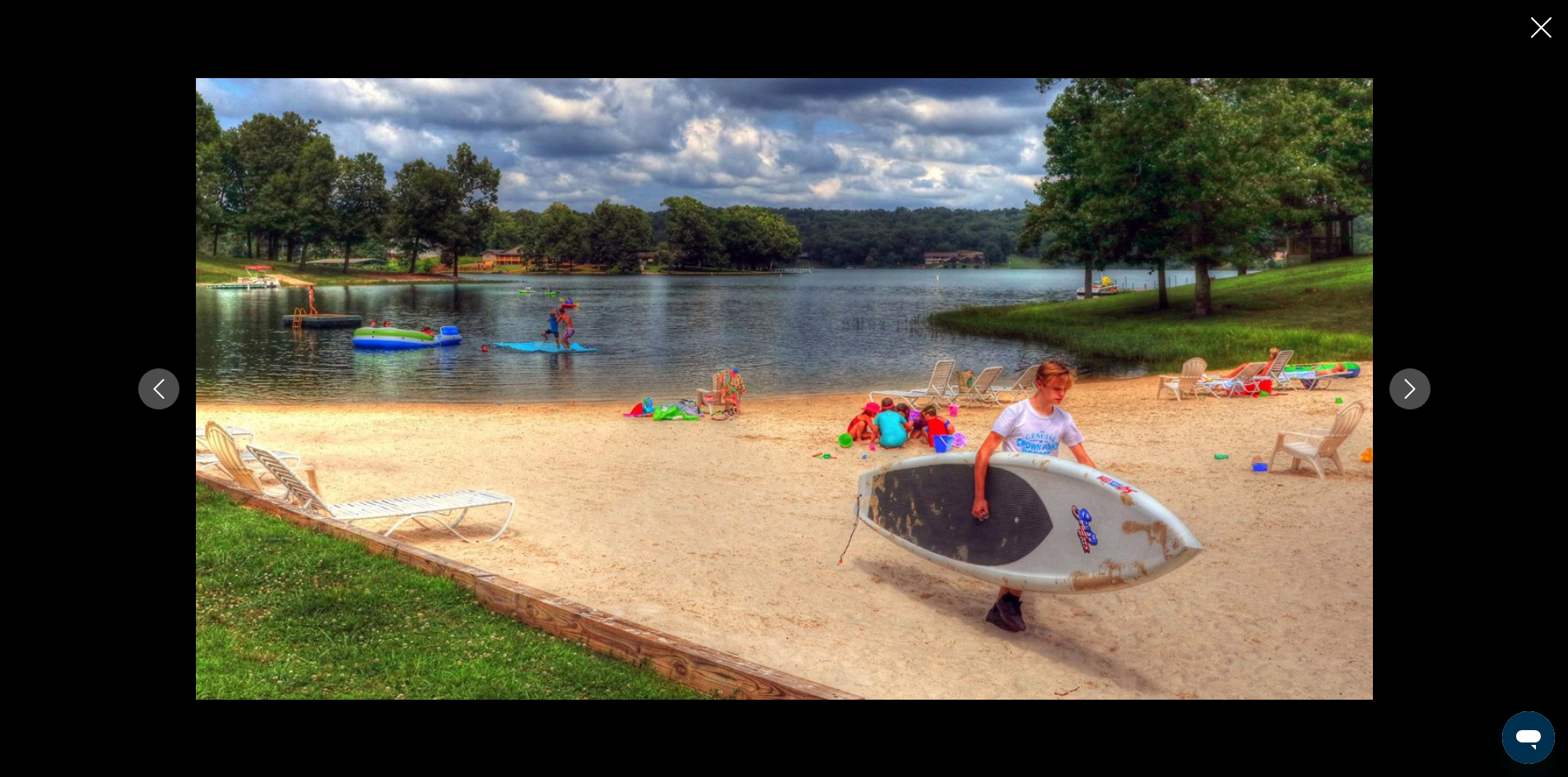
click at [1407, 388] on icon "Next image" at bounding box center [1409, 388] width 20 height 20
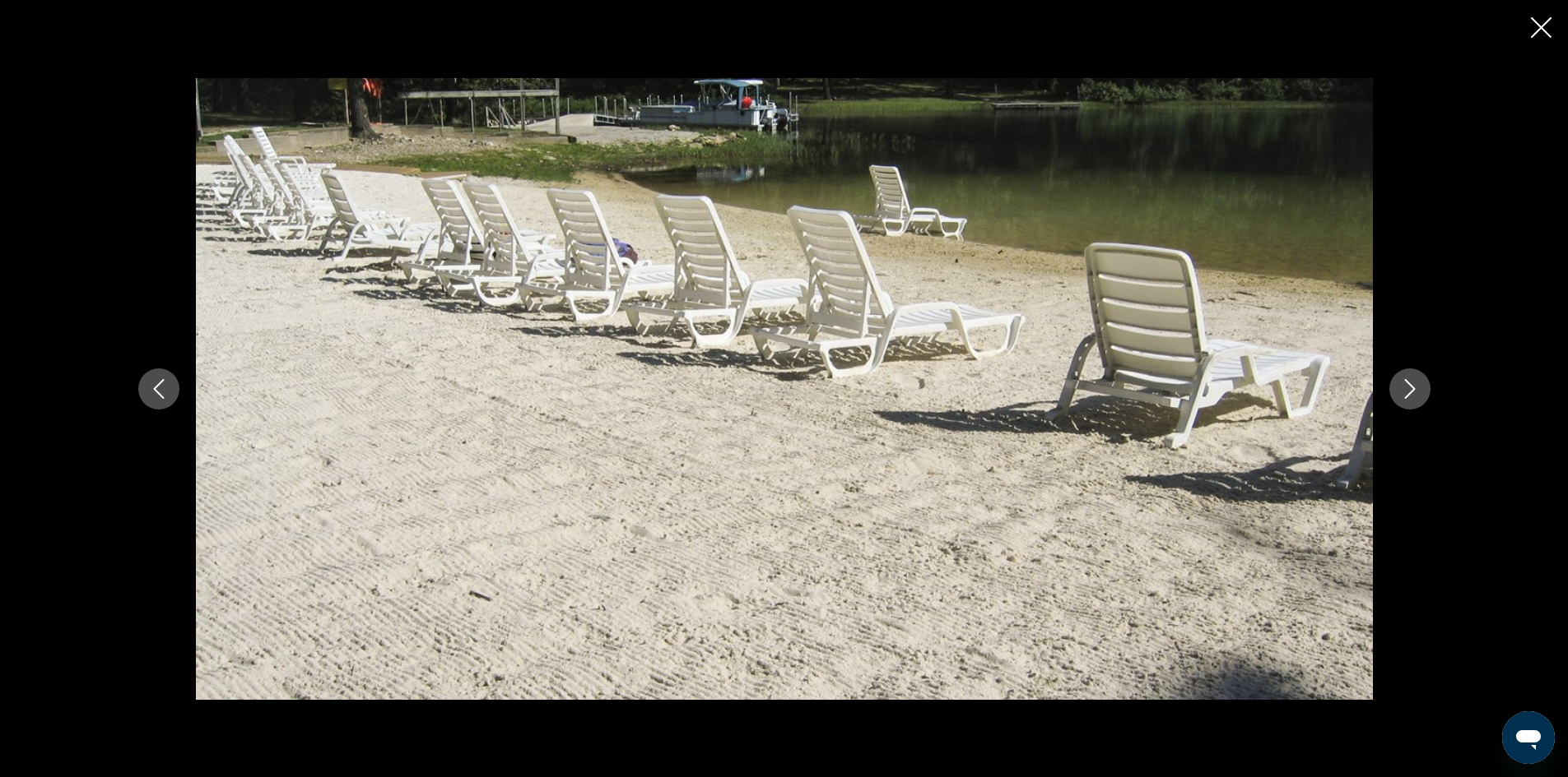
click at [1407, 388] on icon "Next image" at bounding box center [1409, 388] width 20 height 20
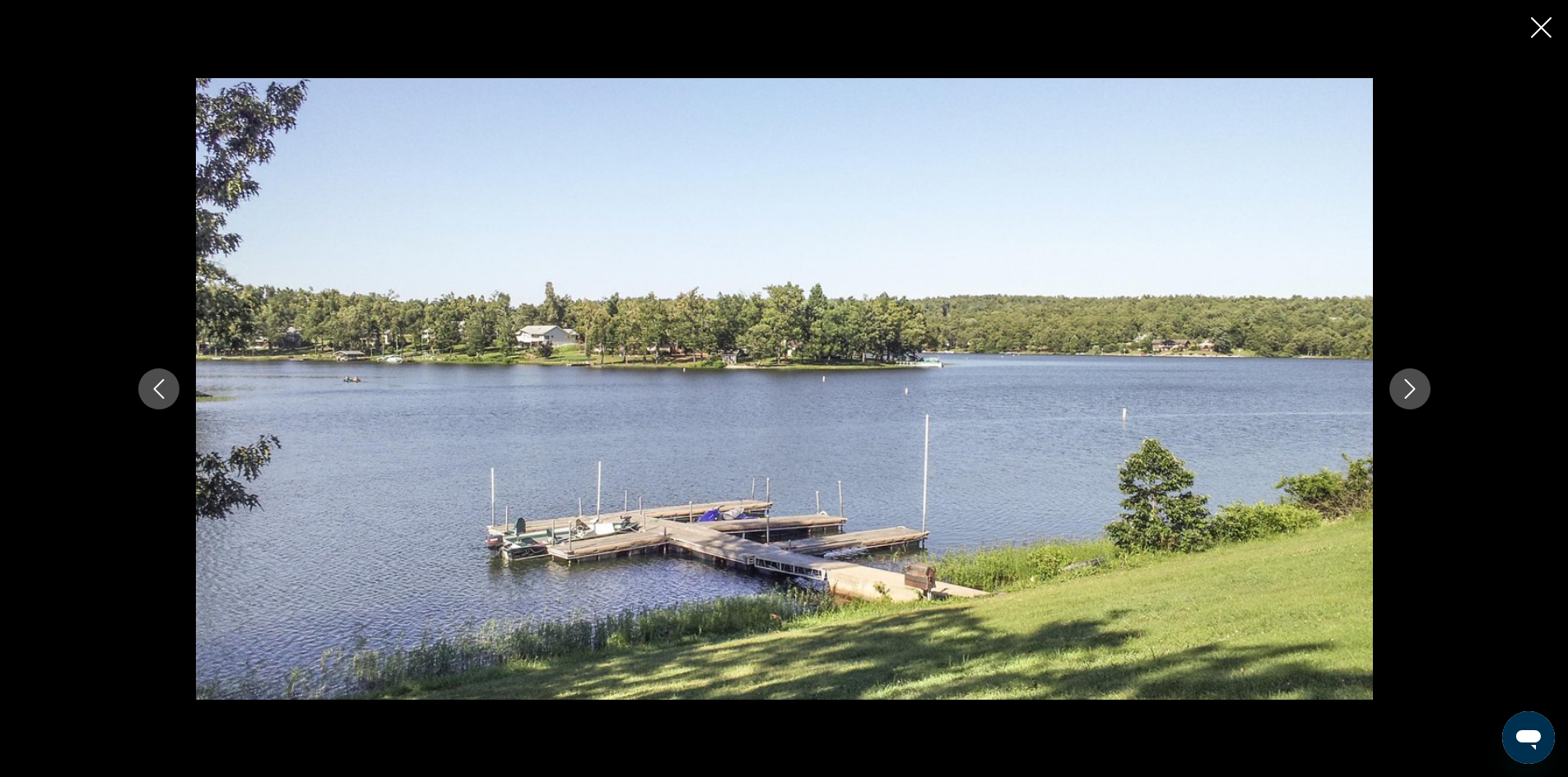
click at [1407, 388] on icon "Next image" at bounding box center [1409, 388] width 20 height 20
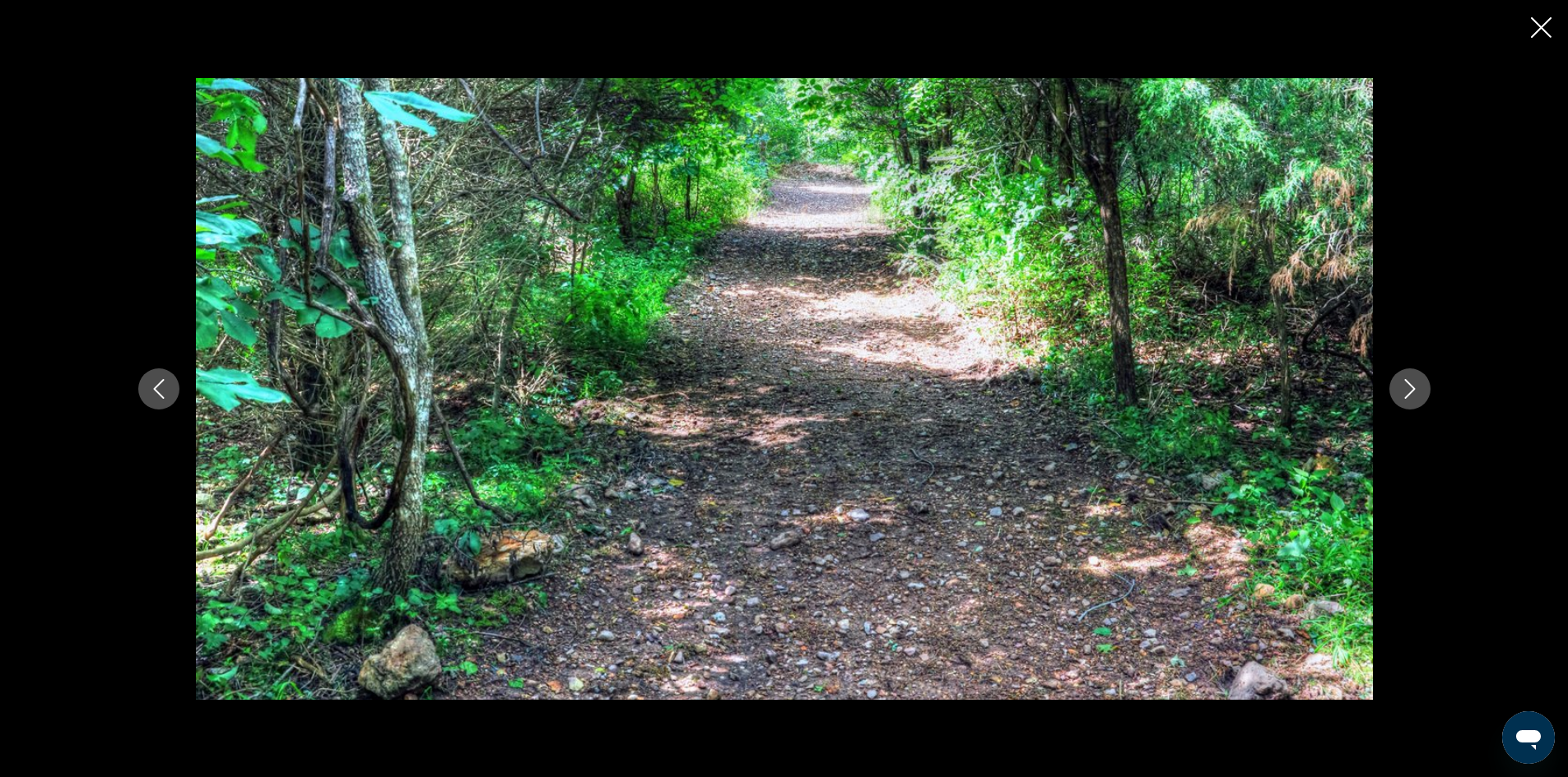
click at [1407, 388] on icon "Next image" at bounding box center [1409, 388] width 20 height 20
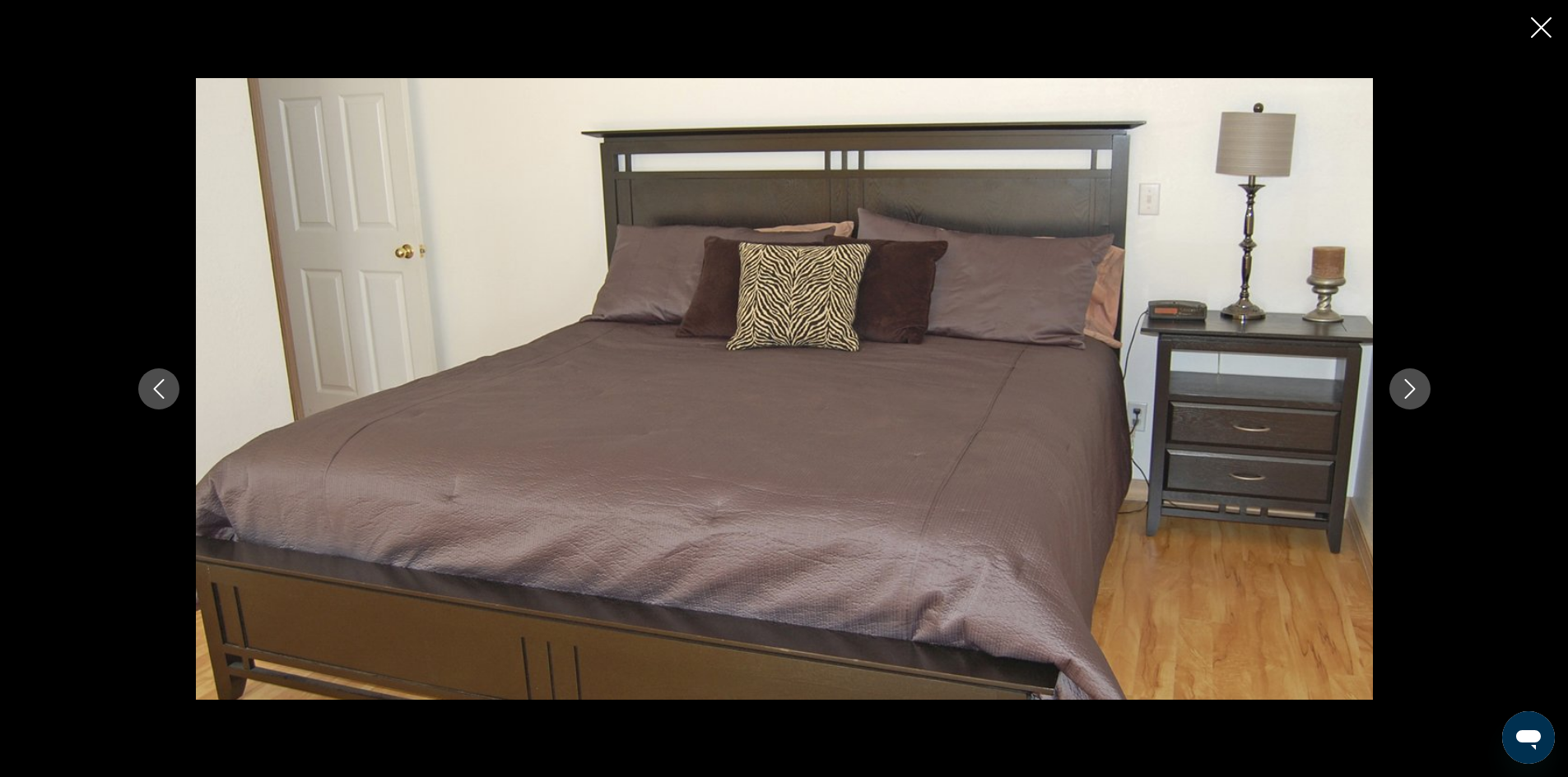
click at [1407, 388] on icon "Next image" at bounding box center [1409, 388] width 20 height 20
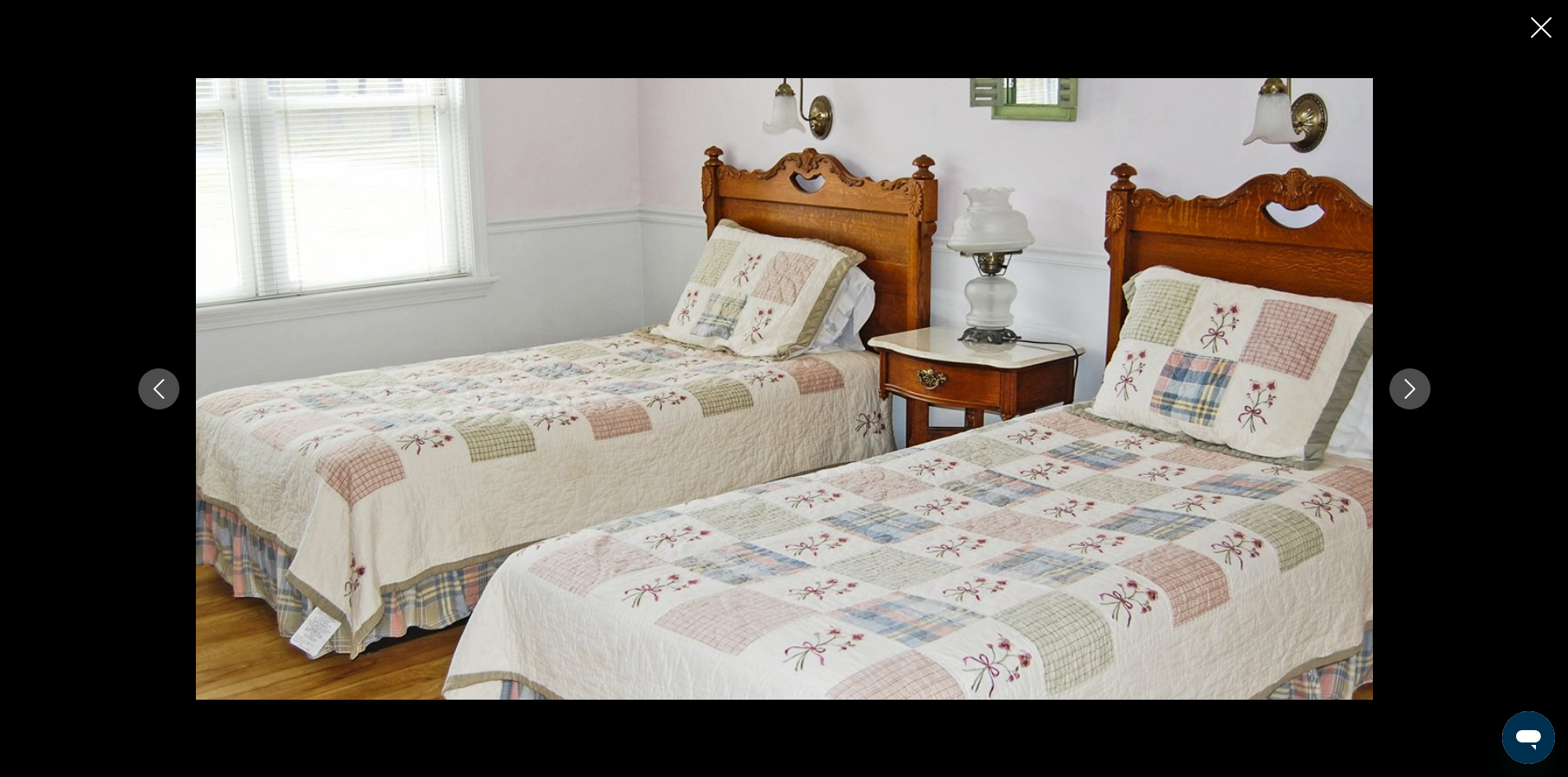
click at [1407, 388] on icon "Next image" at bounding box center [1409, 388] width 20 height 20
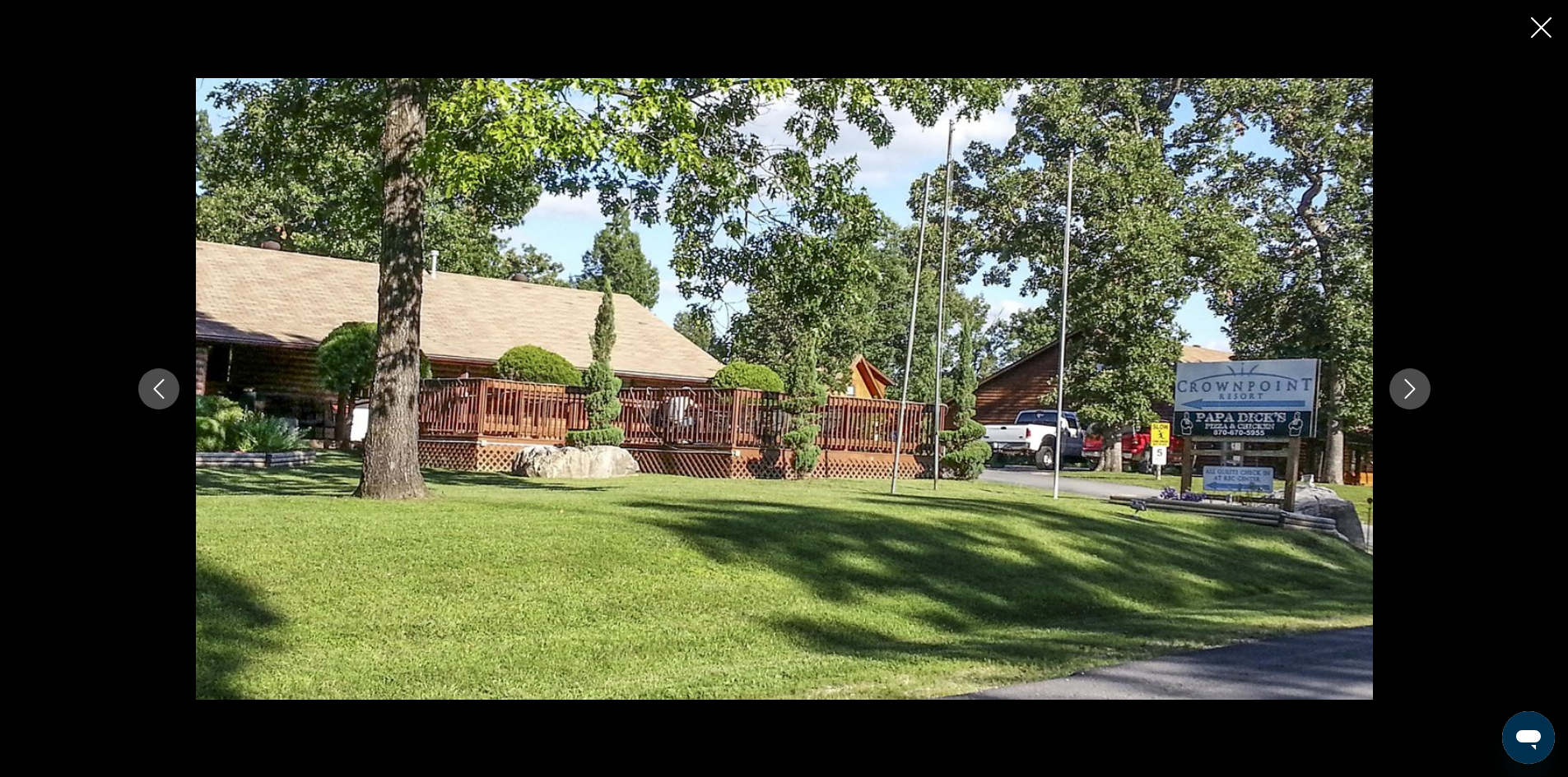
click at [1407, 388] on icon "Next image" at bounding box center [1409, 388] width 20 height 20
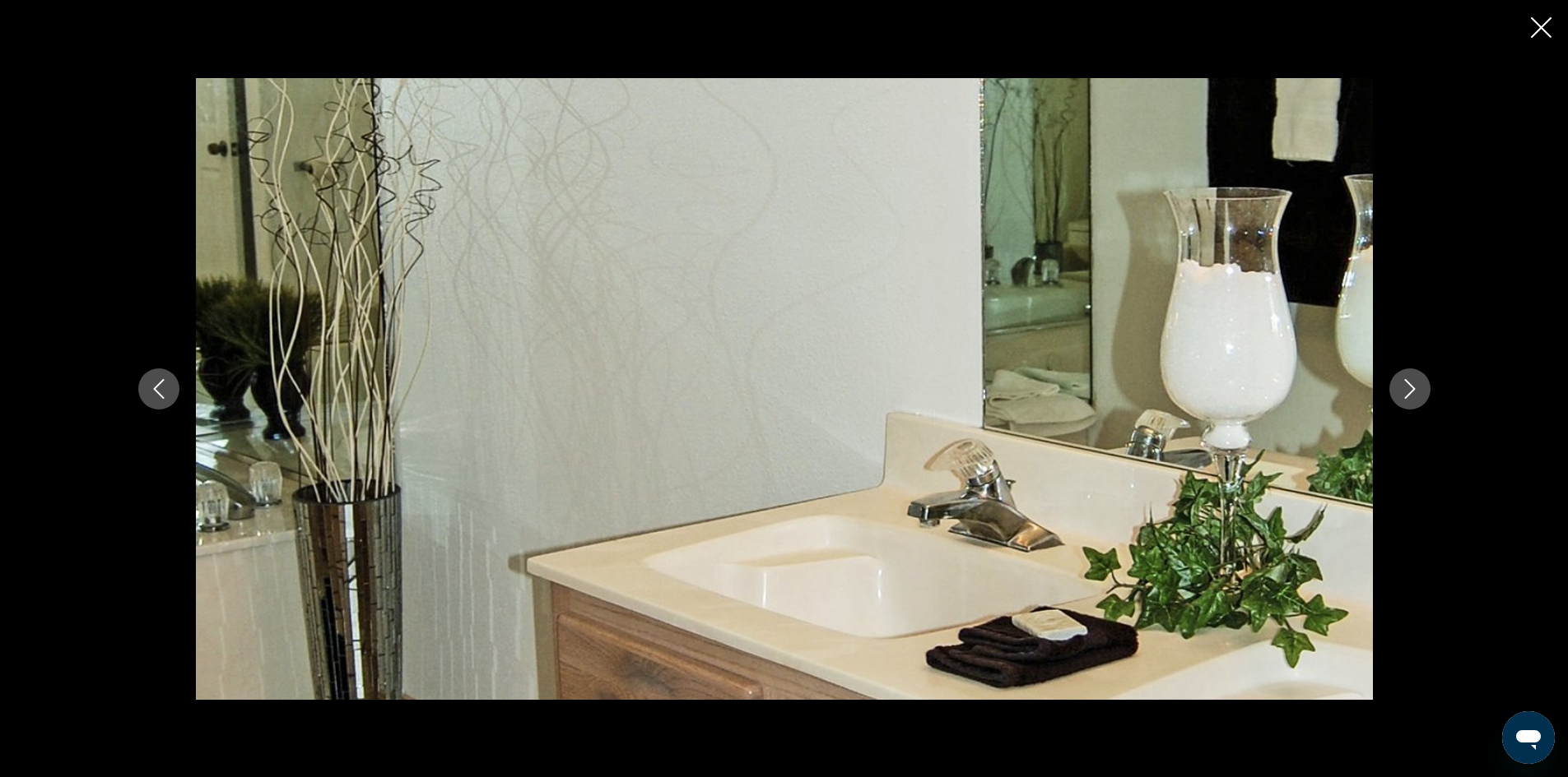
click at [1407, 388] on icon "Next image" at bounding box center [1409, 388] width 20 height 20
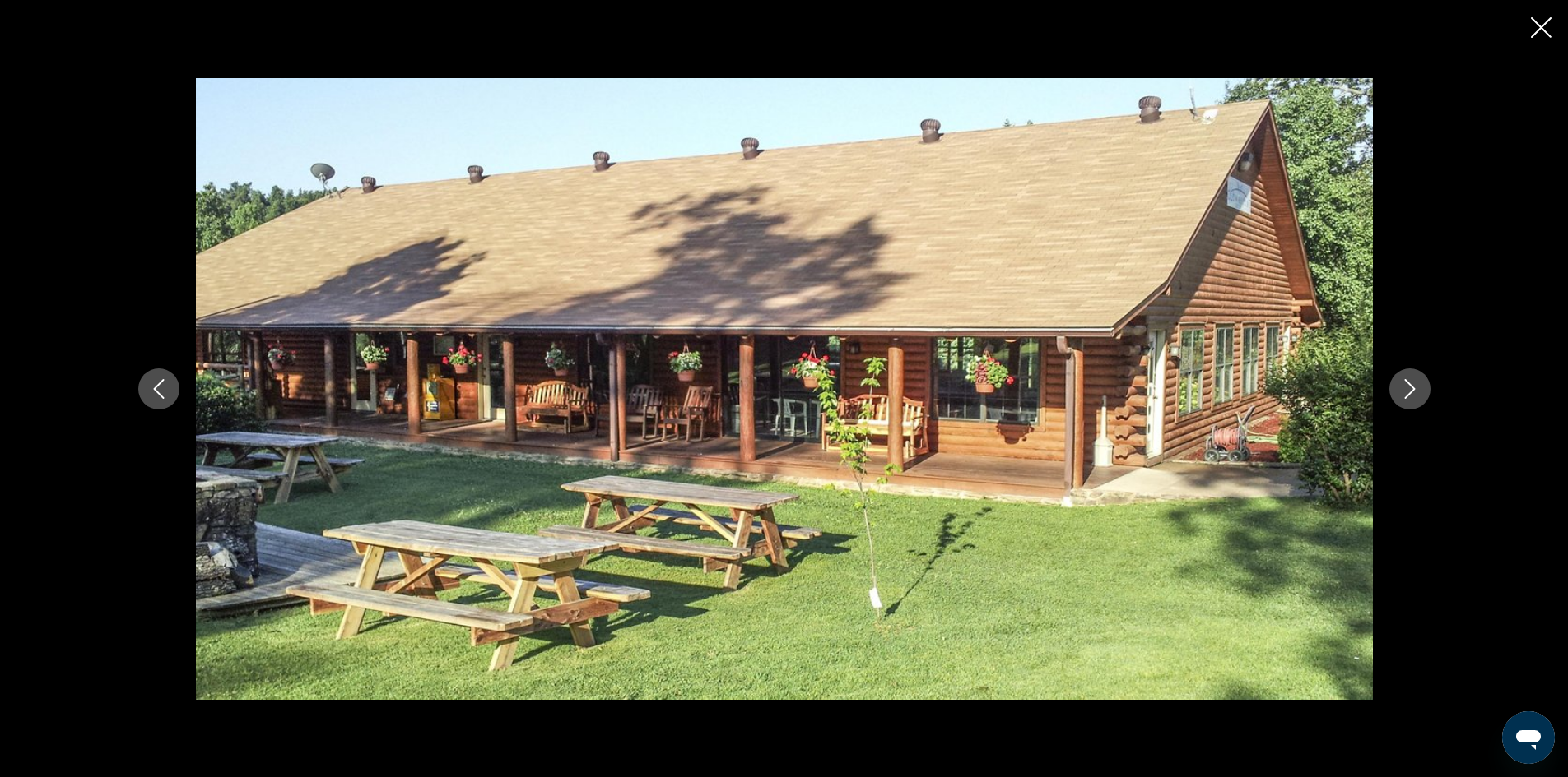
click at [1407, 388] on icon "Next image" at bounding box center [1409, 388] width 20 height 20
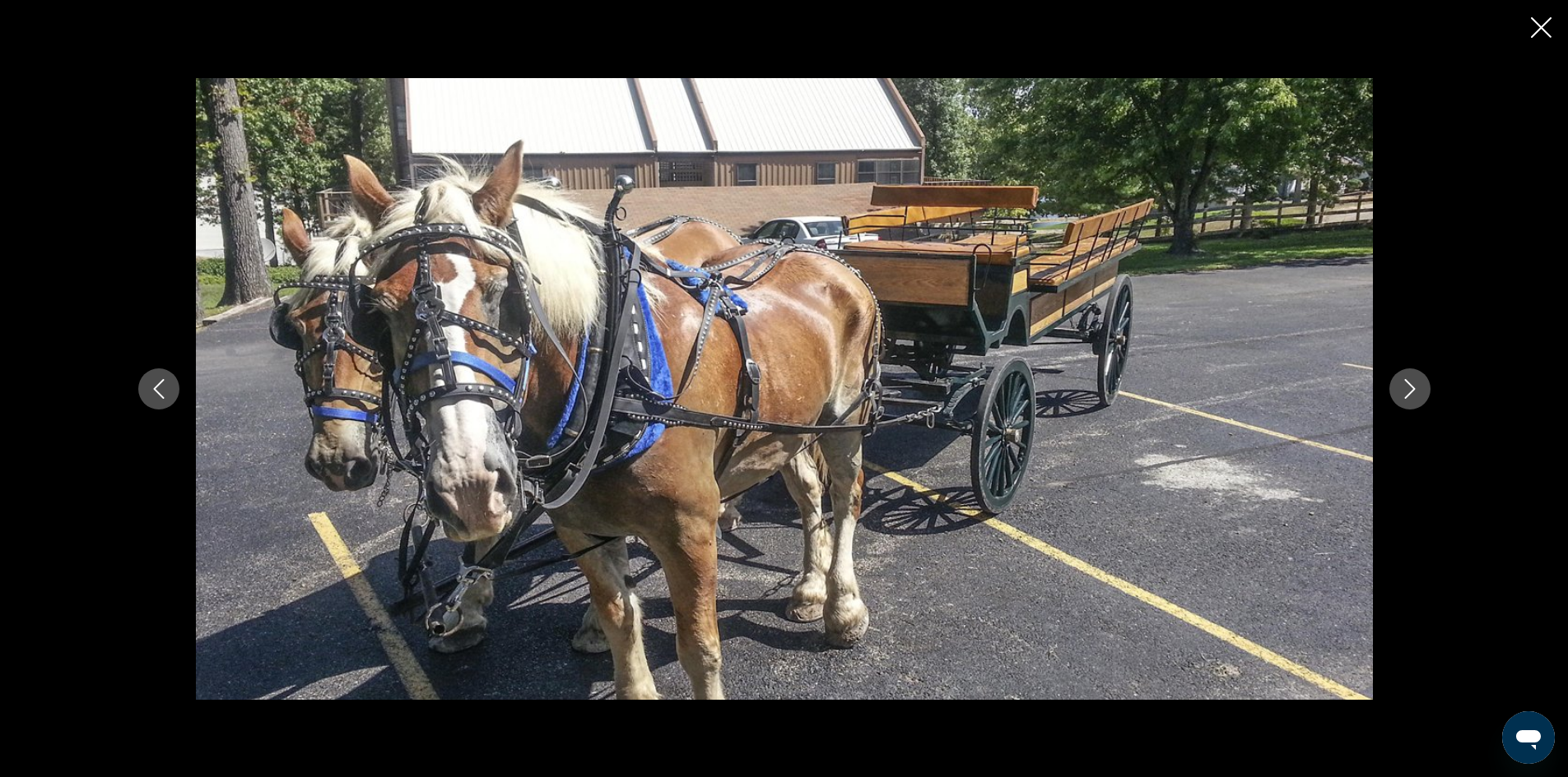
click at [1407, 388] on icon "Next image" at bounding box center [1409, 388] width 20 height 20
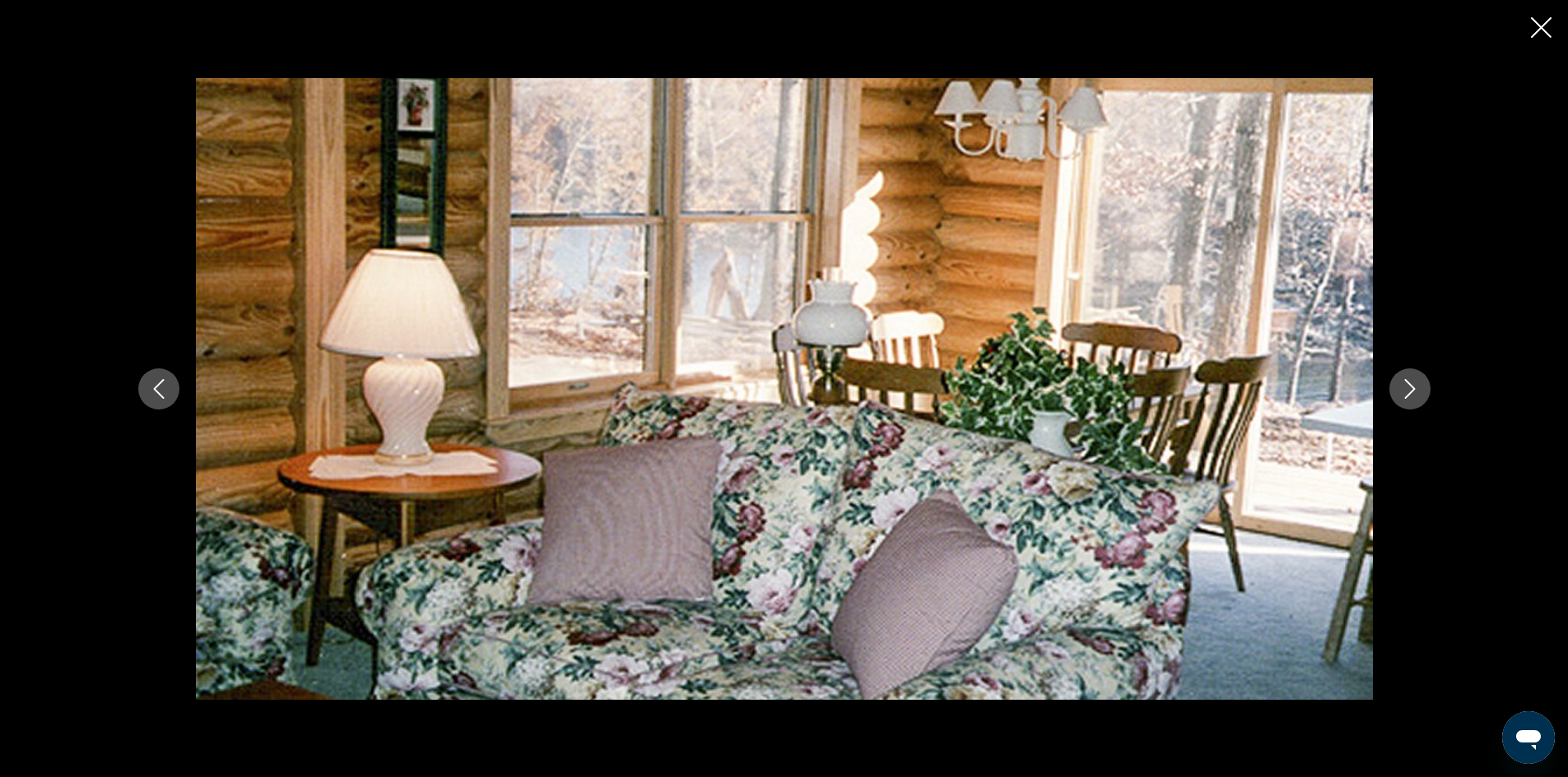
click at [1407, 388] on icon "Next image" at bounding box center [1409, 388] width 20 height 20
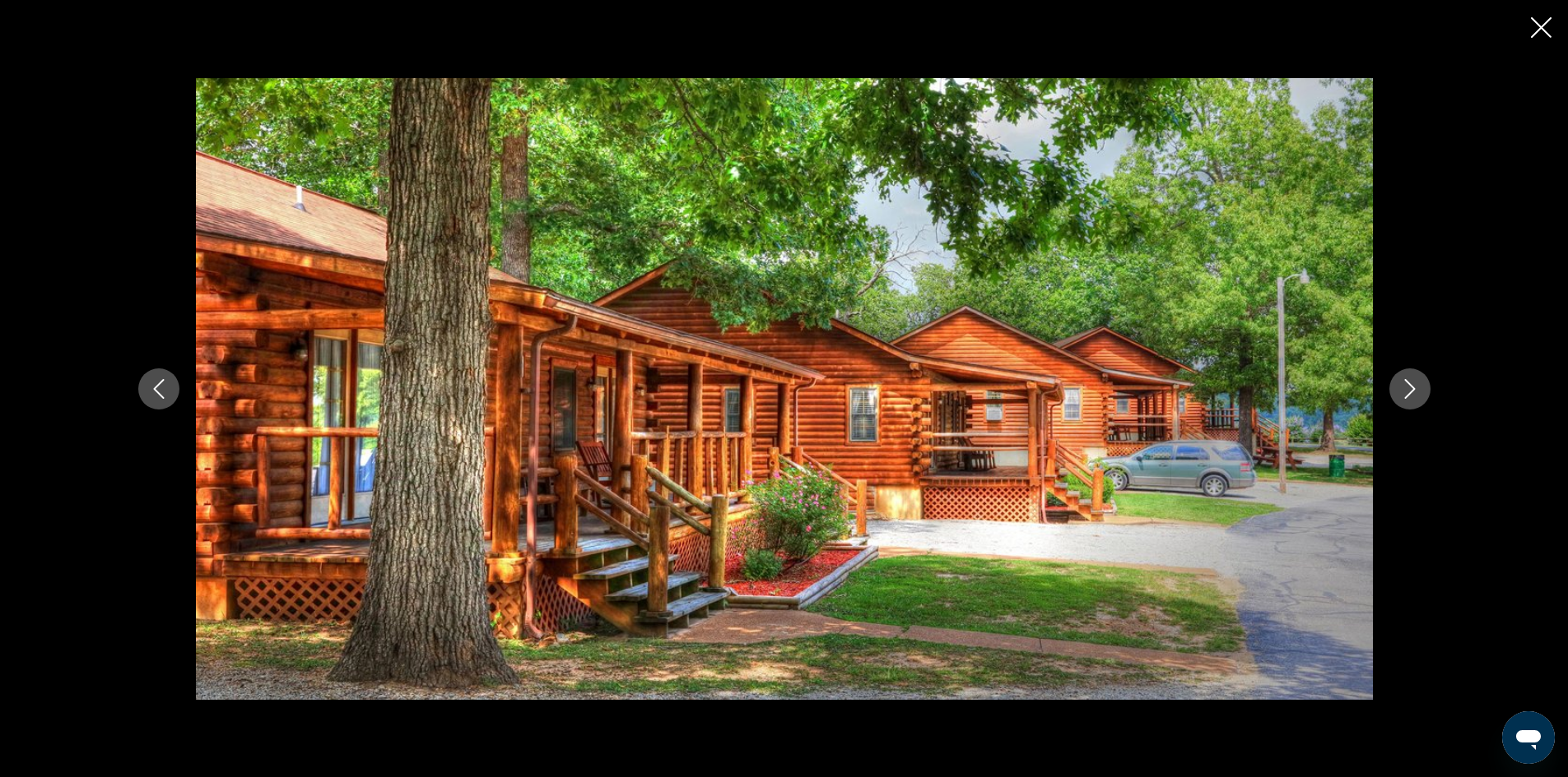
click at [1407, 388] on icon "Next image" at bounding box center [1409, 388] width 20 height 20
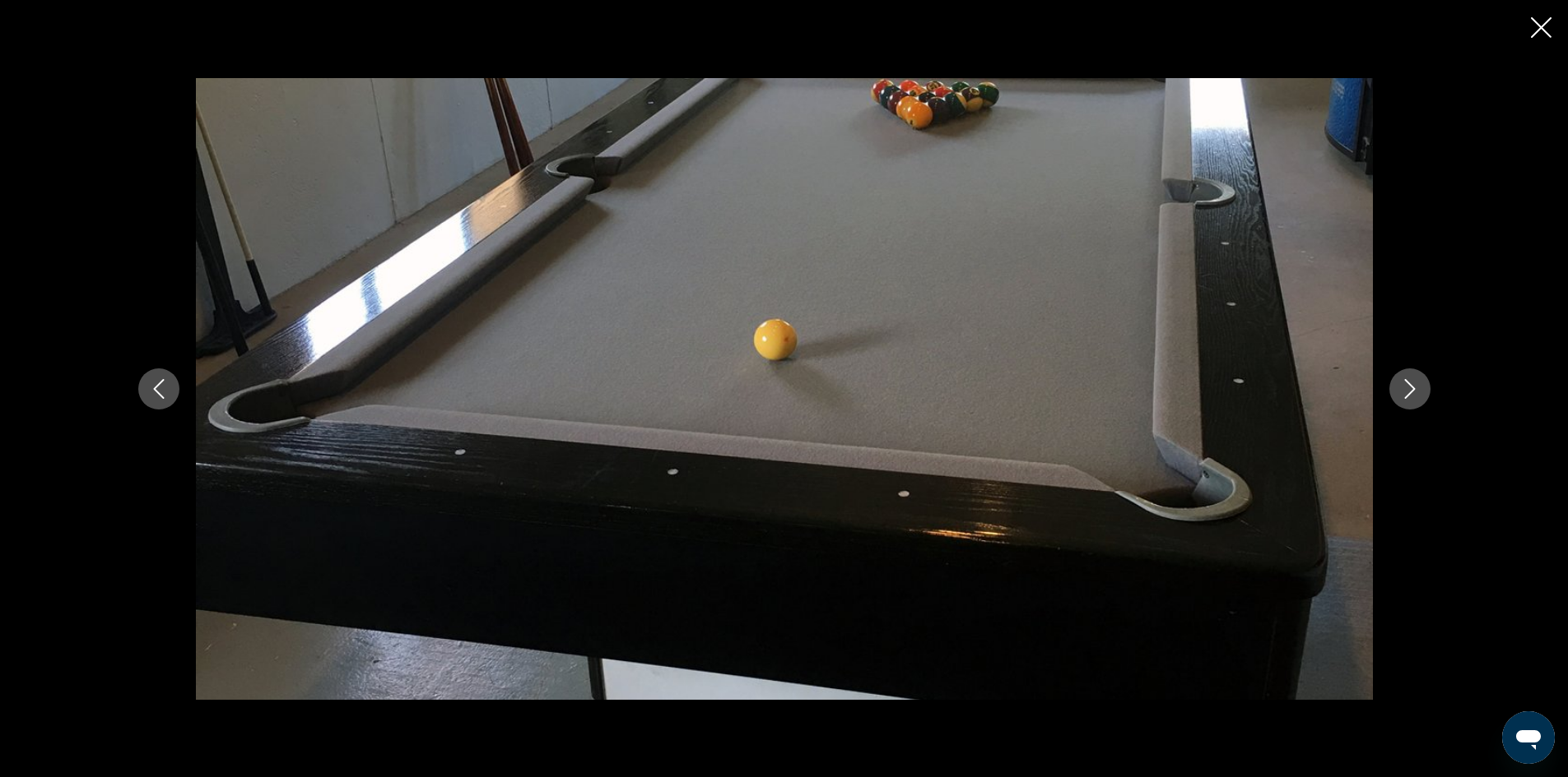
click at [1407, 388] on icon "Next image" at bounding box center [1409, 388] width 20 height 20
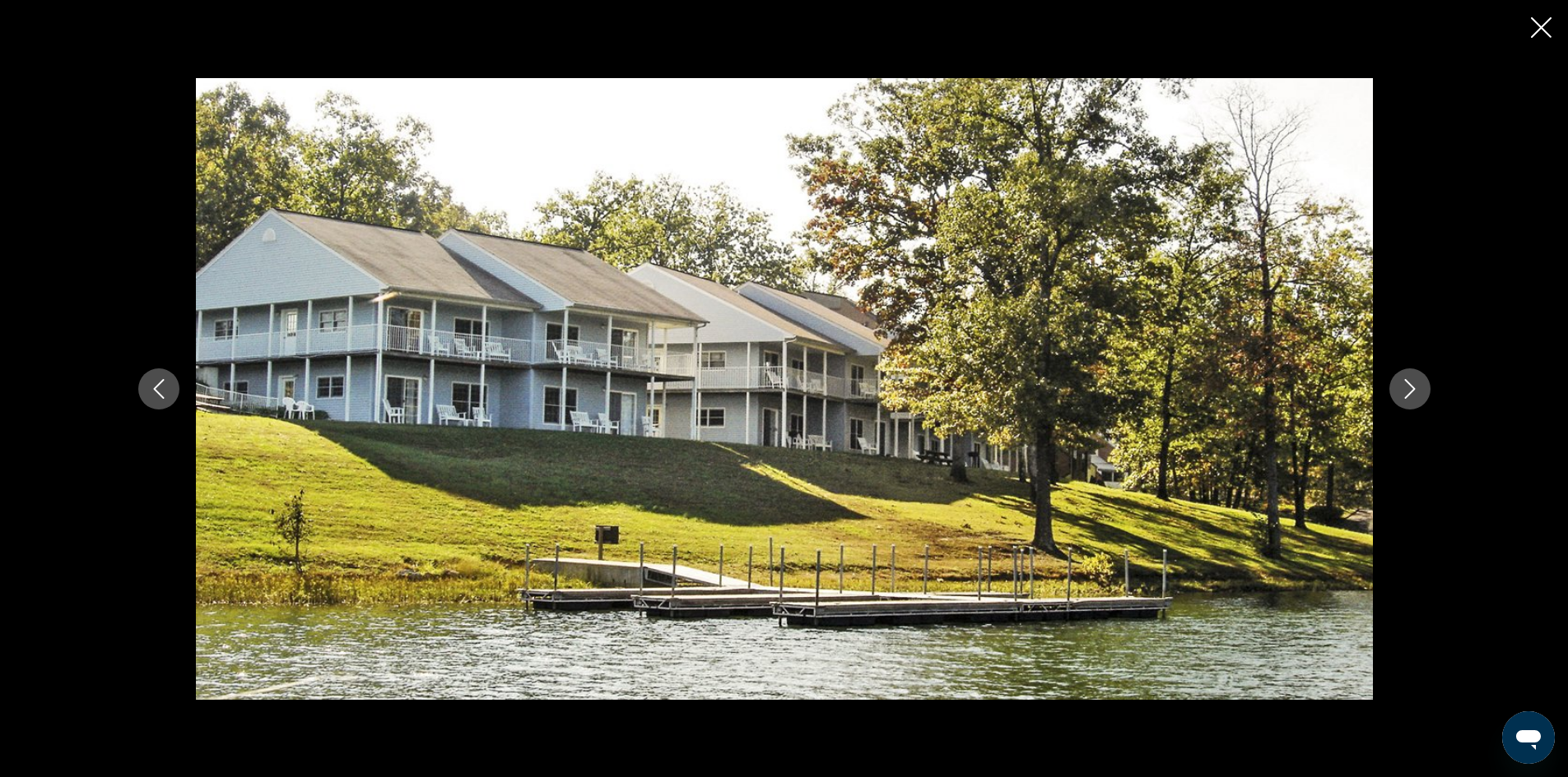
click at [1527, 33] on div "prev next" at bounding box center [784, 388] width 1568 height 777
click at [1546, 30] on icon "Close slideshow" at bounding box center [1541, 27] width 21 height 21
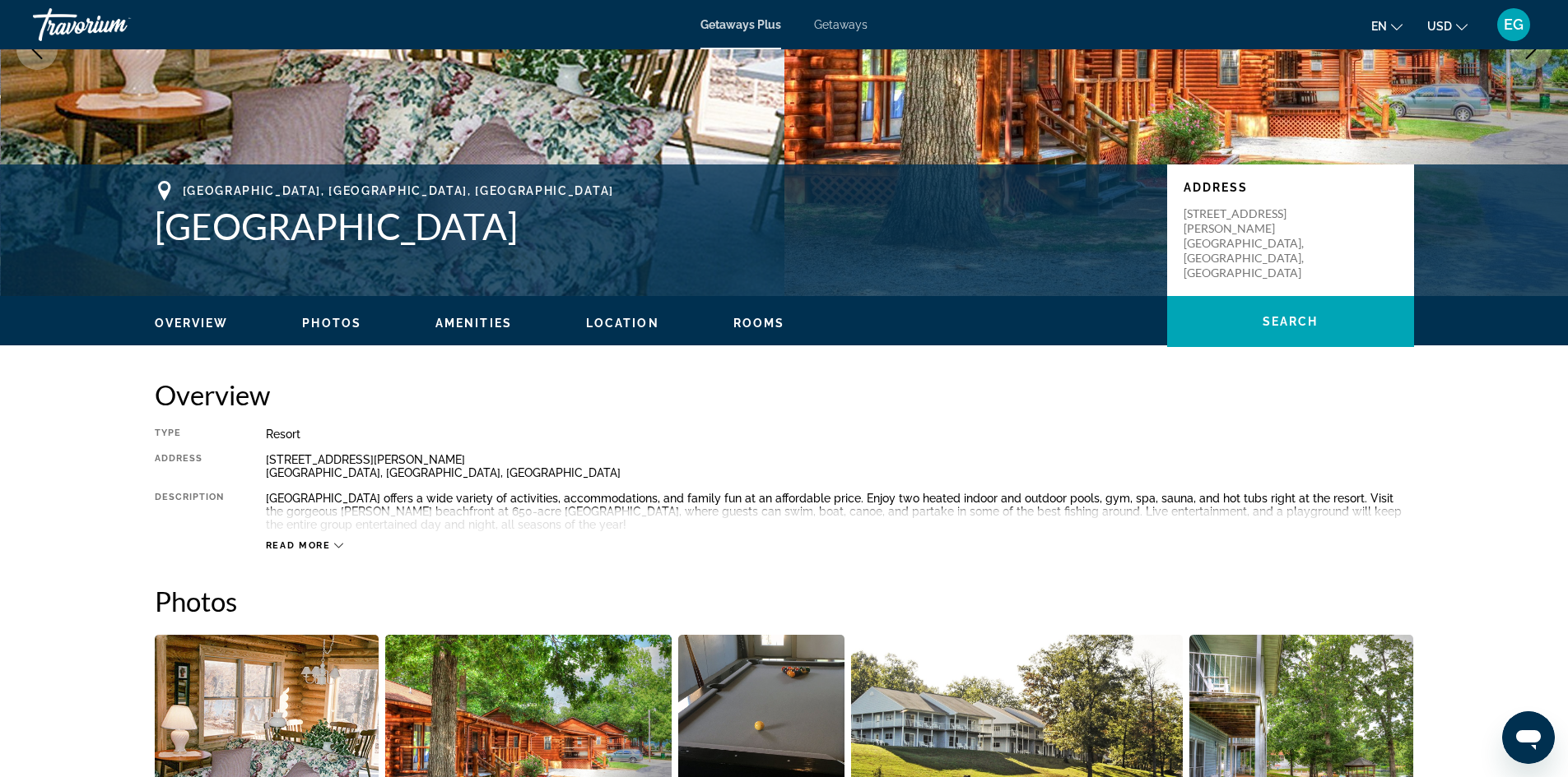
scroll to position [0, 0]
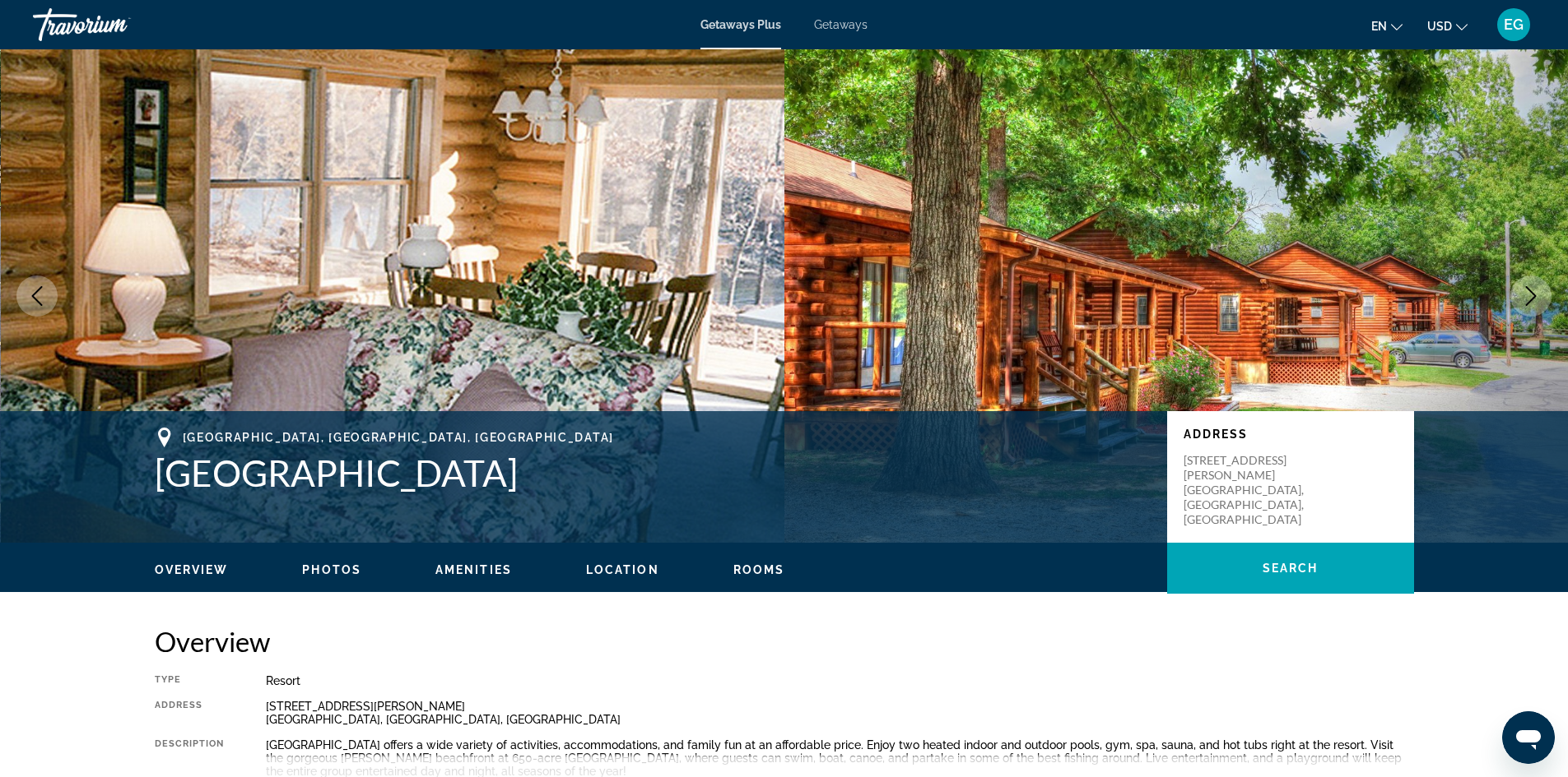
drag, startPoint x: 624, startPoint y: 464, endPoint x: 662, endPoint y: 412, distance: 64.4
click at [662, 412] on div "[GEOGRAPHIC_DATA], [GEOGRAPHIC_DATA] [GEOGRAPHIC_DATA] & RV Address [STREET_ADD…" at bounding box center [784, 477] width 1568 height 131
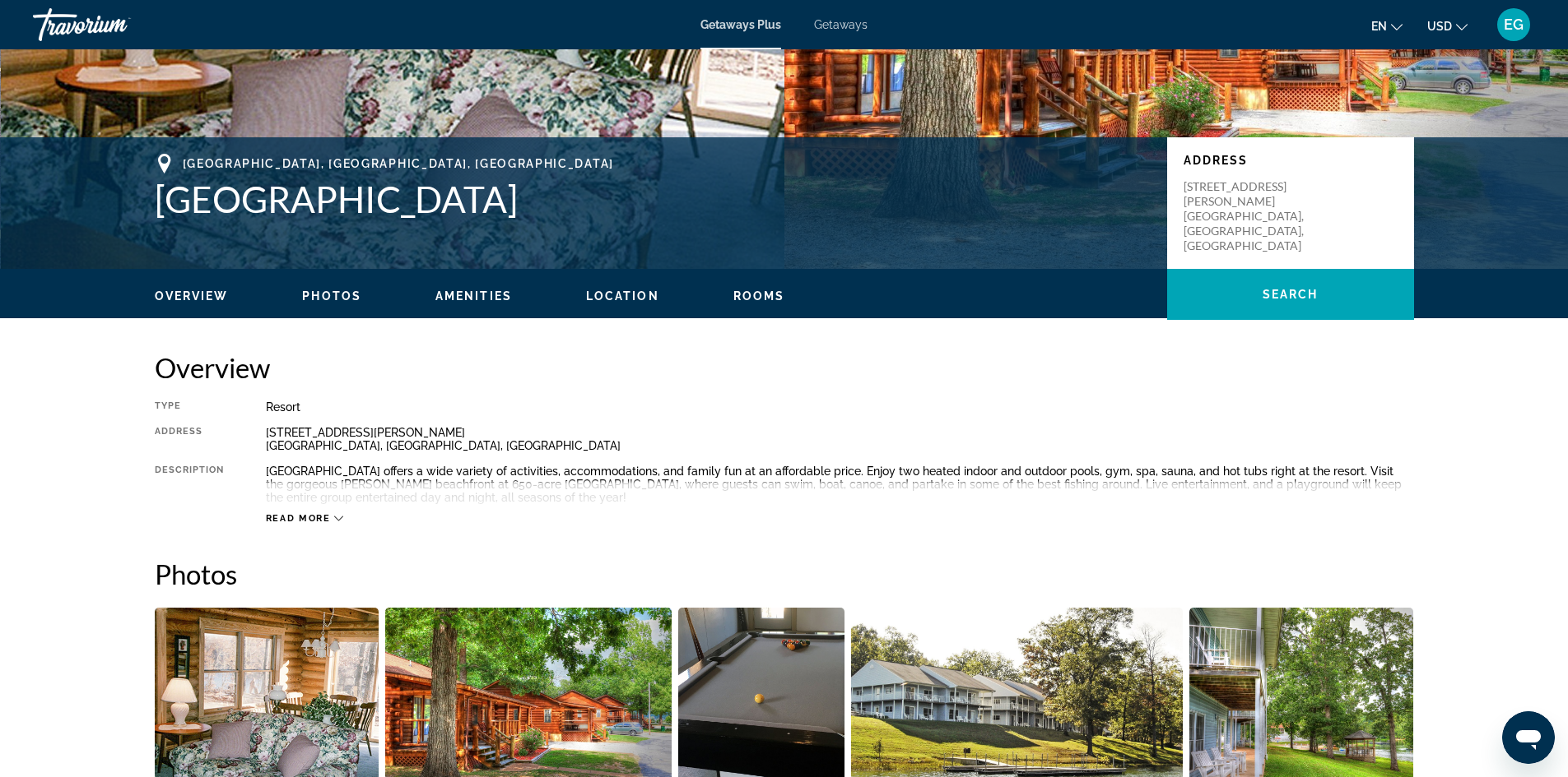
scroll to position [290, 0]
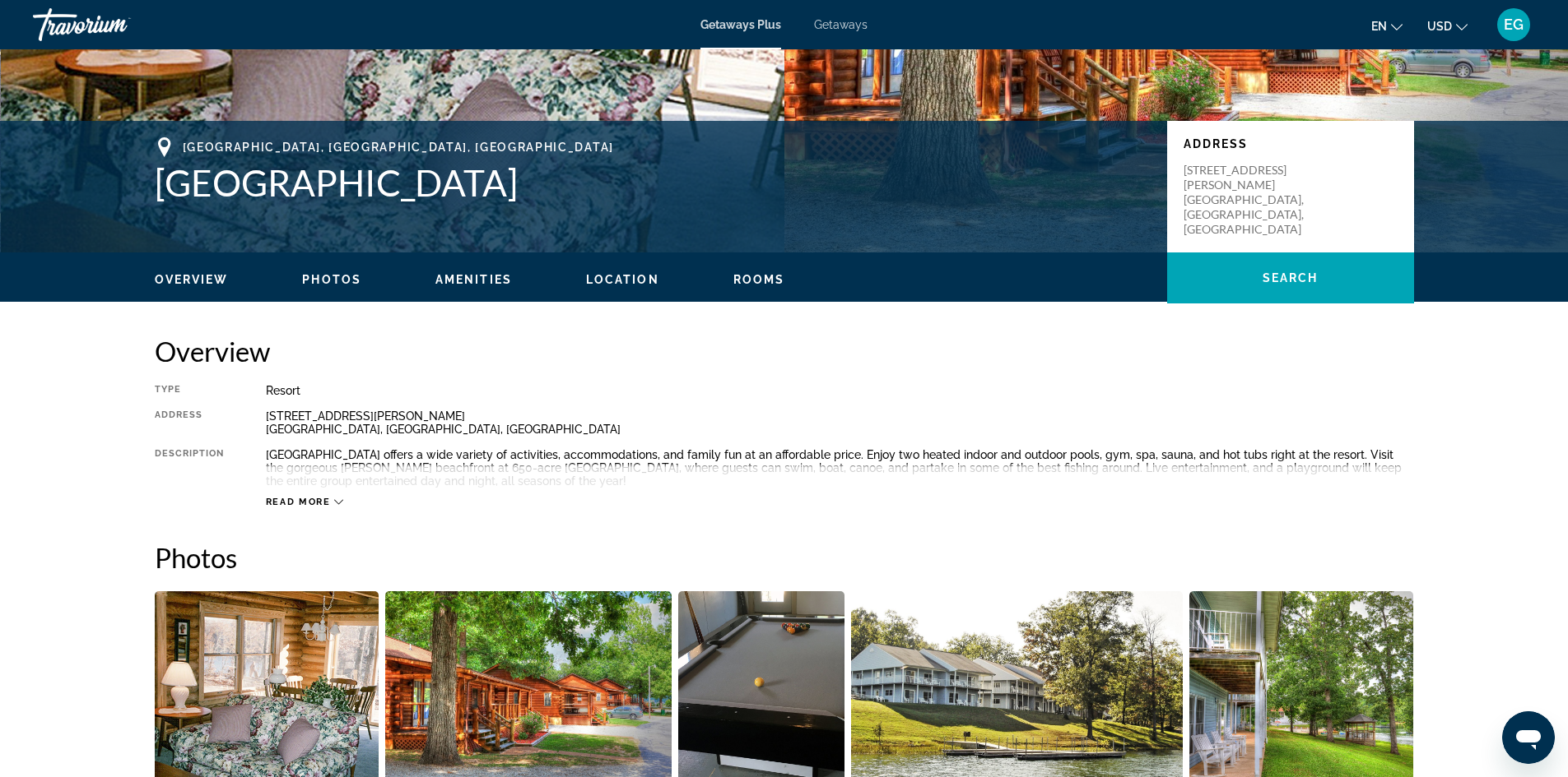
click at [625, 283] on span "Location" at bounding box center [623, 280] width 73 height 13
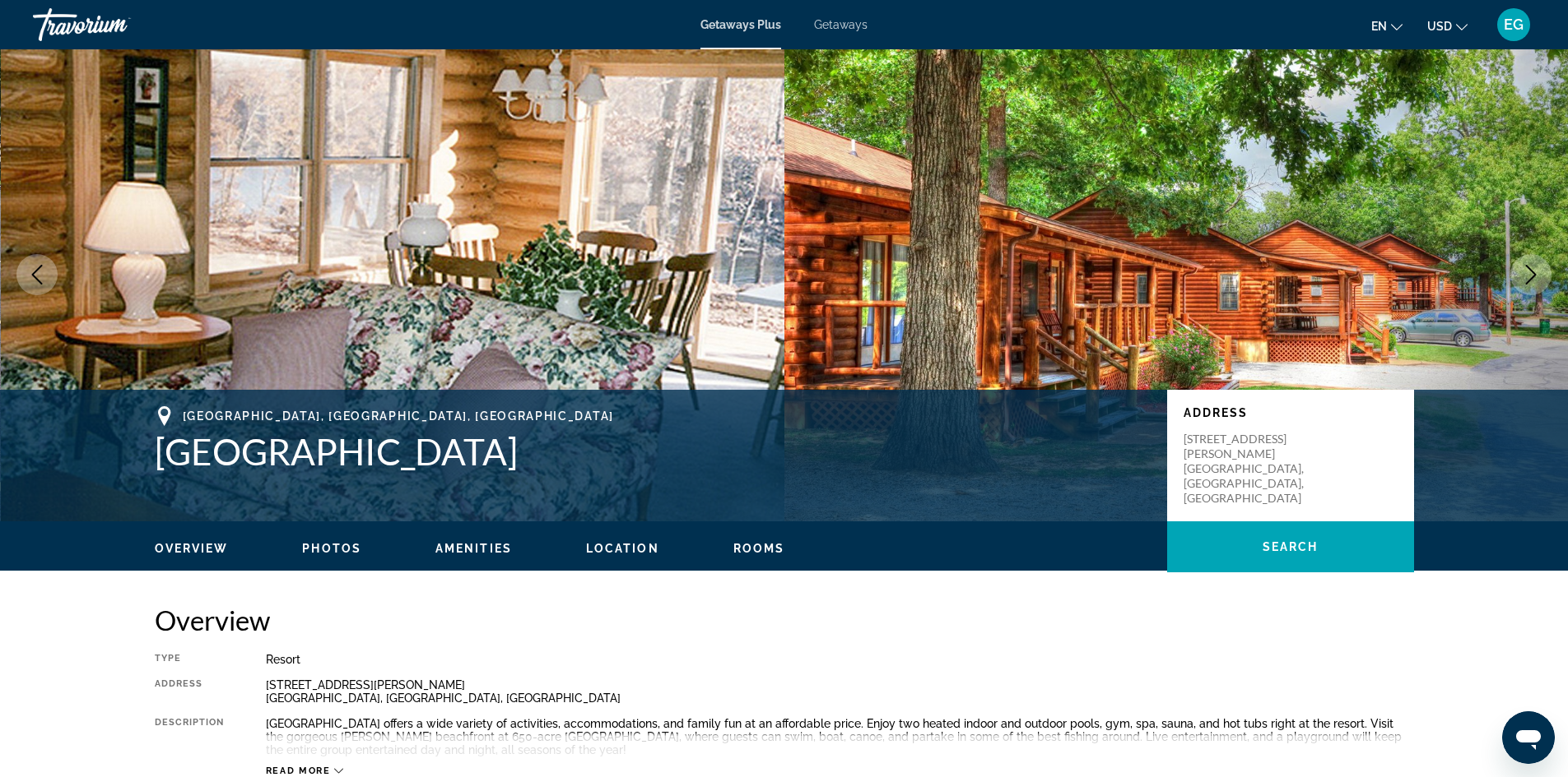
scroll to position [0, 0]
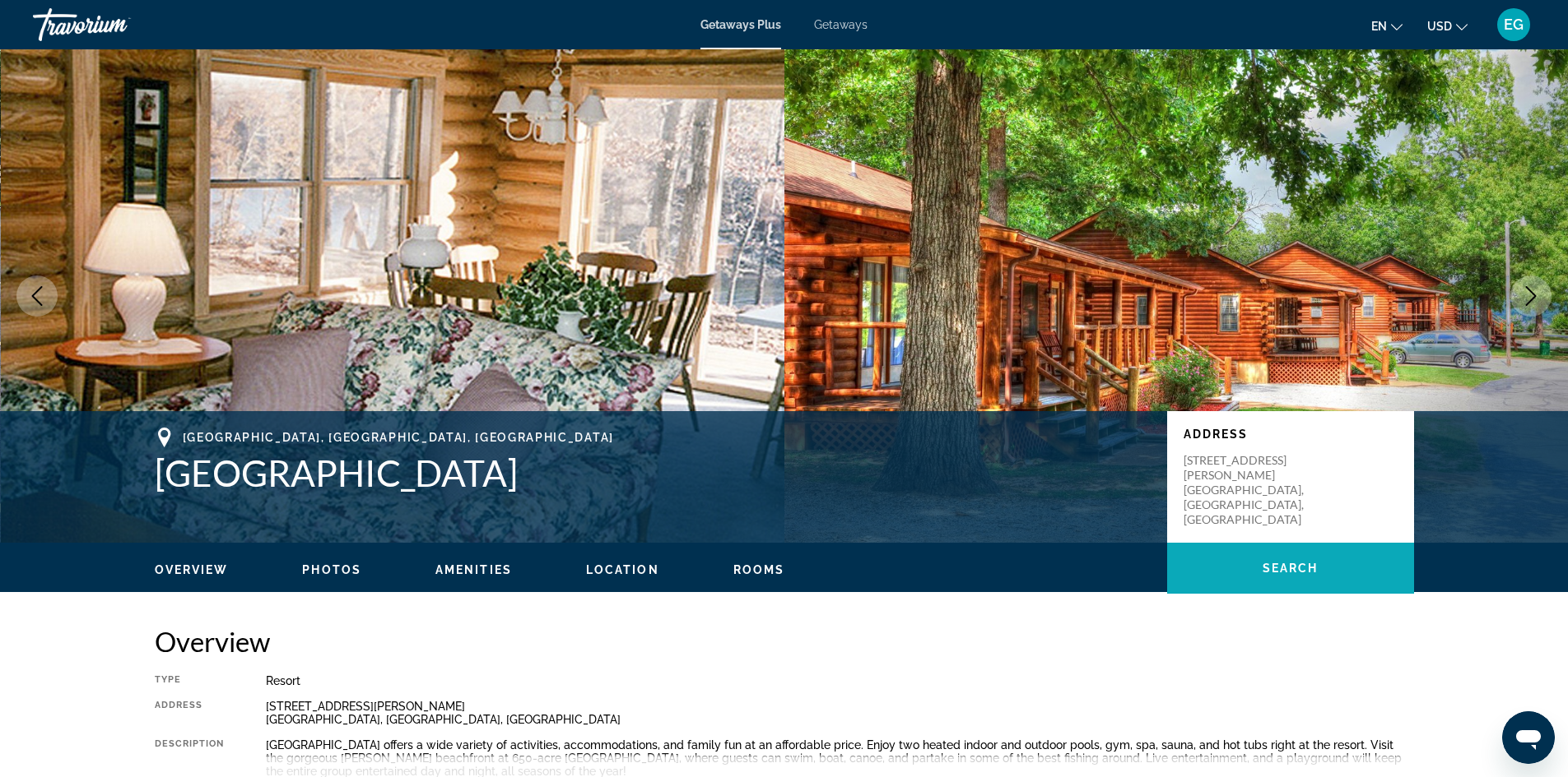
click at [1290, 571] on span "Search" at bounding box center [1291, 569] width 56 height 13
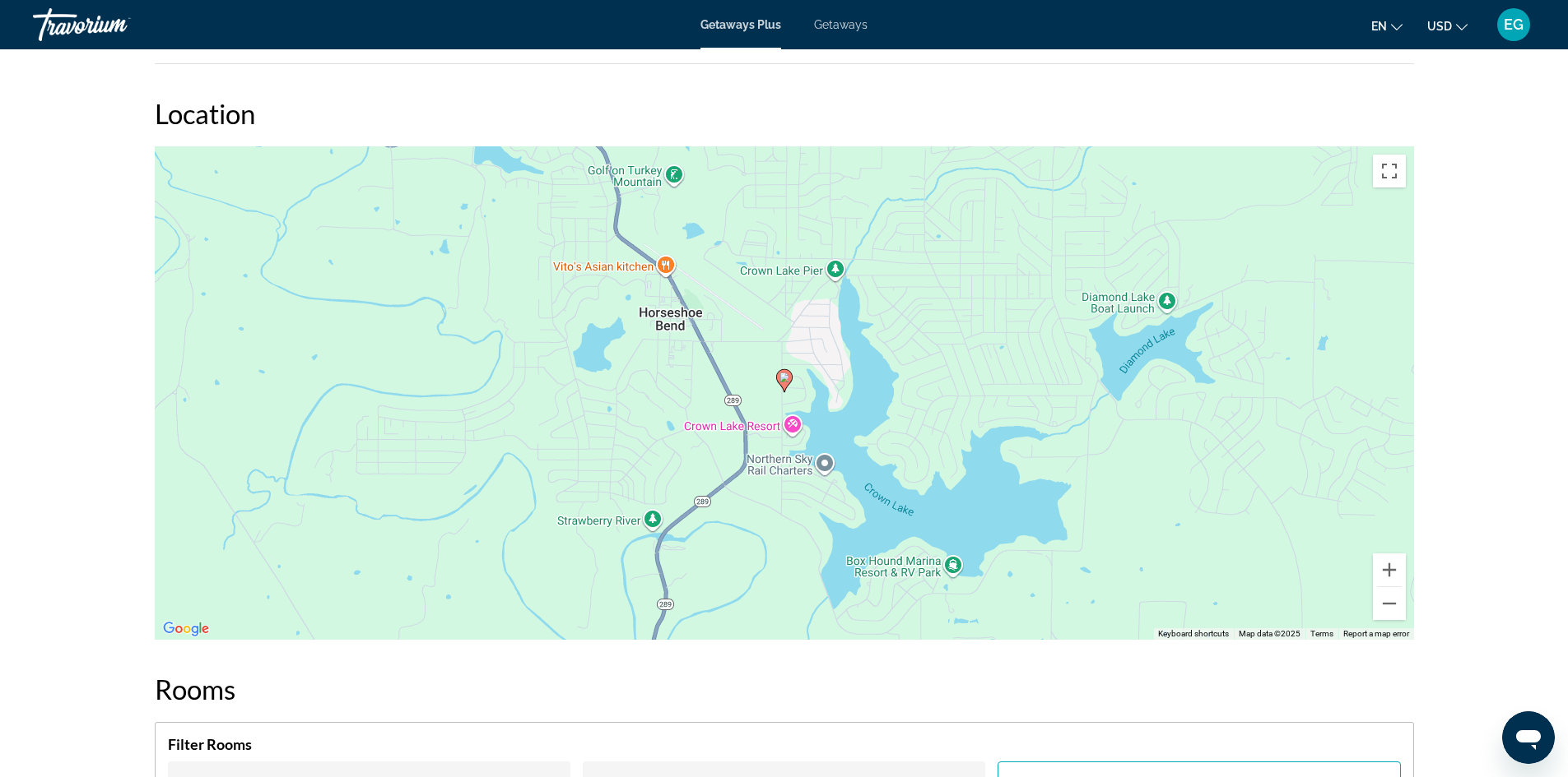
scroll to position [2295, 0]
click at [1390, 605] on button "Zoom out" at bounding box center [1389, 605] width 33 height 33
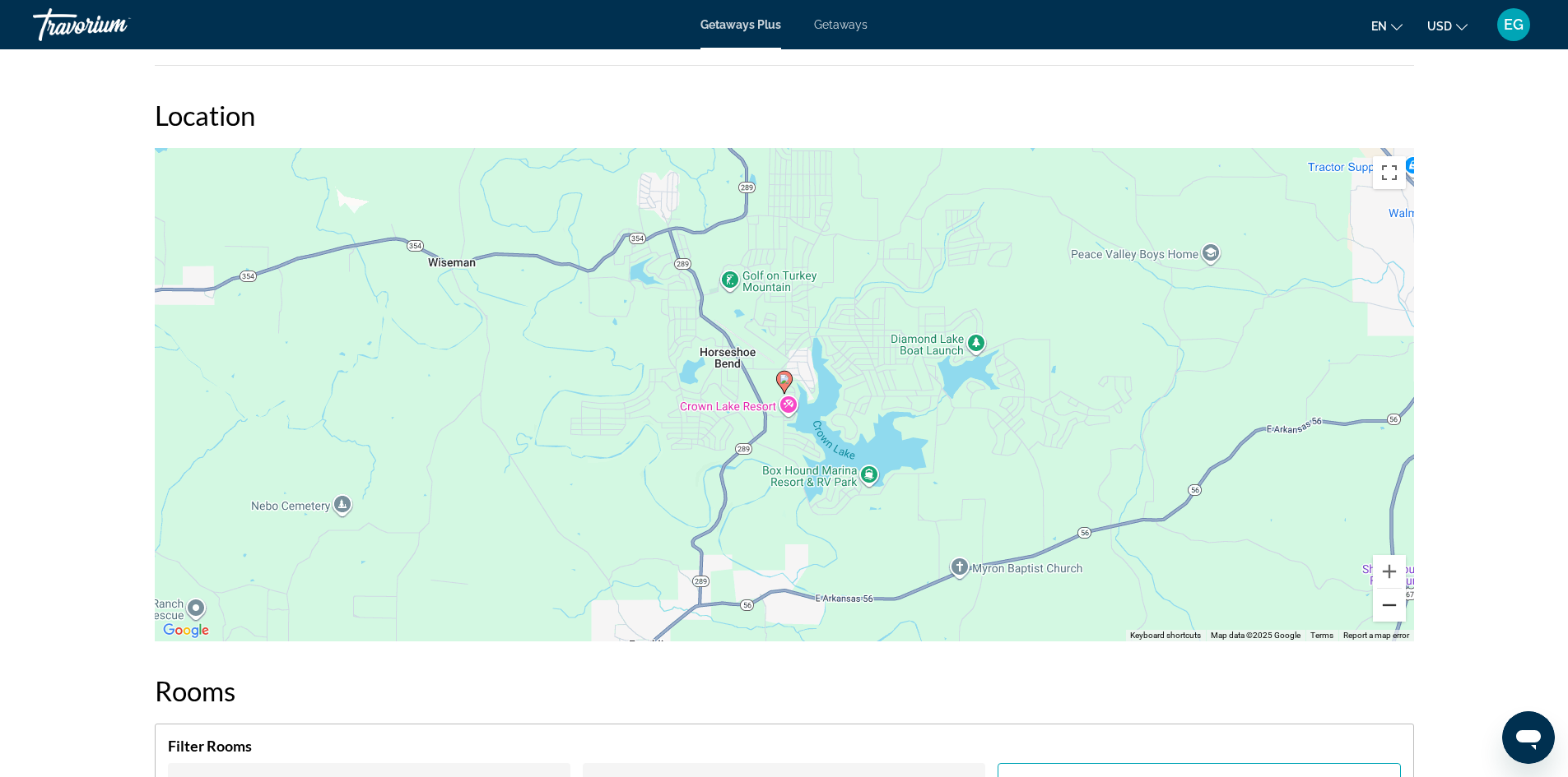
click at [1390, 605] on button "Zoom out" at bounding box center [1389, 605] width 33 height 33
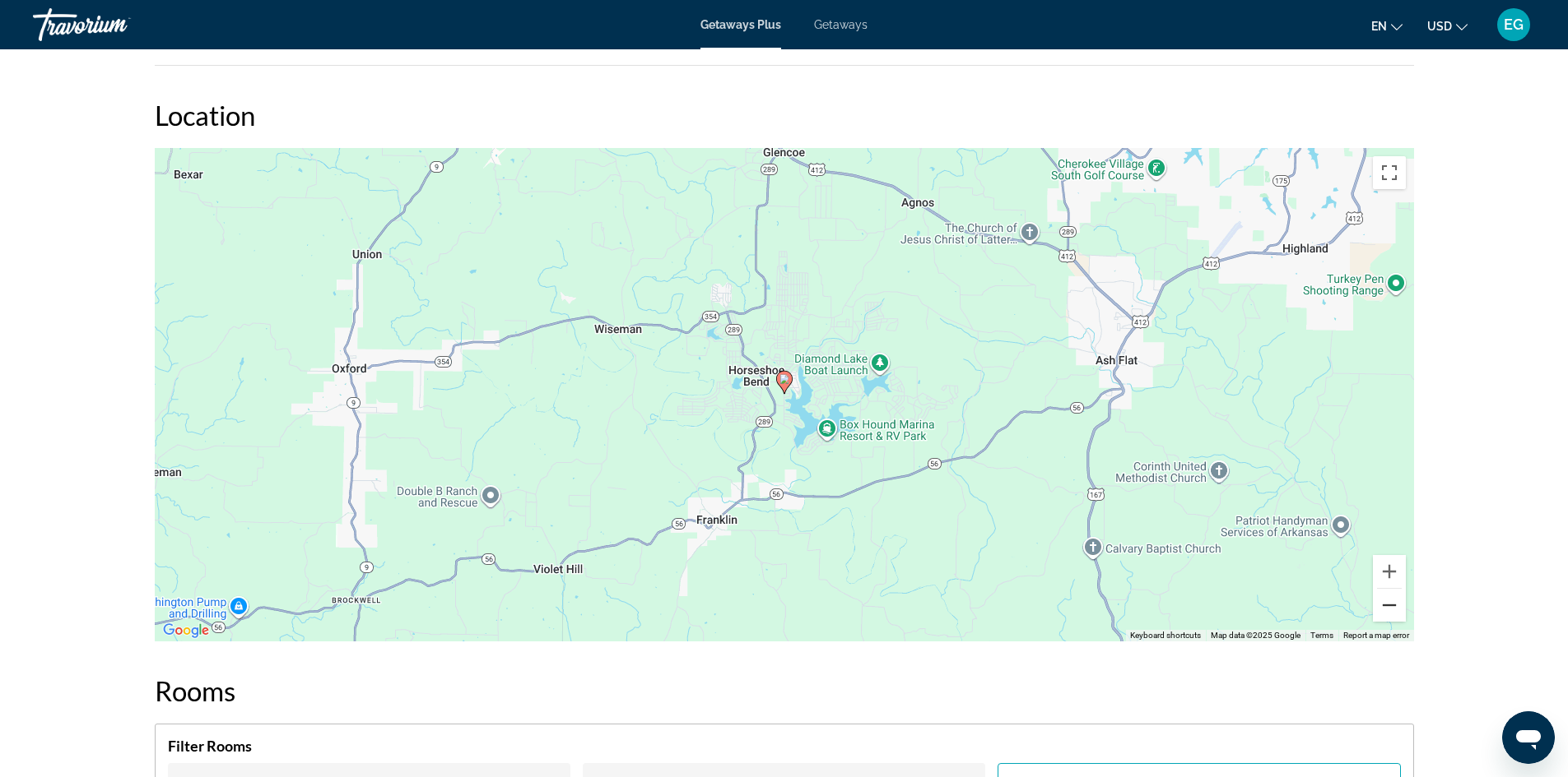
click at [1390, 605] on button "Zoom out" at bounding box center [1389, 605] width 33 height 33
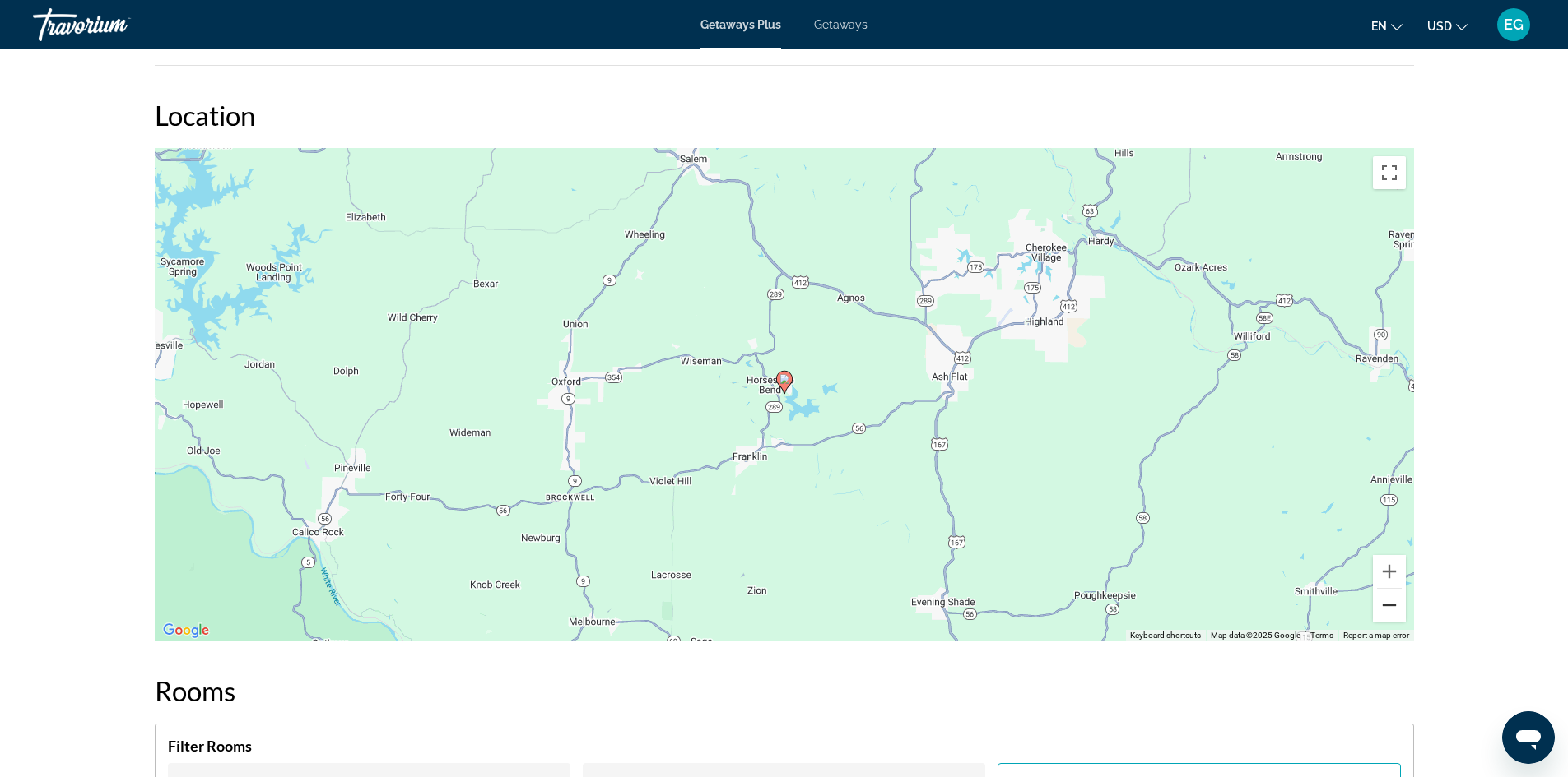
click at [1390, 605] on button "Zoom out" at bounding box center [1389, 605] width 33 height 33
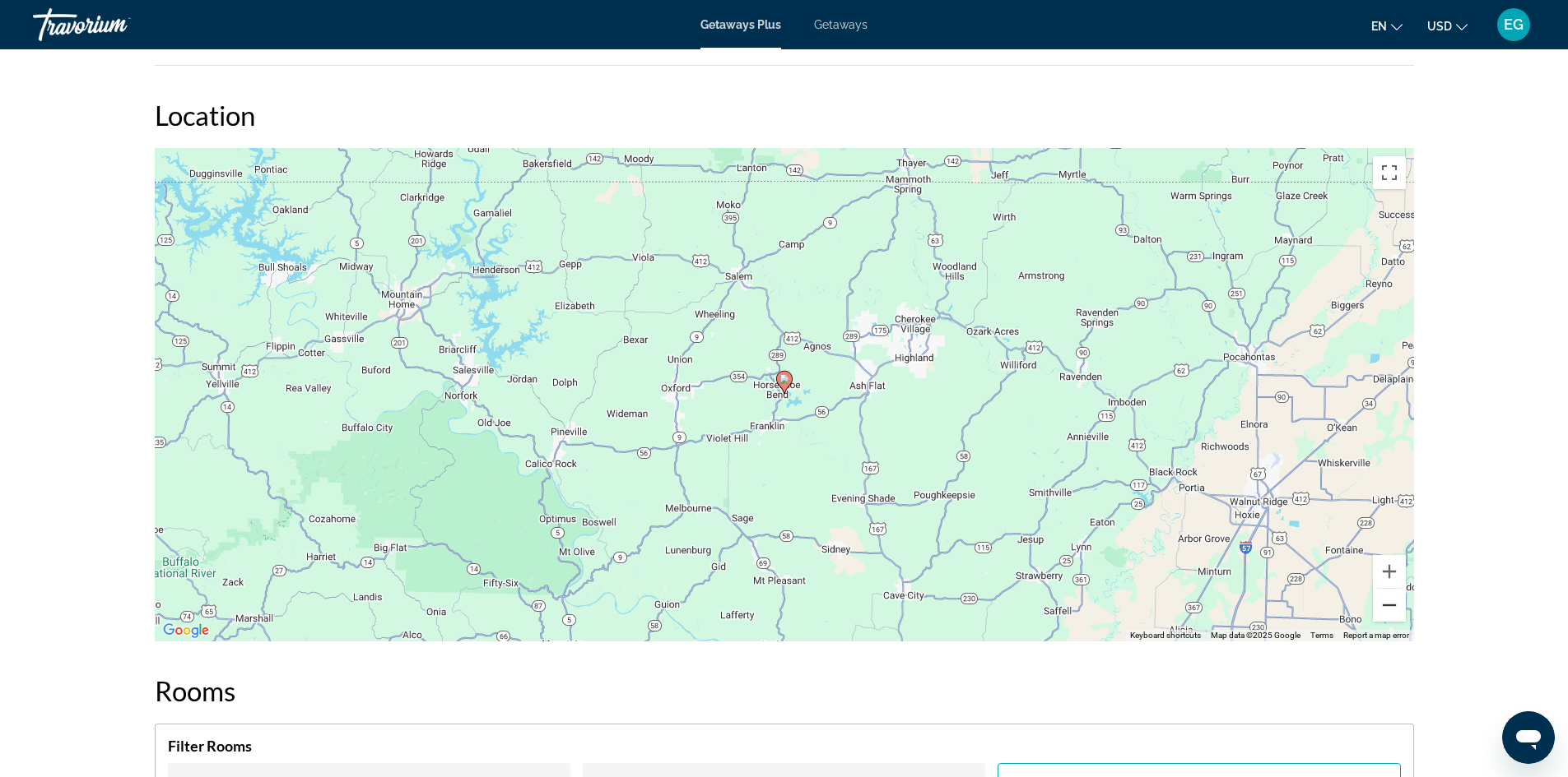
click at [1390, 605] on button "Zoom out" at bounding box center [1389, 605] width 33 height 33
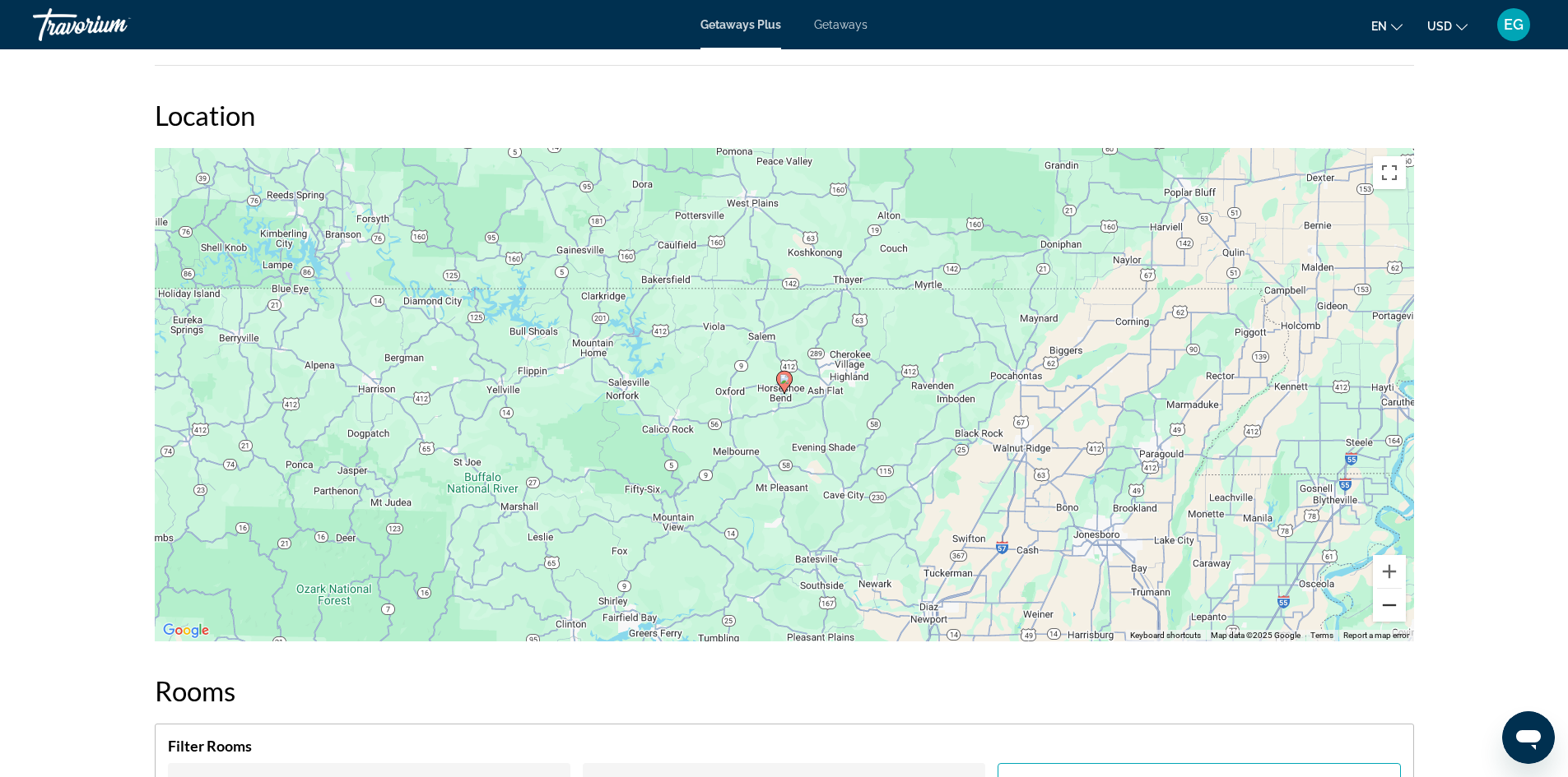
click at [1390, 605] on button "Zoom out" at bounding box center [1389, 605] width 33 height 33
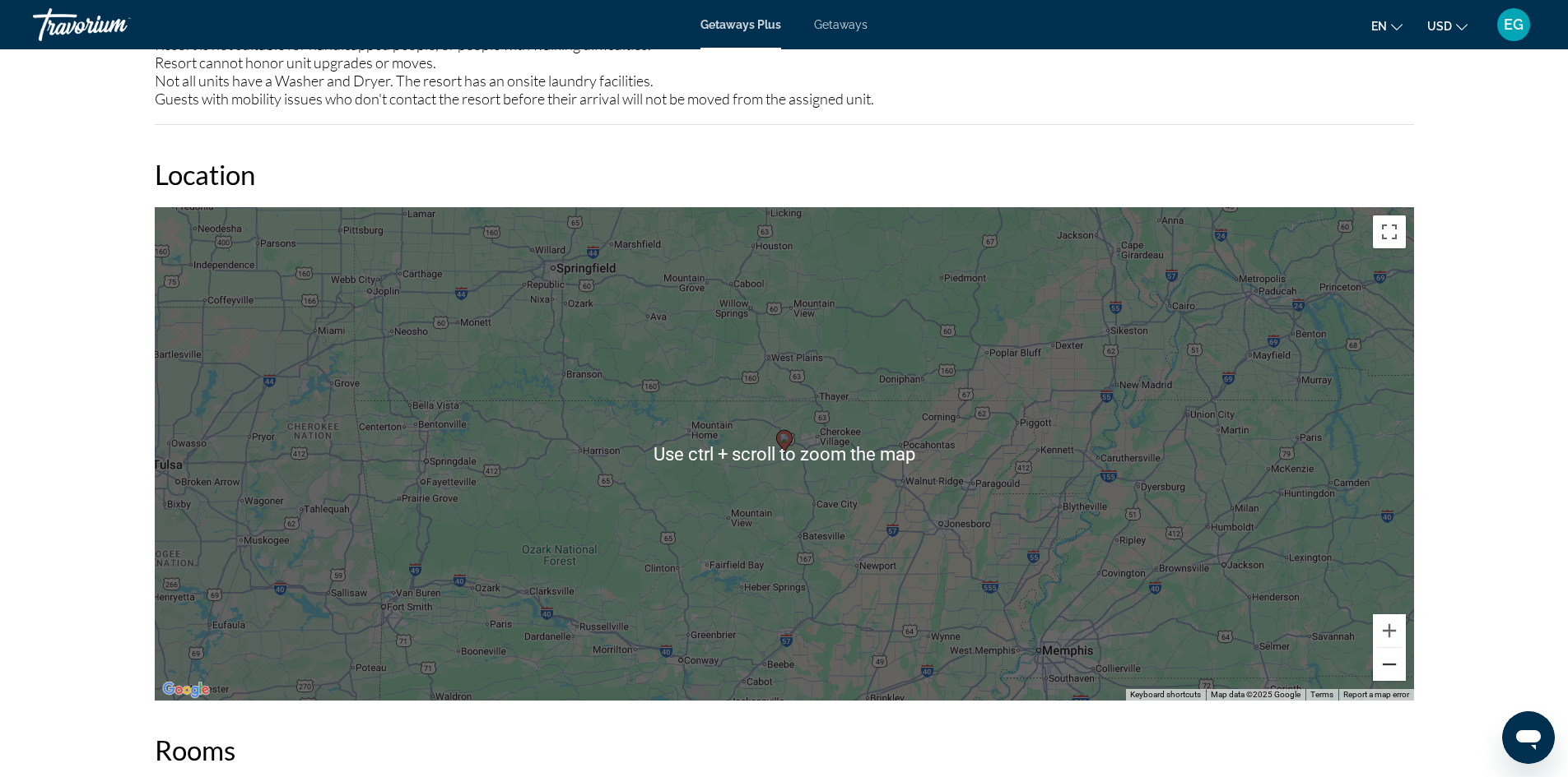
scroll to position [2377, 0]
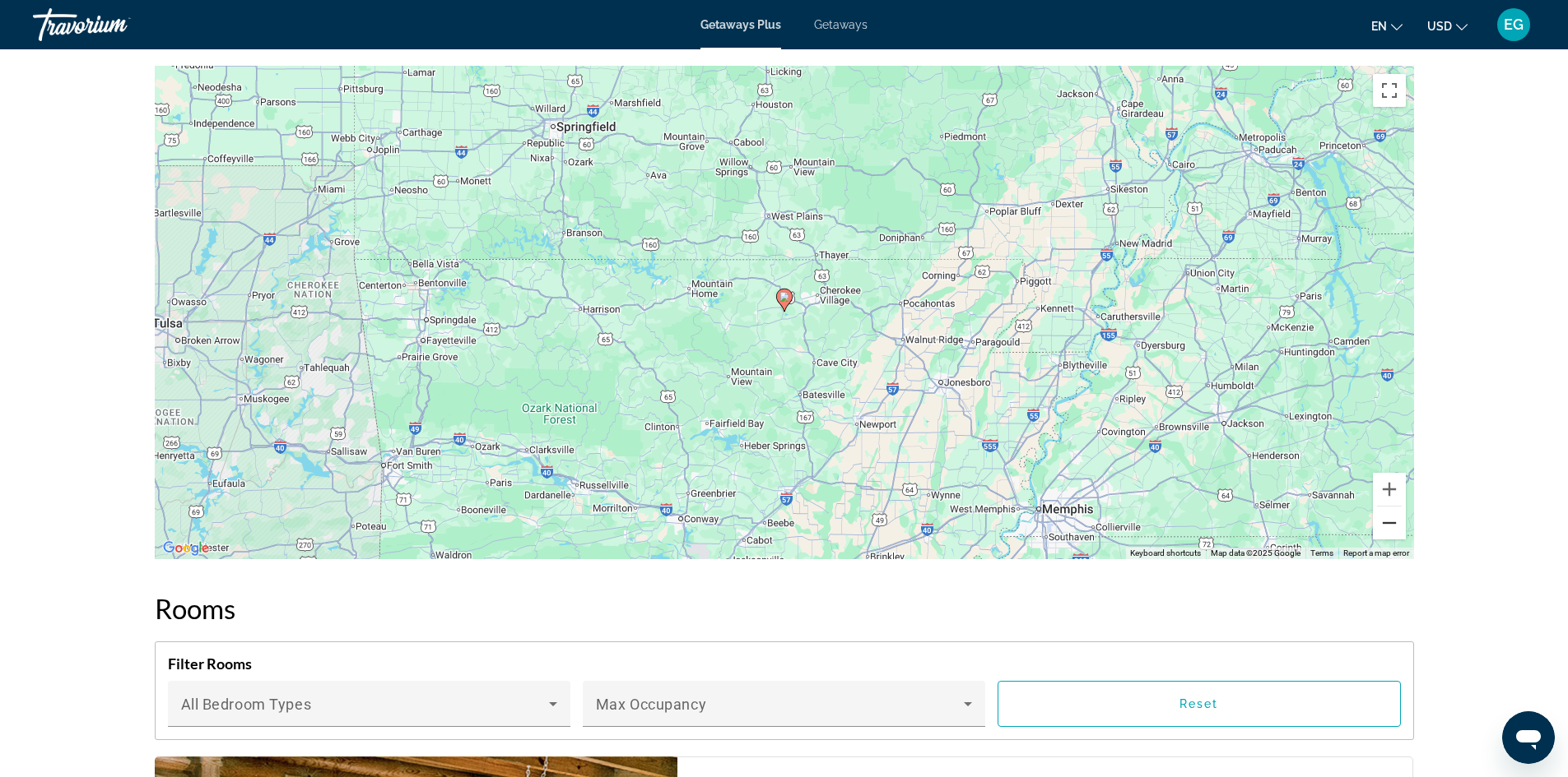
click at [1392, 539] on button "Zoom out" at bounding box center [1389, 523] width 33 height 33
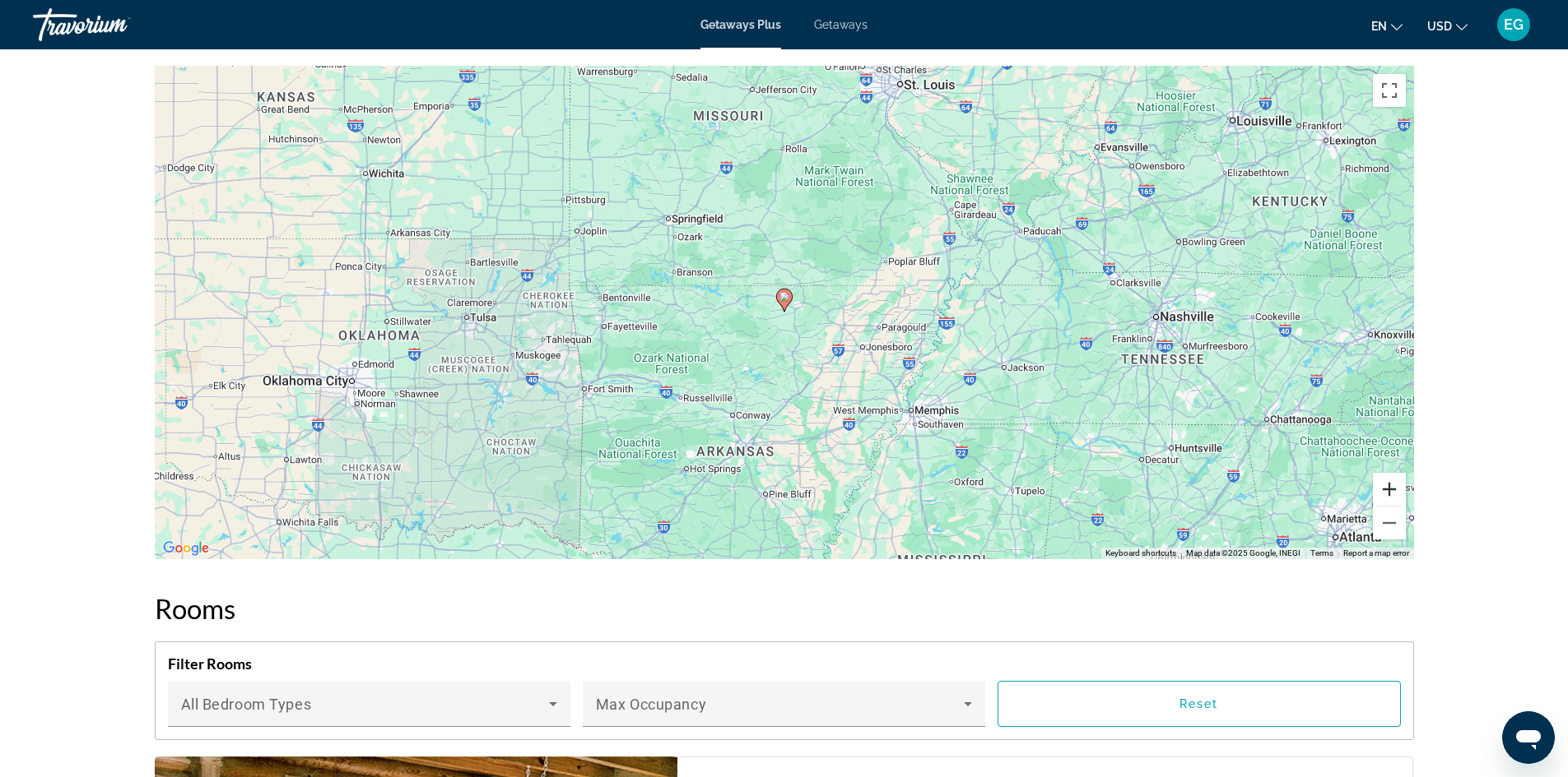
click at [1393, 493] on button "Zoom in" at bounding box center [1389, 489] width 33 height 33
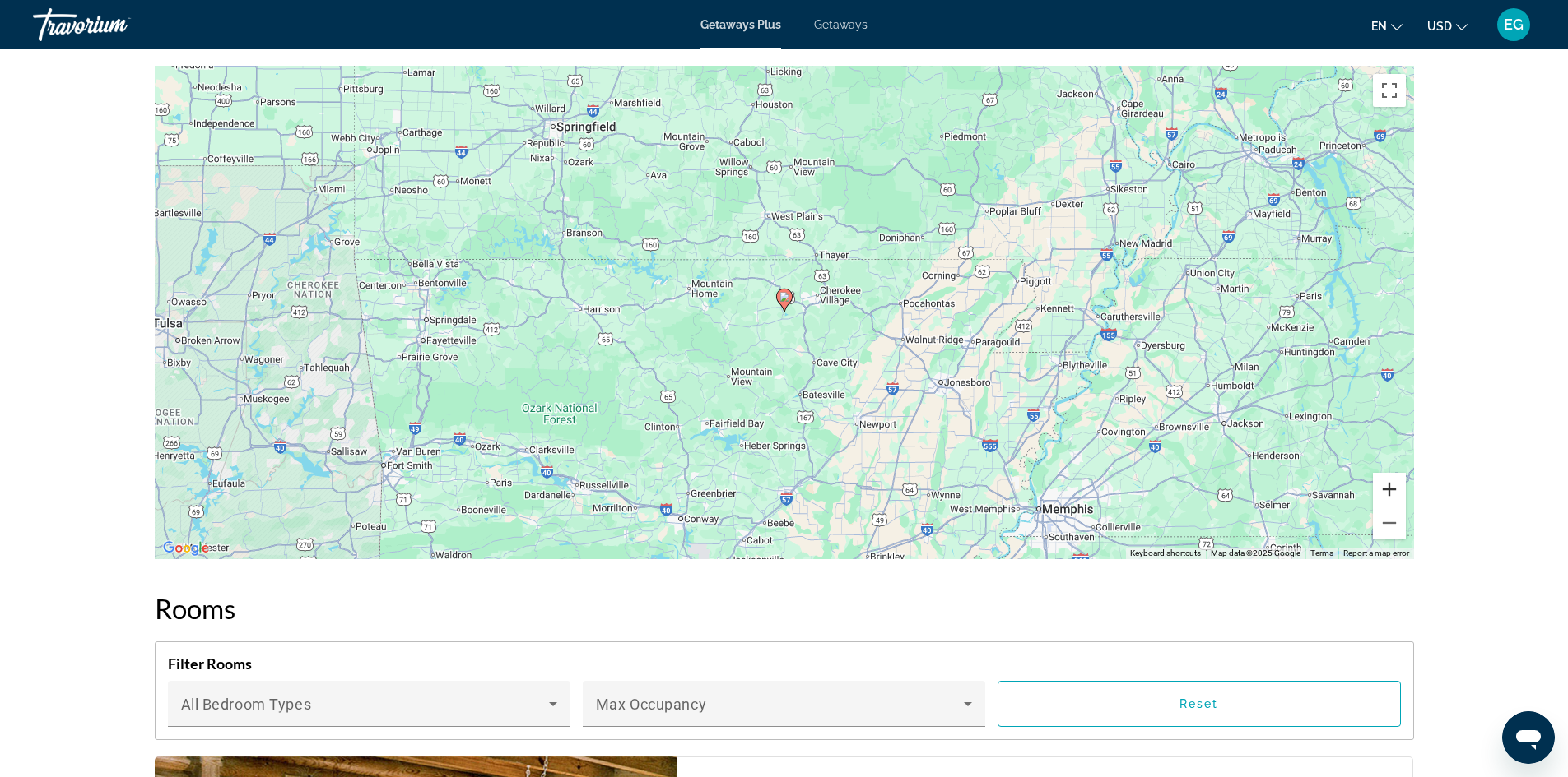
click at [1391, 494] on button "Zoom in" at bounding box center [1389, 489] width 33 height 33
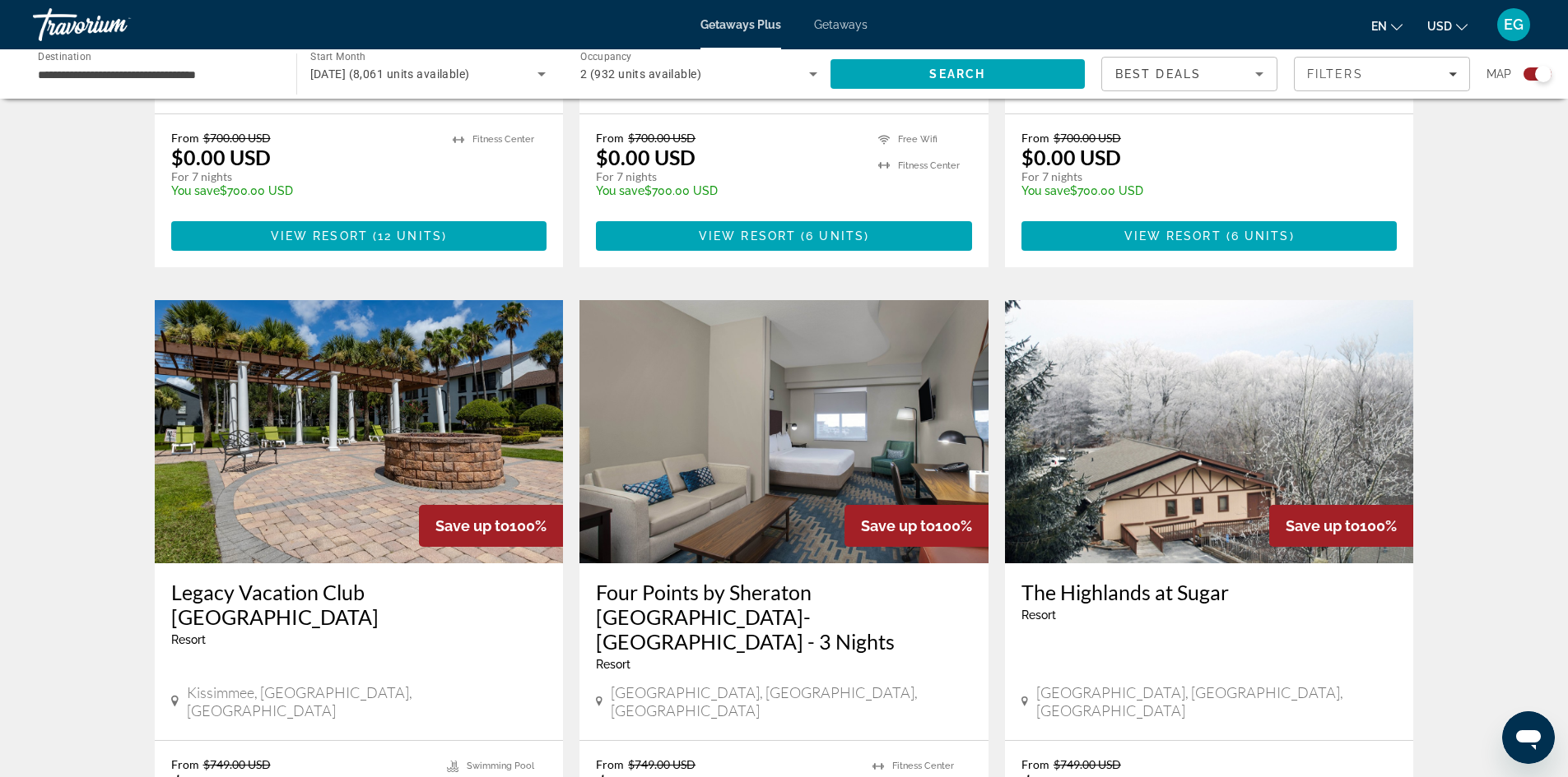
scroll to position [2303, 0]
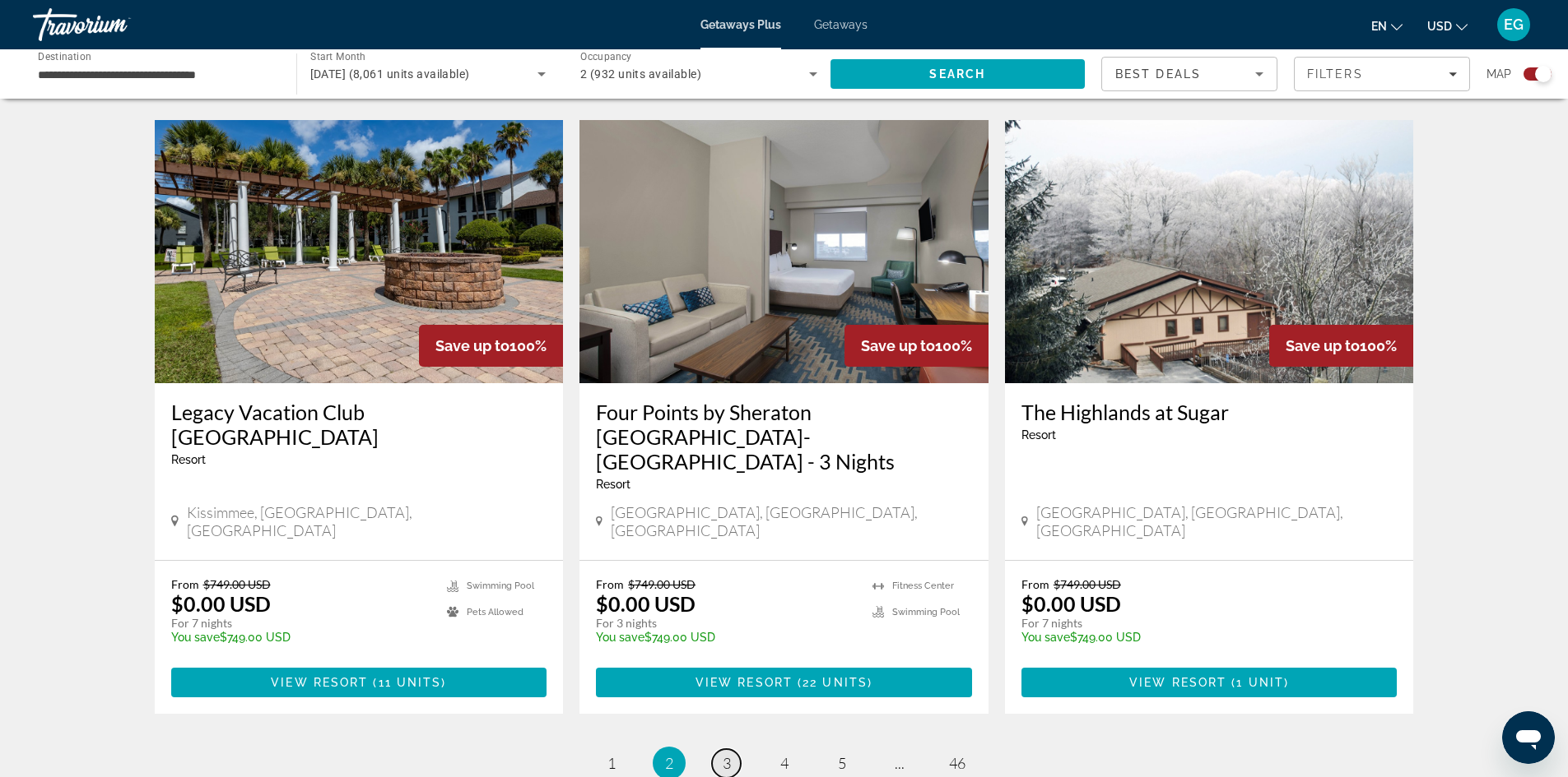
click at [730, 754] on span "3" at bounding box center [727, 763] width 8 height 18
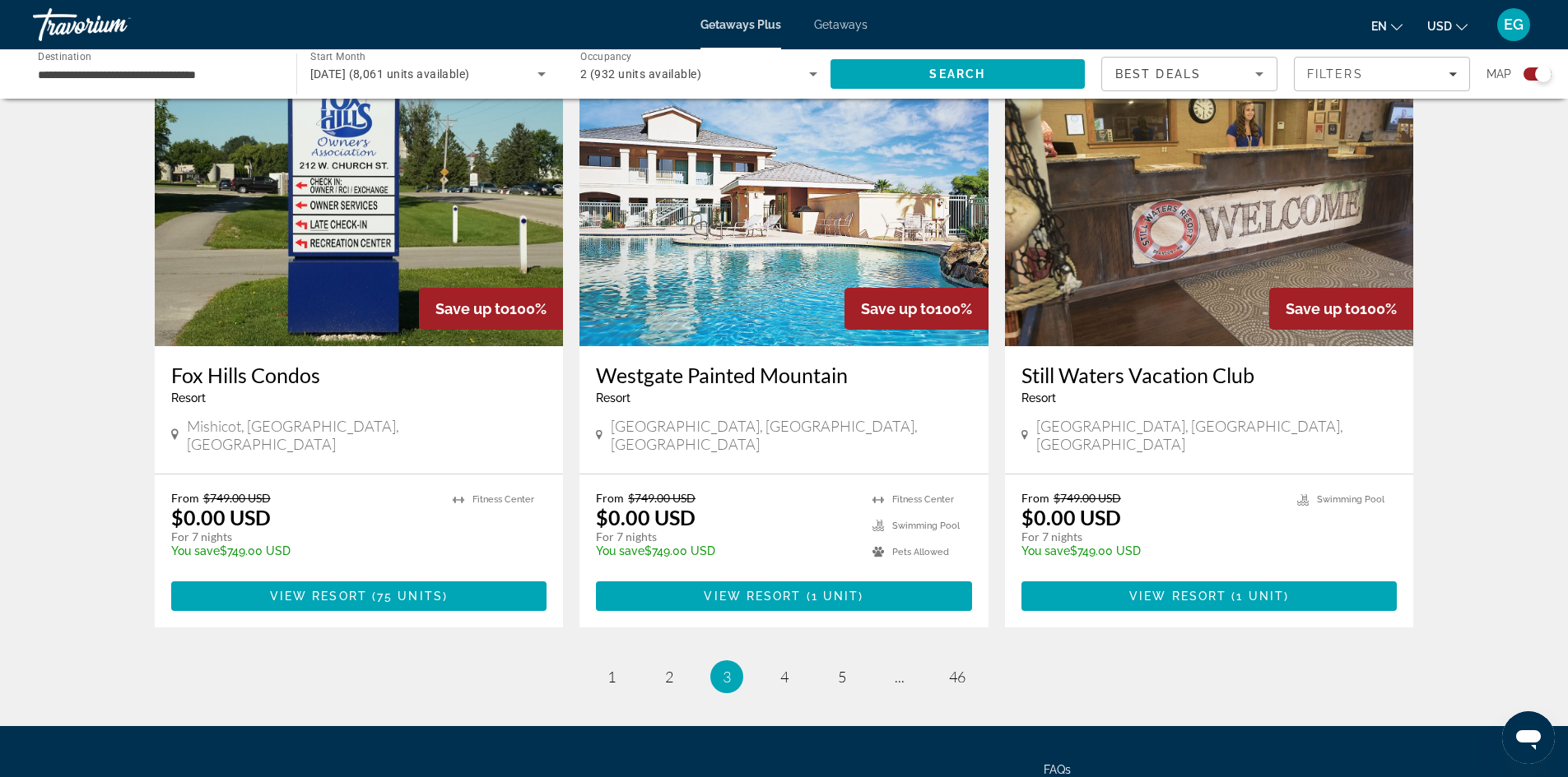
scroll to position [2443, 0]
